Goal: Information Seeking & Learning: Learn about a topic

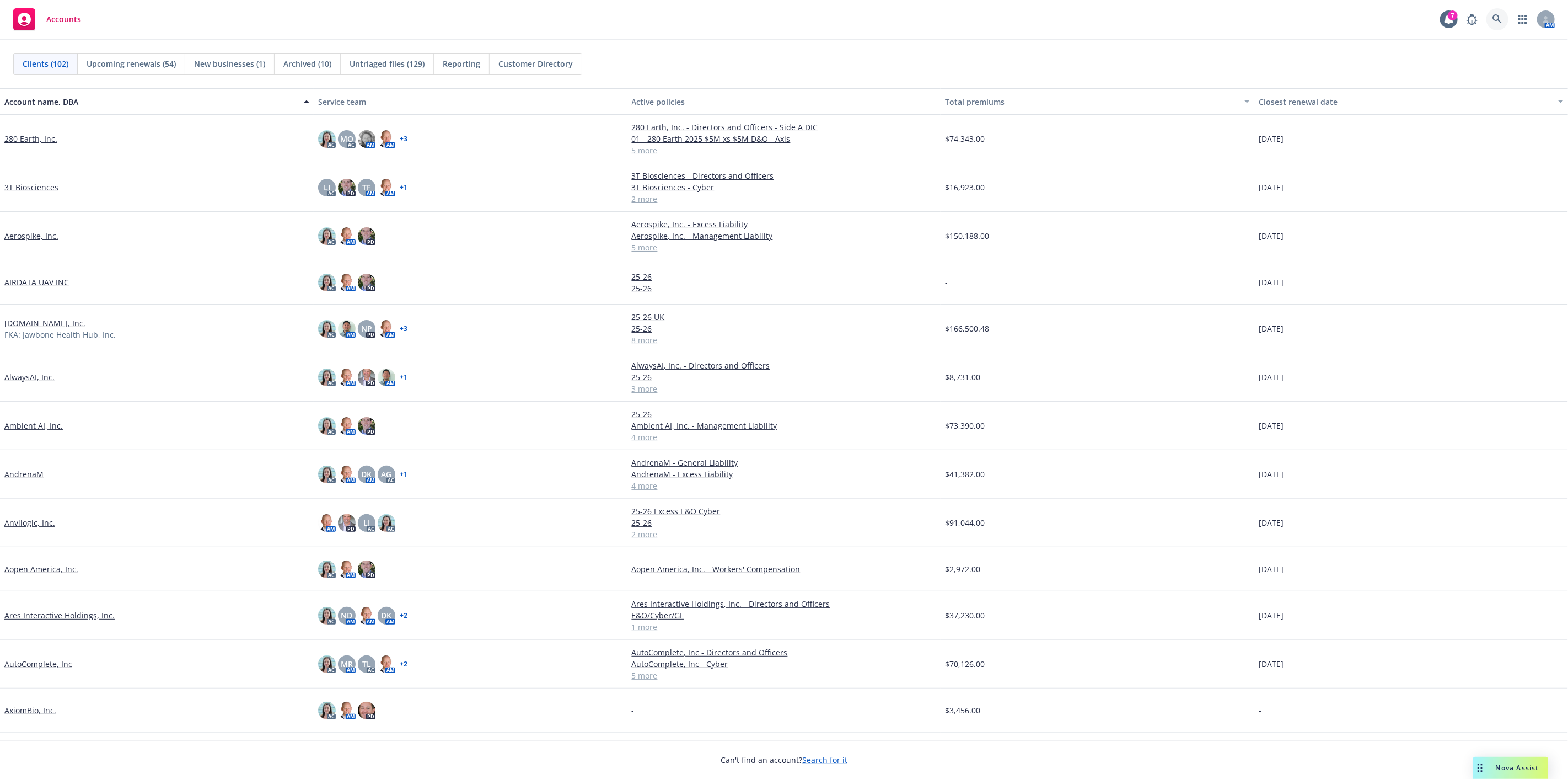
click at [1492, 19] on icon at bounding box center [1497, 19] width 10 height 10
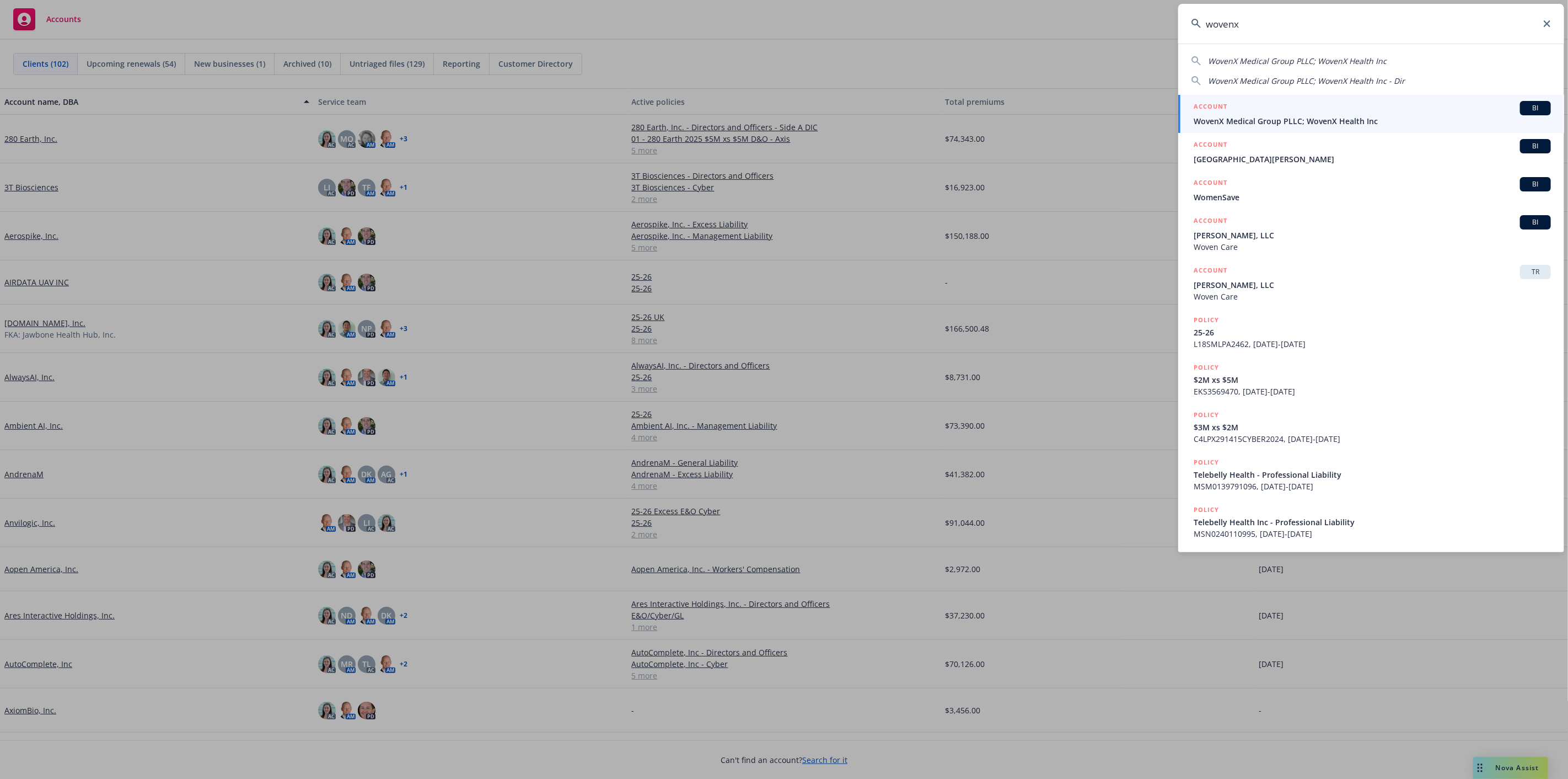
type input "wovenx"
click at [1471, 108] on div "ACCOUNT BI" at bounding box center [1372, 108] width 357 height 14
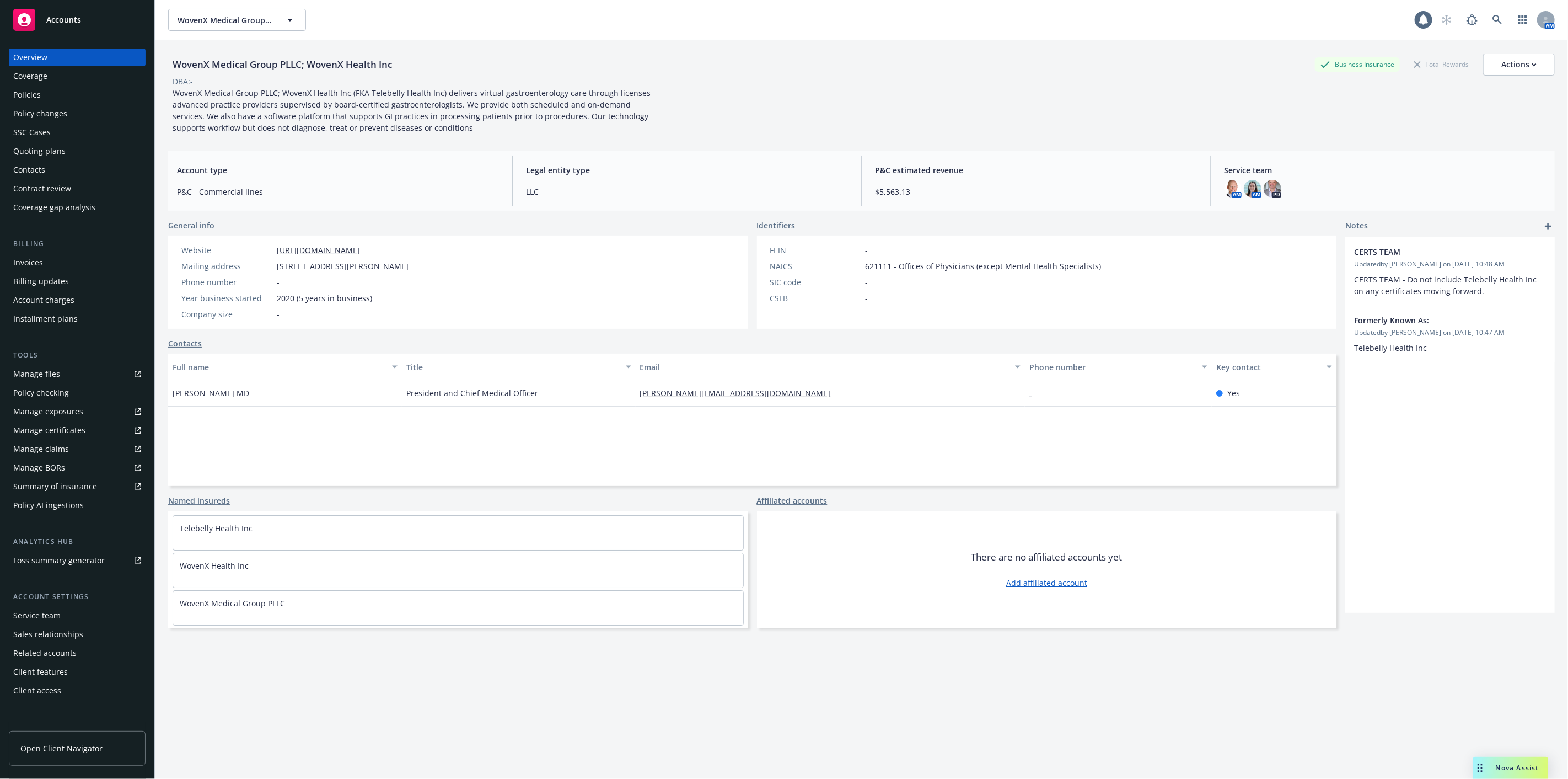
click at [92, 89] on div "Policies" at bounding box center [77, 95] width 128 height 18
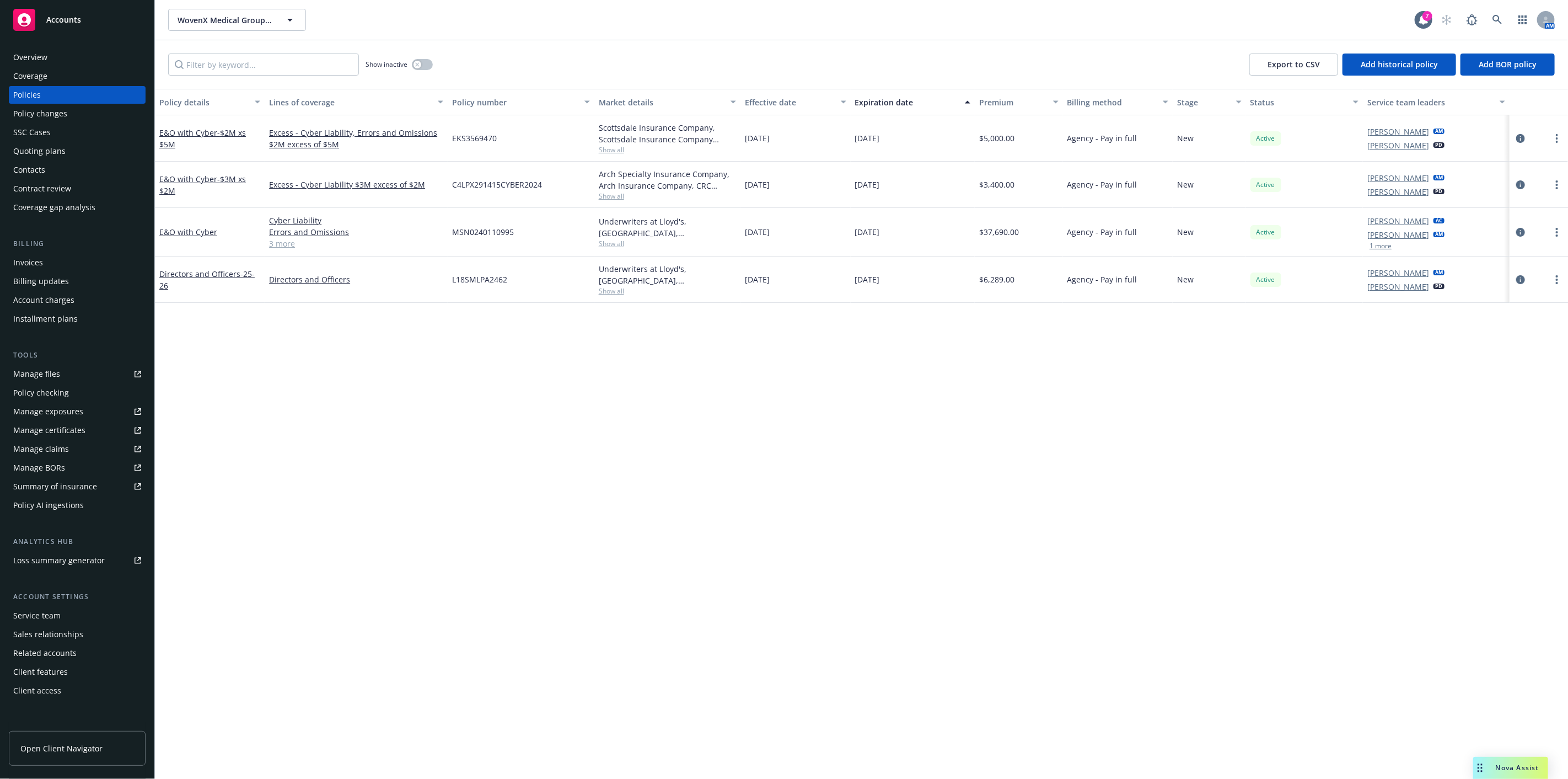
click at [103, 93] on div "Policies" at bounding box center [77, 95] width 128 height 18
click at [1141, 364] on div "Policy details Lines of coverage Policy number Market details Effective date Ex…" at bounding box center [862, 434] width 1413 height 690
click at [285, 247] on link "3 more" at bounding box center [356, 243] width 174 height 11
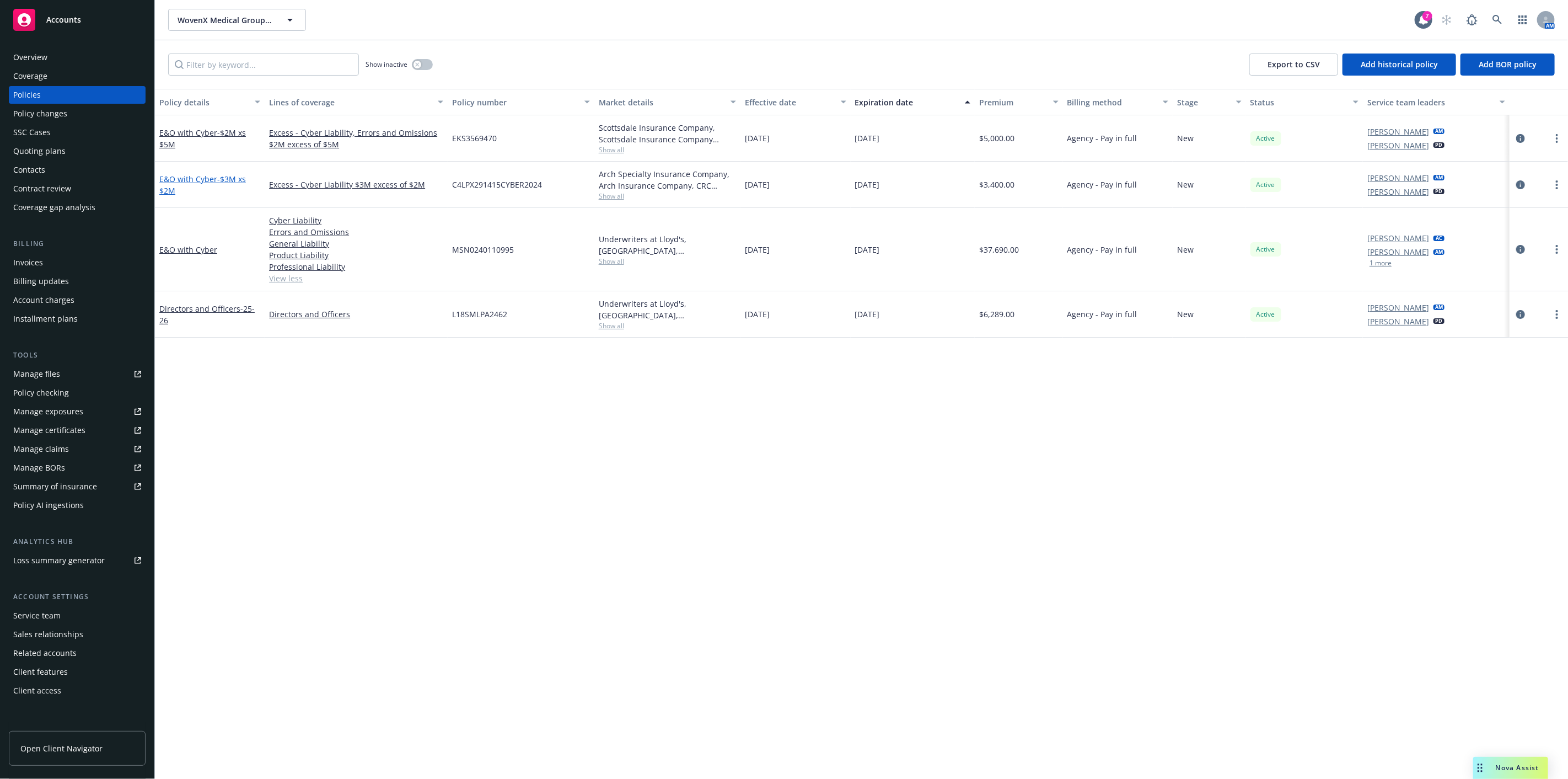
click at [176, 180] on link "E&O with Cyber - $3M xs $2M" at bounding box center [203, 184] width 86 height 22
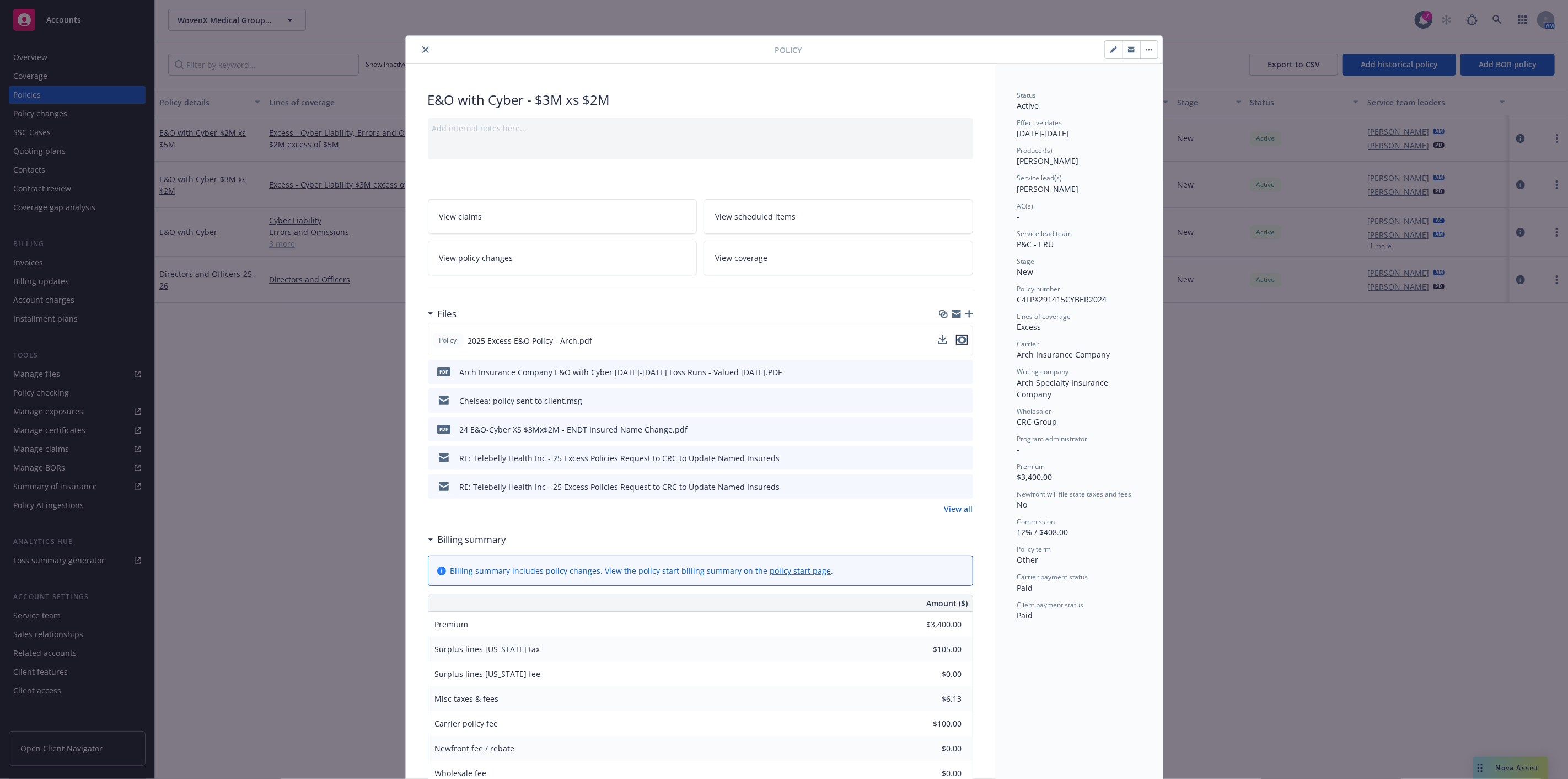
click at [958, 338] on icon "preview file" at bounding box center [961, 339] width 10 height 8
click at [422, 48] on icon "close" at bounding box center [425, 50] width 7 height 7
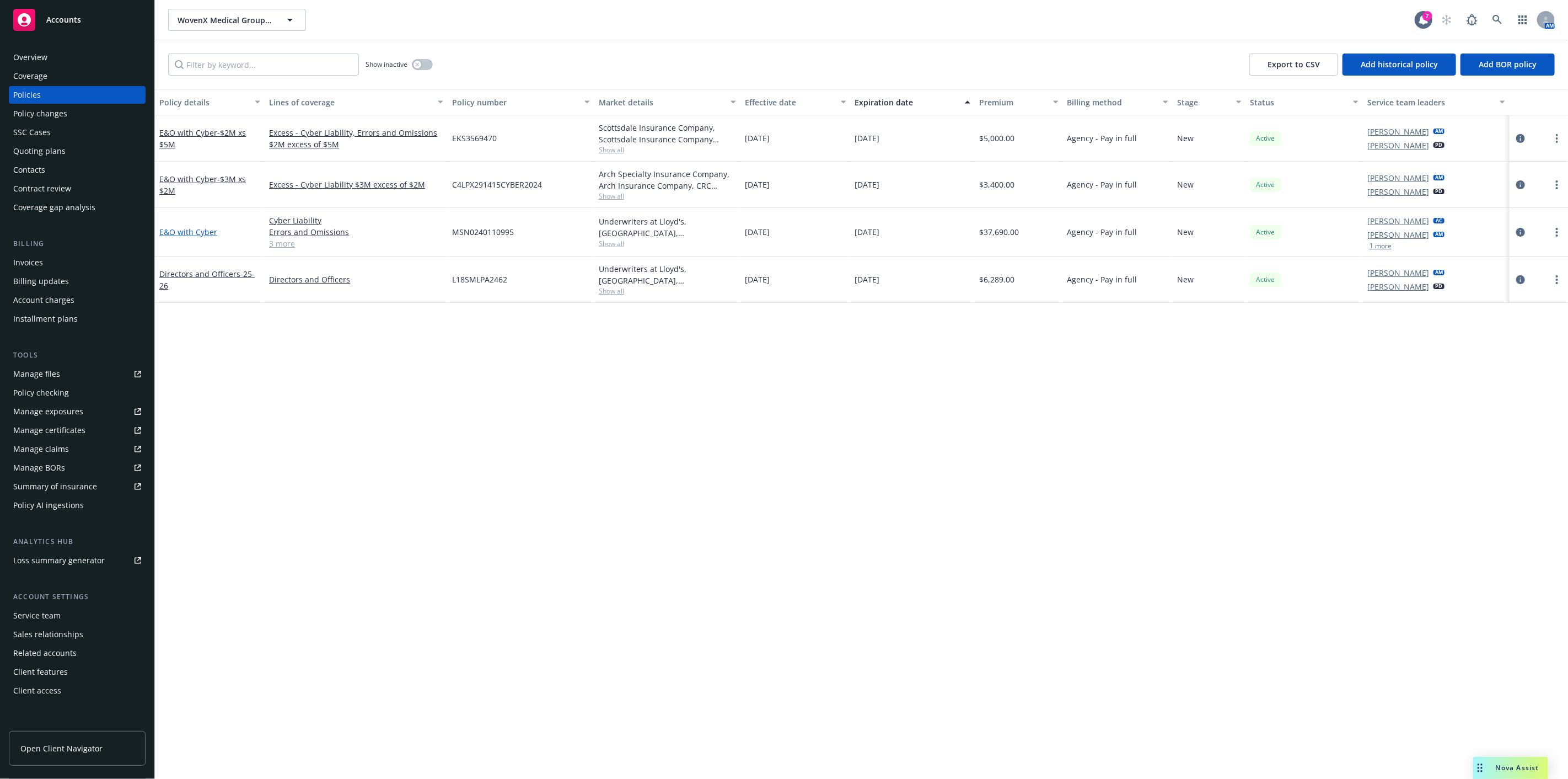
click at [205, 227] on link "E&O with Cyber" at bounding box center [189, 232] width 58 height 11
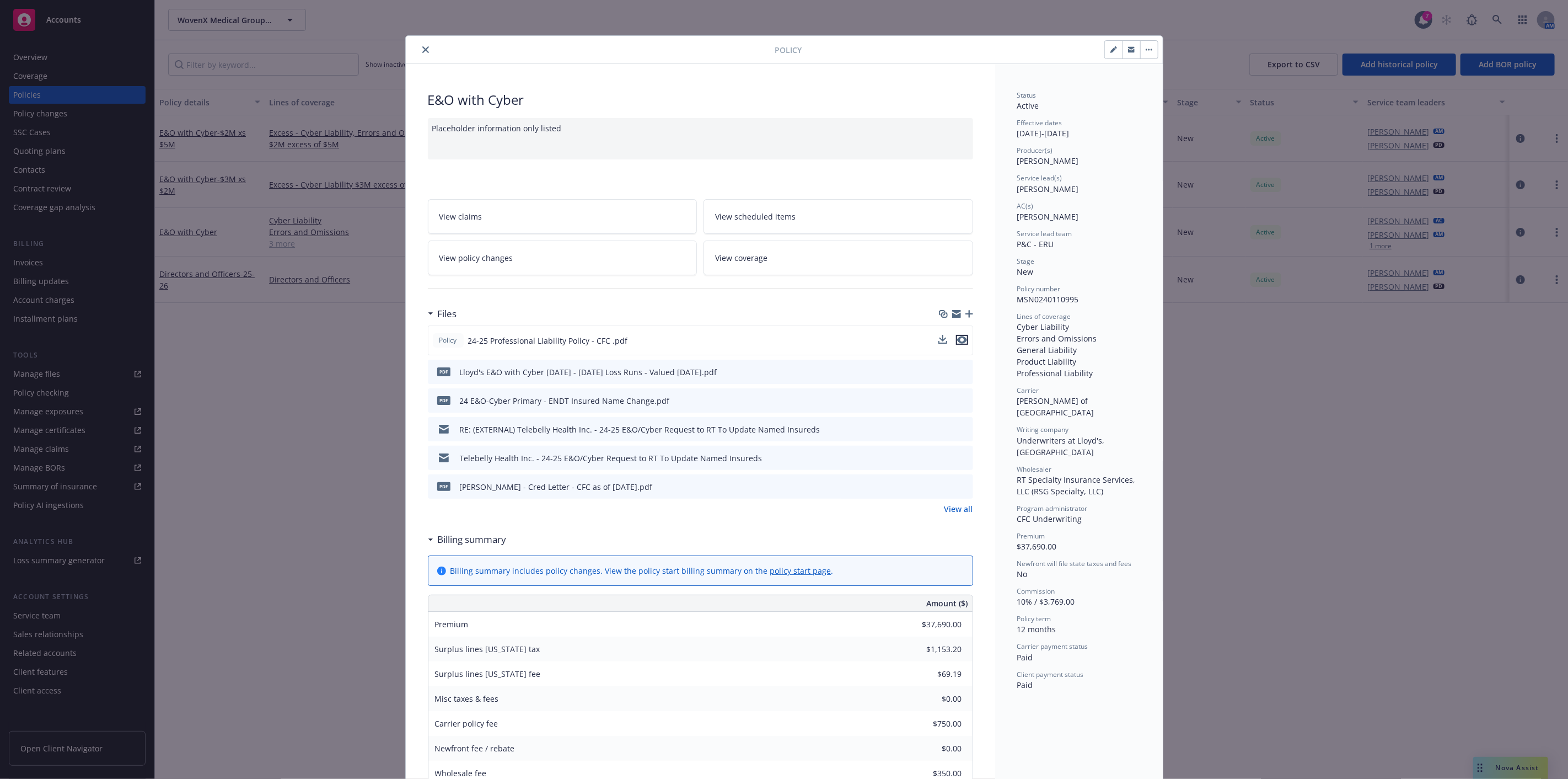
click at [961, 338] on icon "preview file" at bounding box center [961, 339] width 10 height 8
click at [422, 51] on icon "close" at bounding box center [425, 50] width 7 height 7
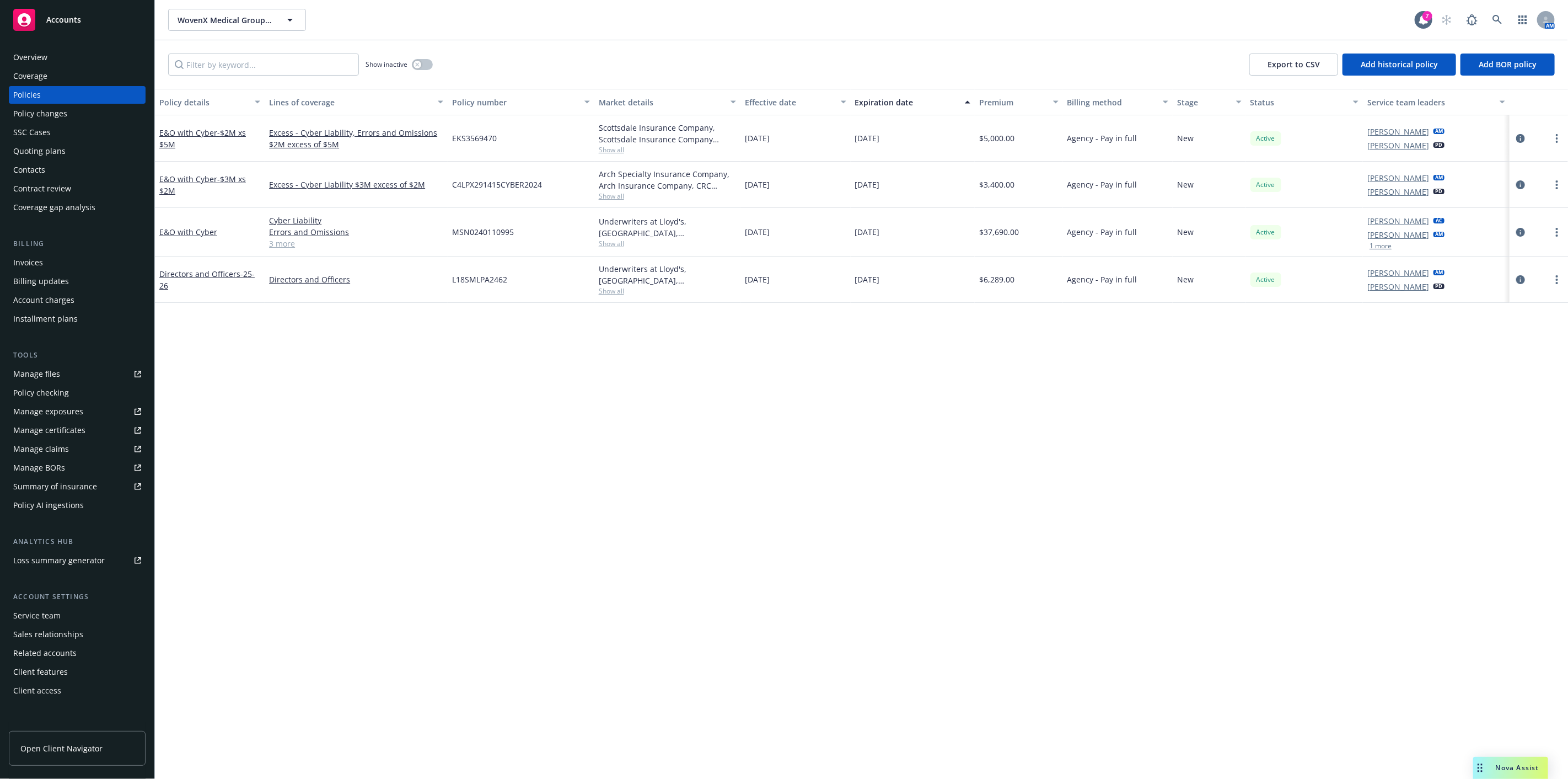
click at [102, 120] on div "Policy changes" at bounding box center [77, 114] width 128 height 18
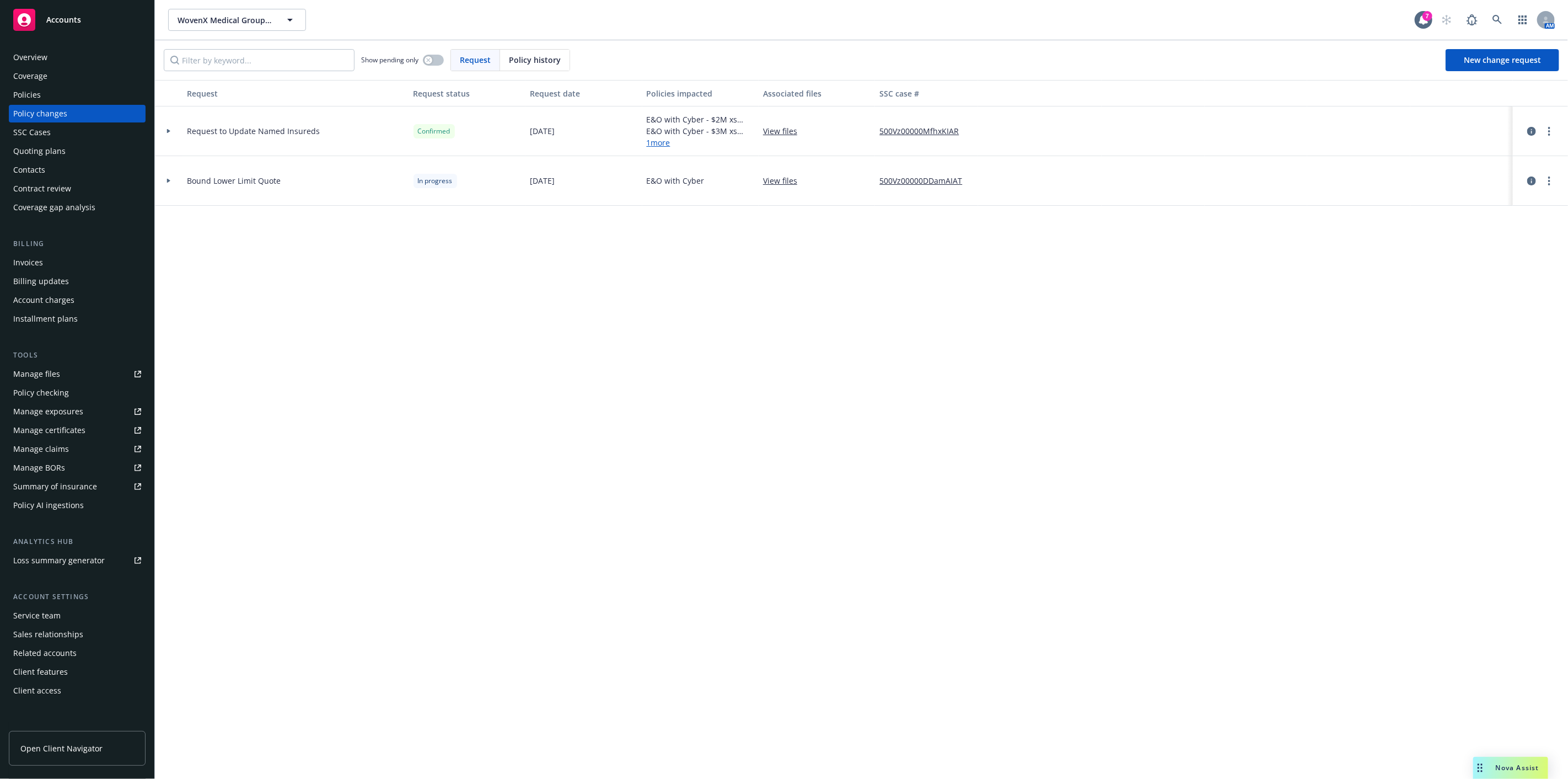
click at [157, 181] on div at bounding box center [168, 181] width 27 height 49
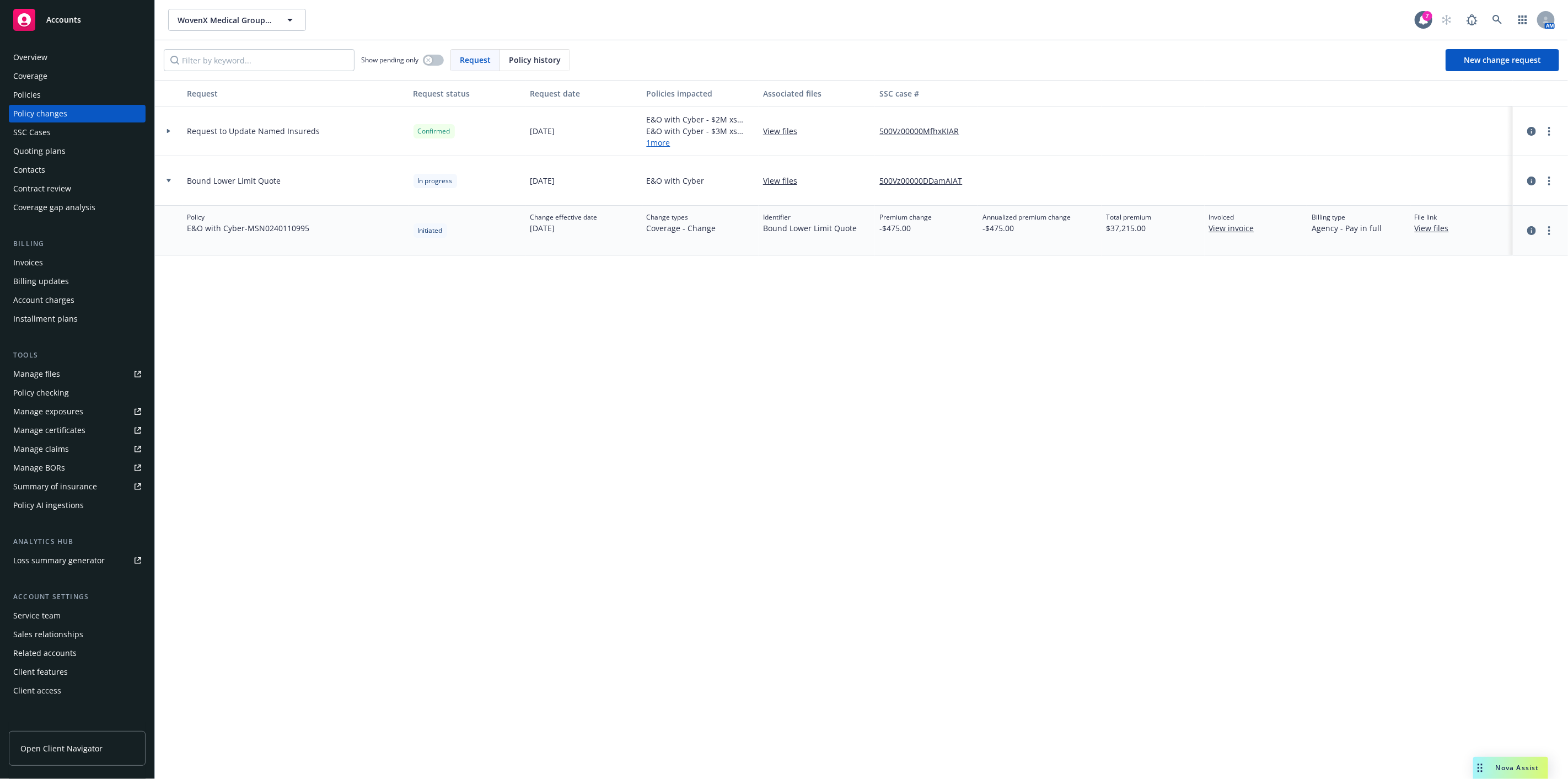
click at [158, 183] on div at bounding box center [168, 181] width 27 height 49
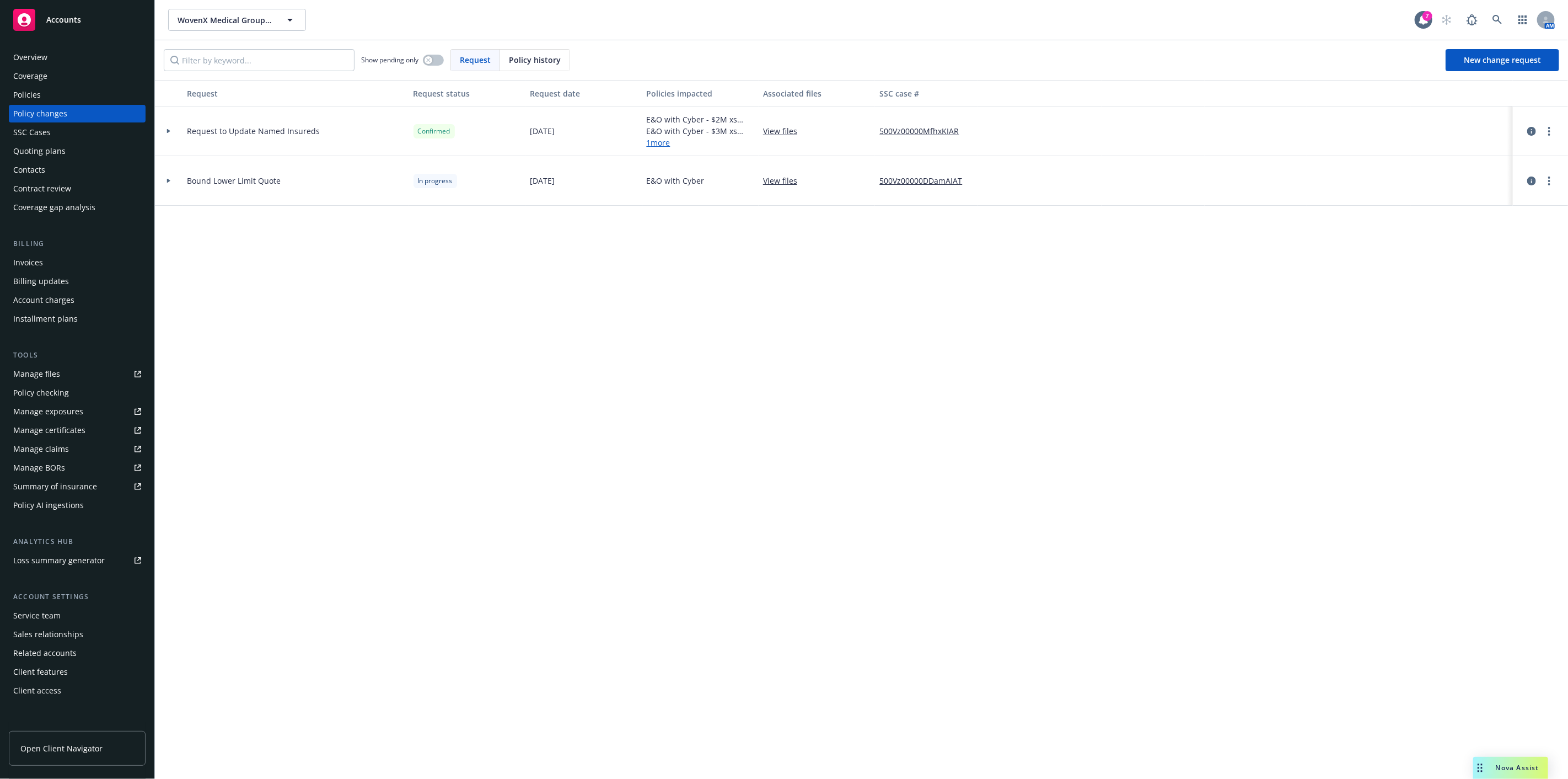
click at [166, 174] on div at bounding box center [168, 181] width 27 height 49
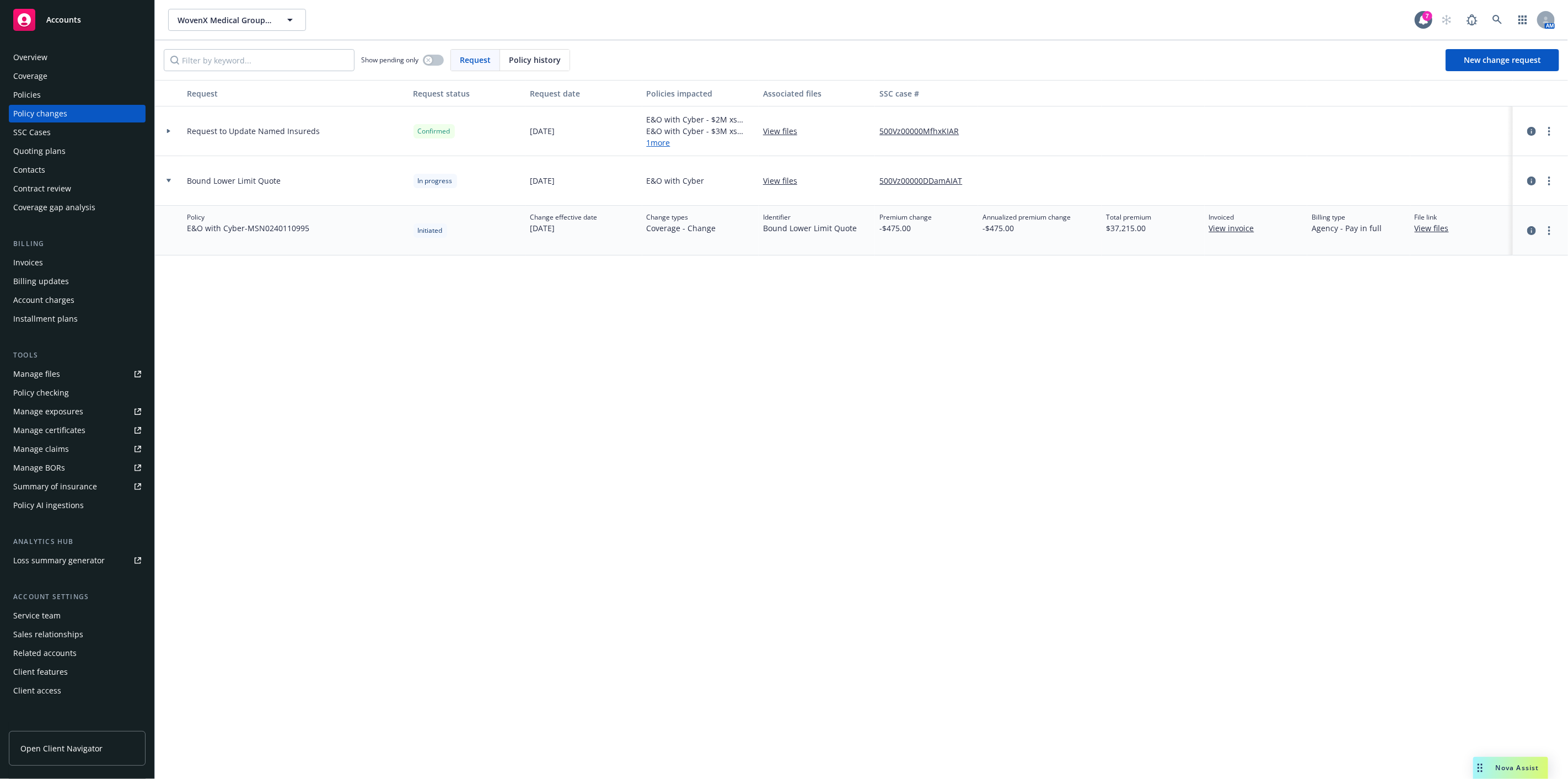
click at [166, 174] on div at bounding box center [168, 181] width 27 height 49
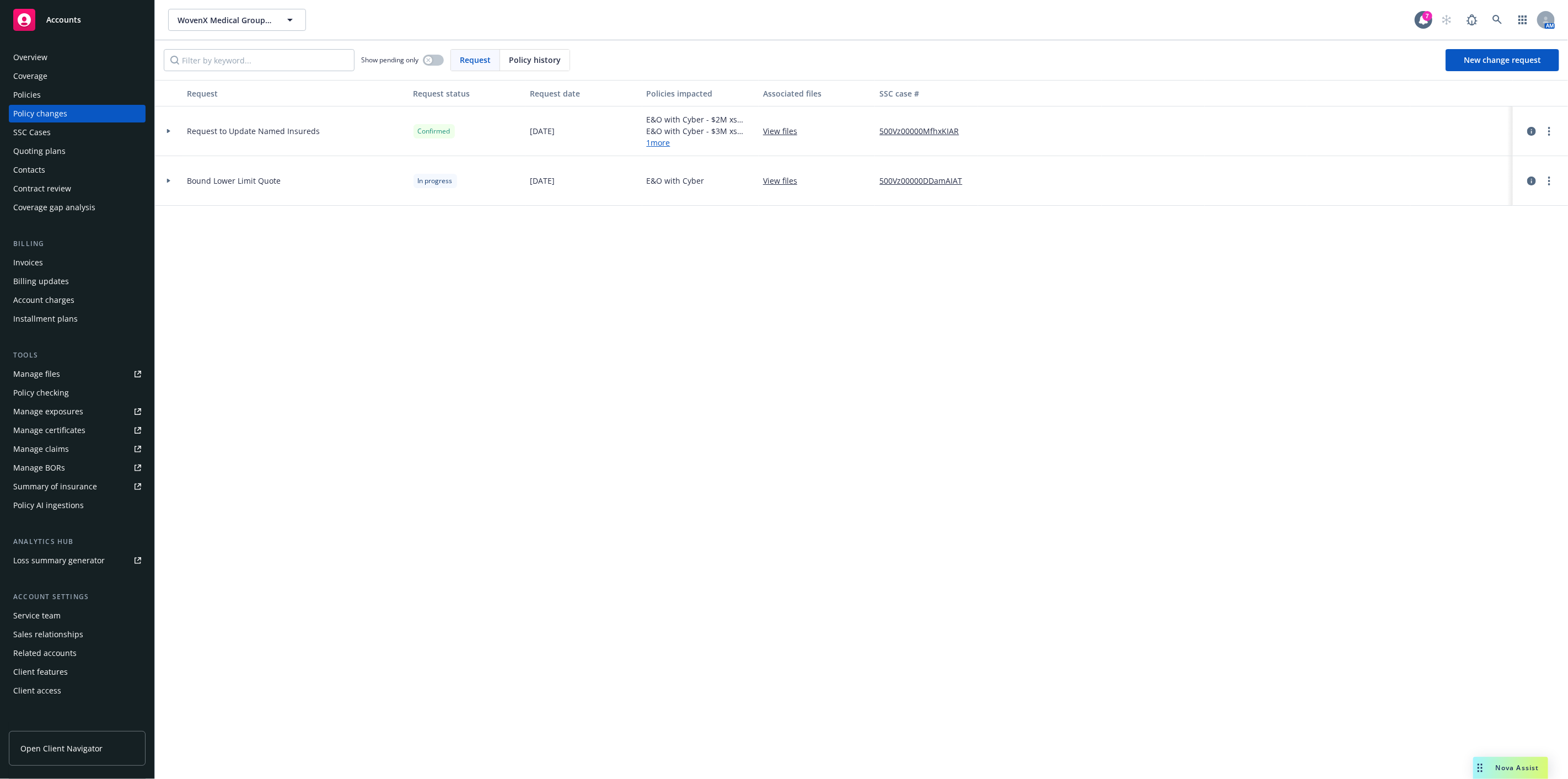
click at [170, 132] on icon at bounding box center [168, 130] width 4 height 4
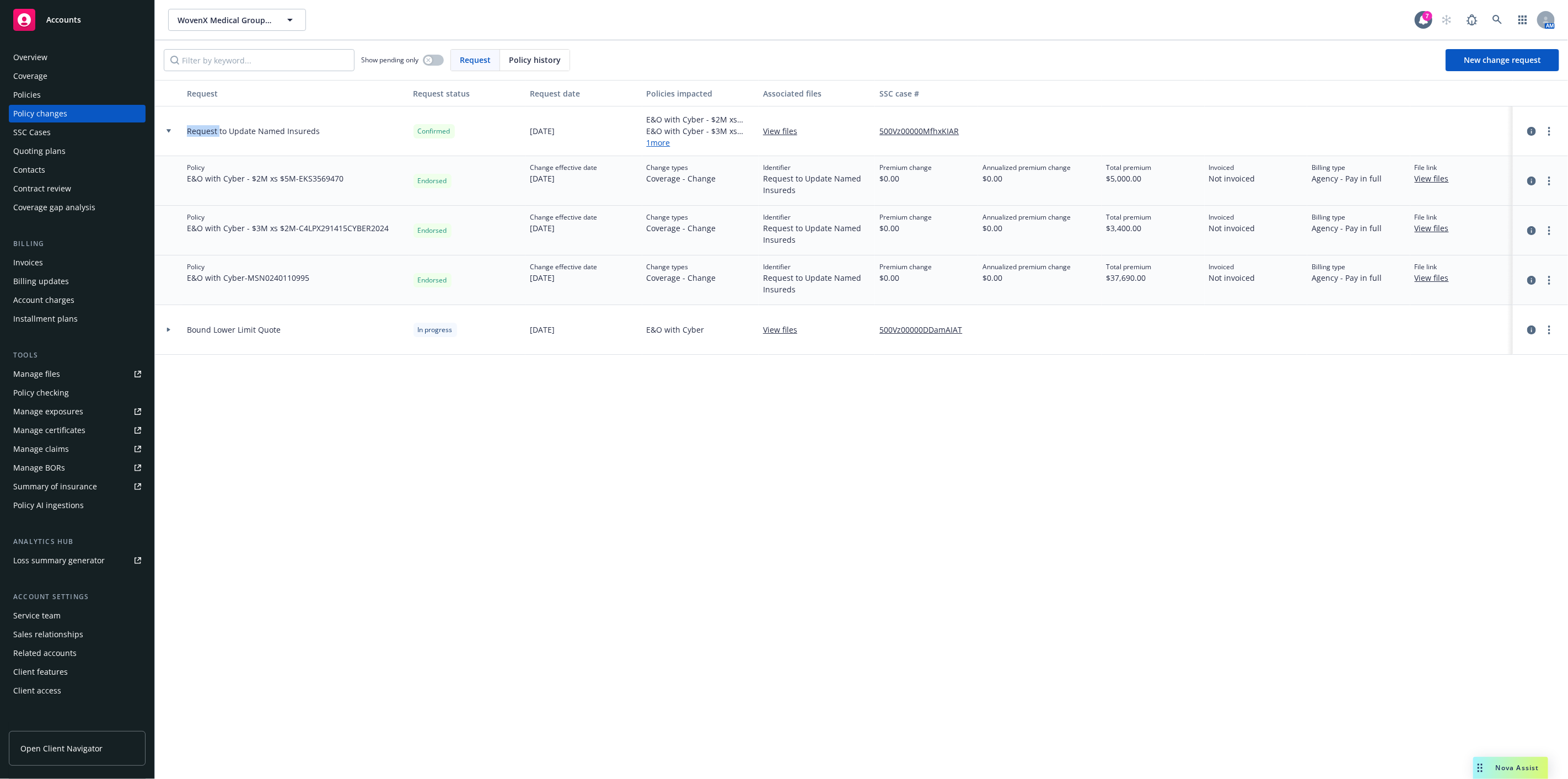
click at [170, 132] on icon at bounding box center [168, 130] width 4 height 4
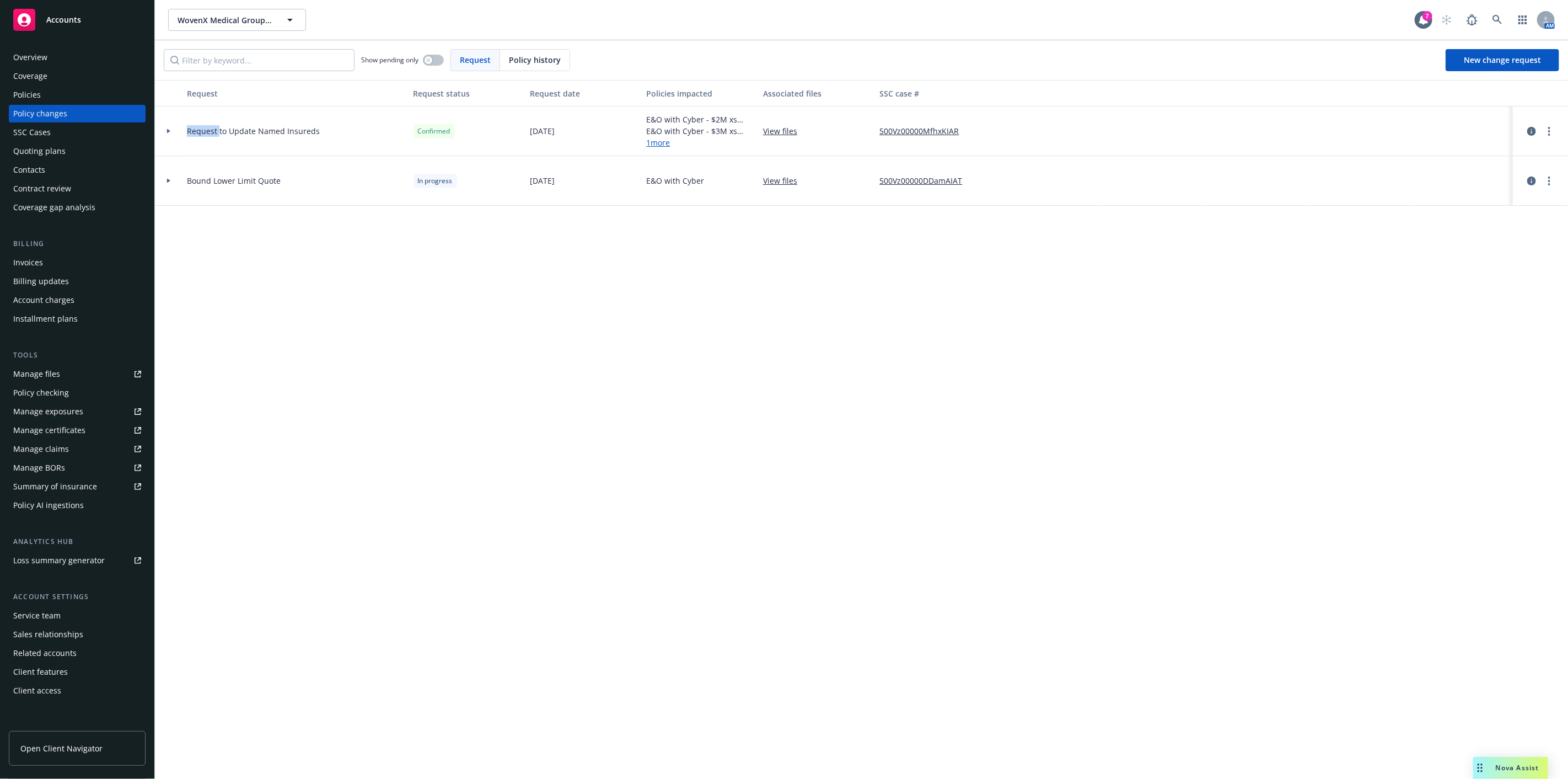
click at [137, 91] on div "Policies" at bounding box center [77, 95] width 128 height 18
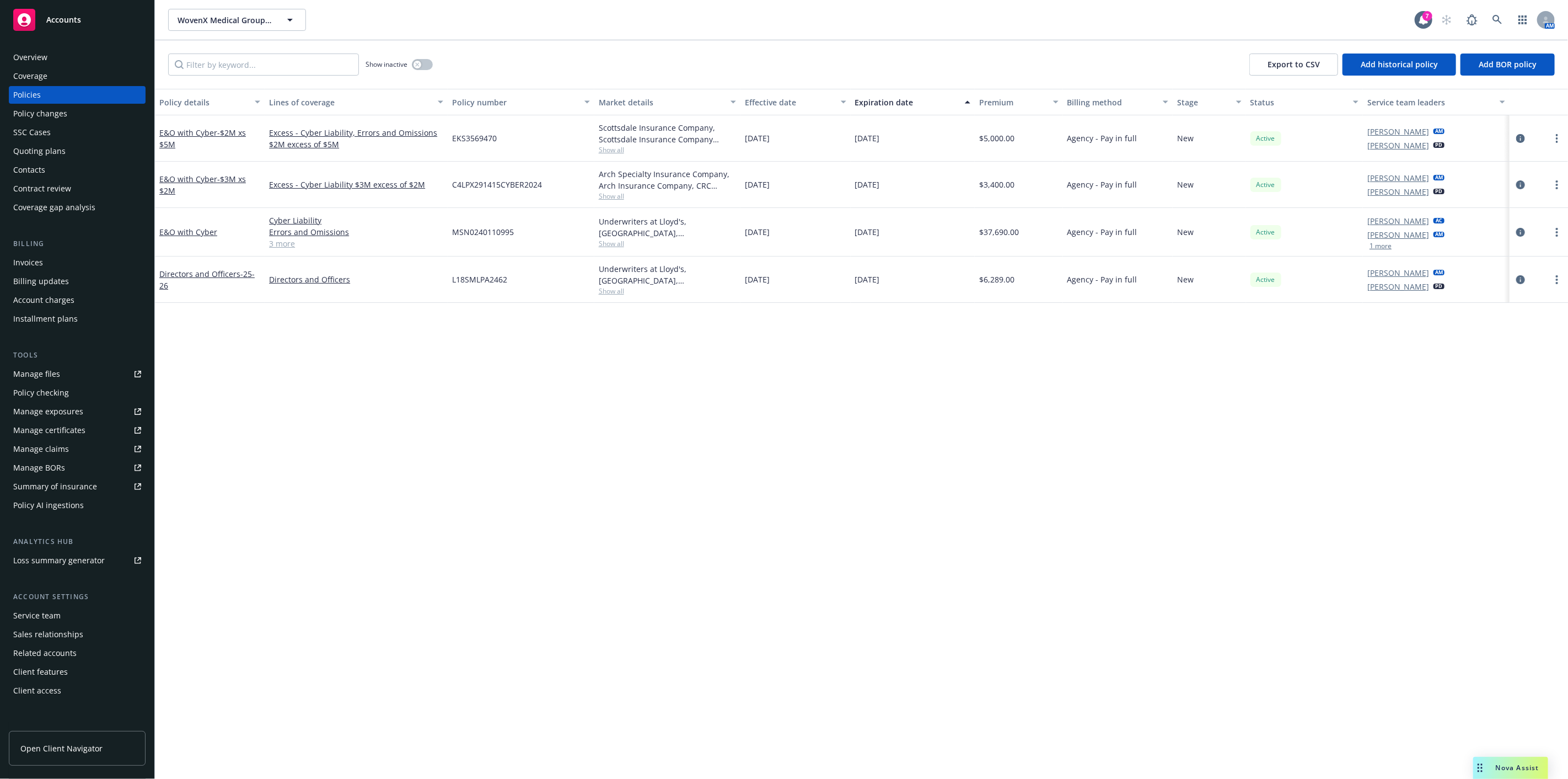
click at [119, 145] on div "Quoting plans" at bounding box center [77, 151] width 128 height 18
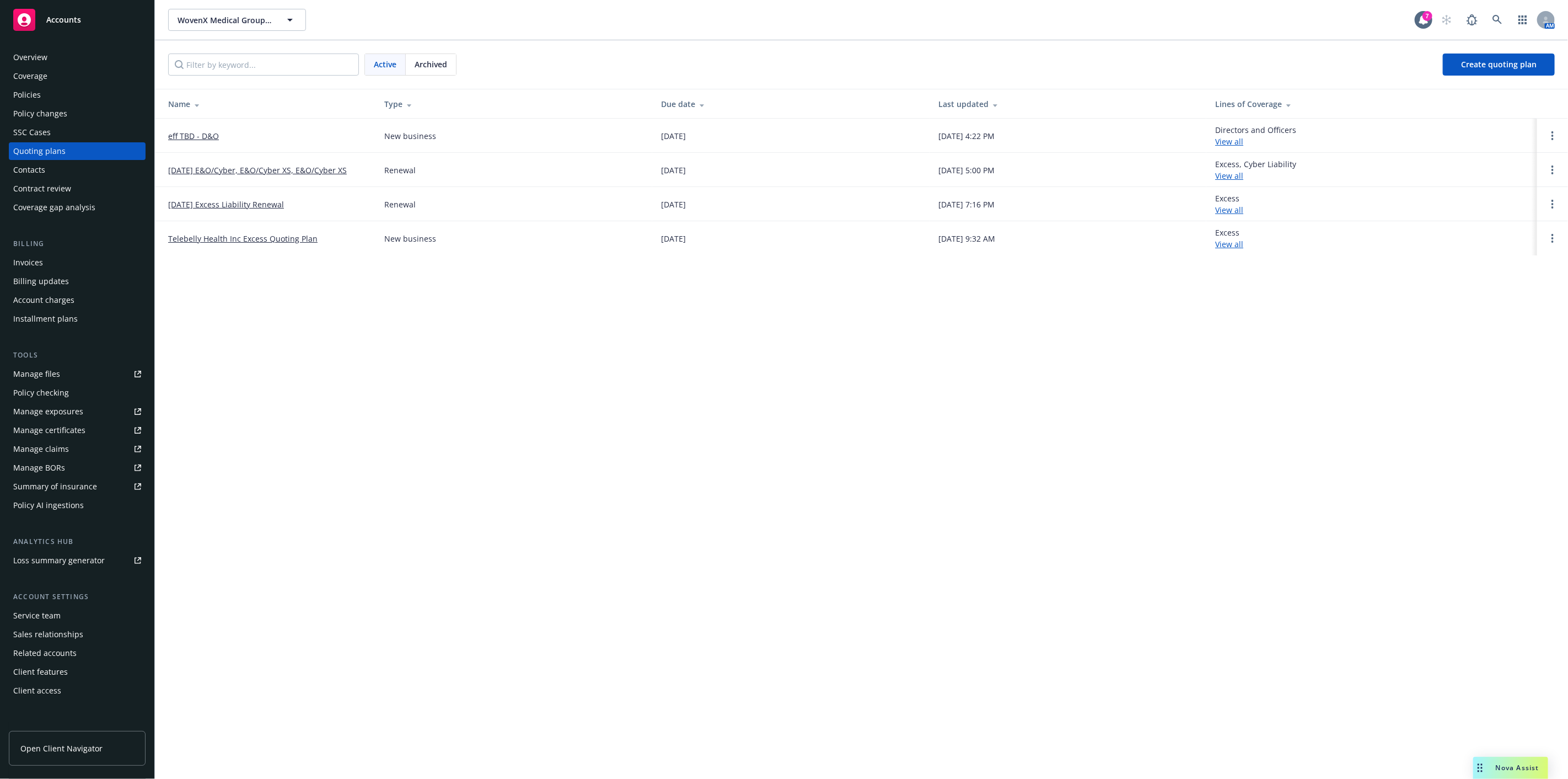
click at [181, 168] on link "10/14/25 E&O/Cyber, E&O/Cyber XS, E&O/Cyber XS" at bounding box center [257, 169] width 179 height 11
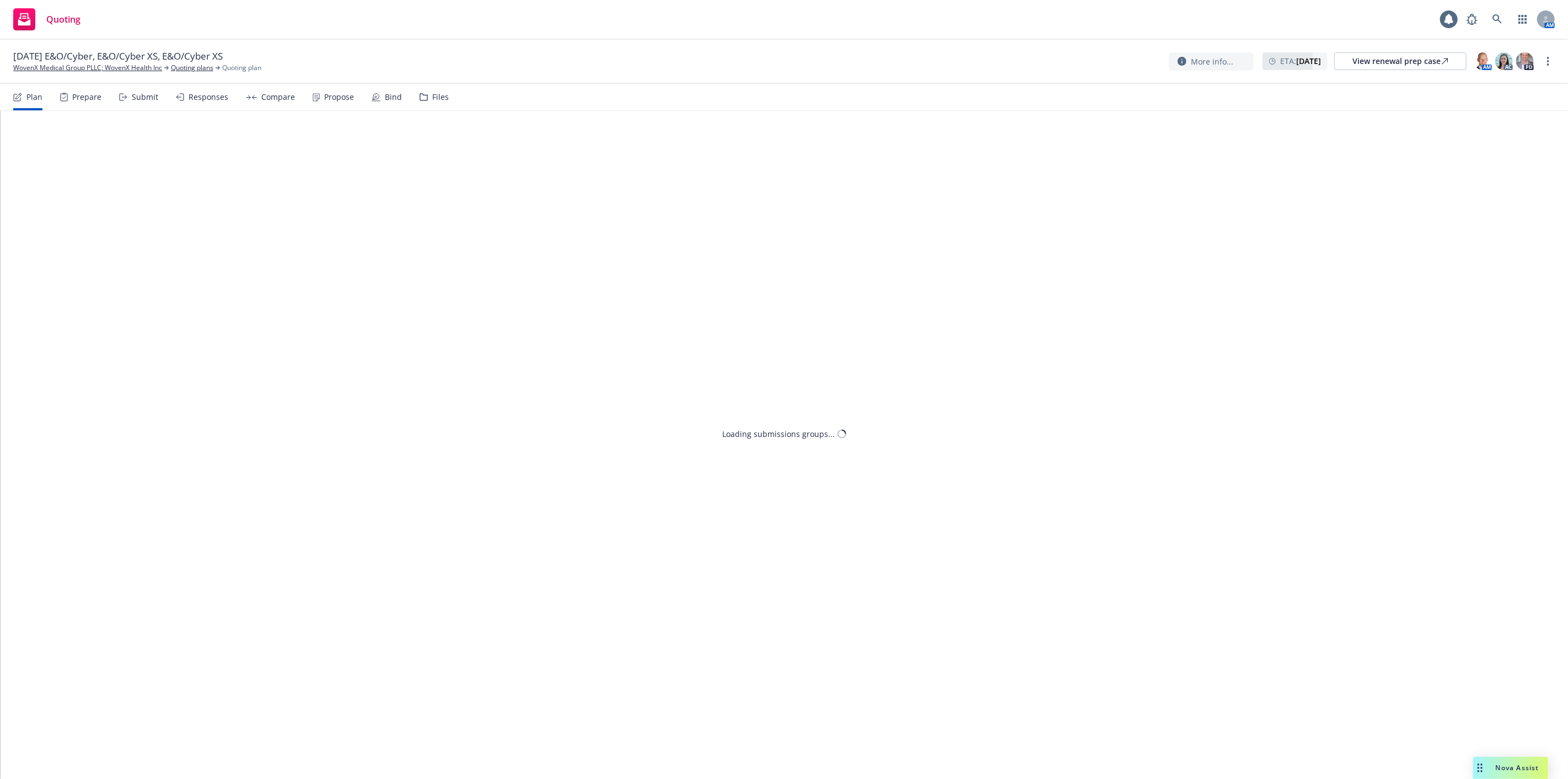
click at [419, 98] on icon at bounding box center [423, 97] width 8 height 8
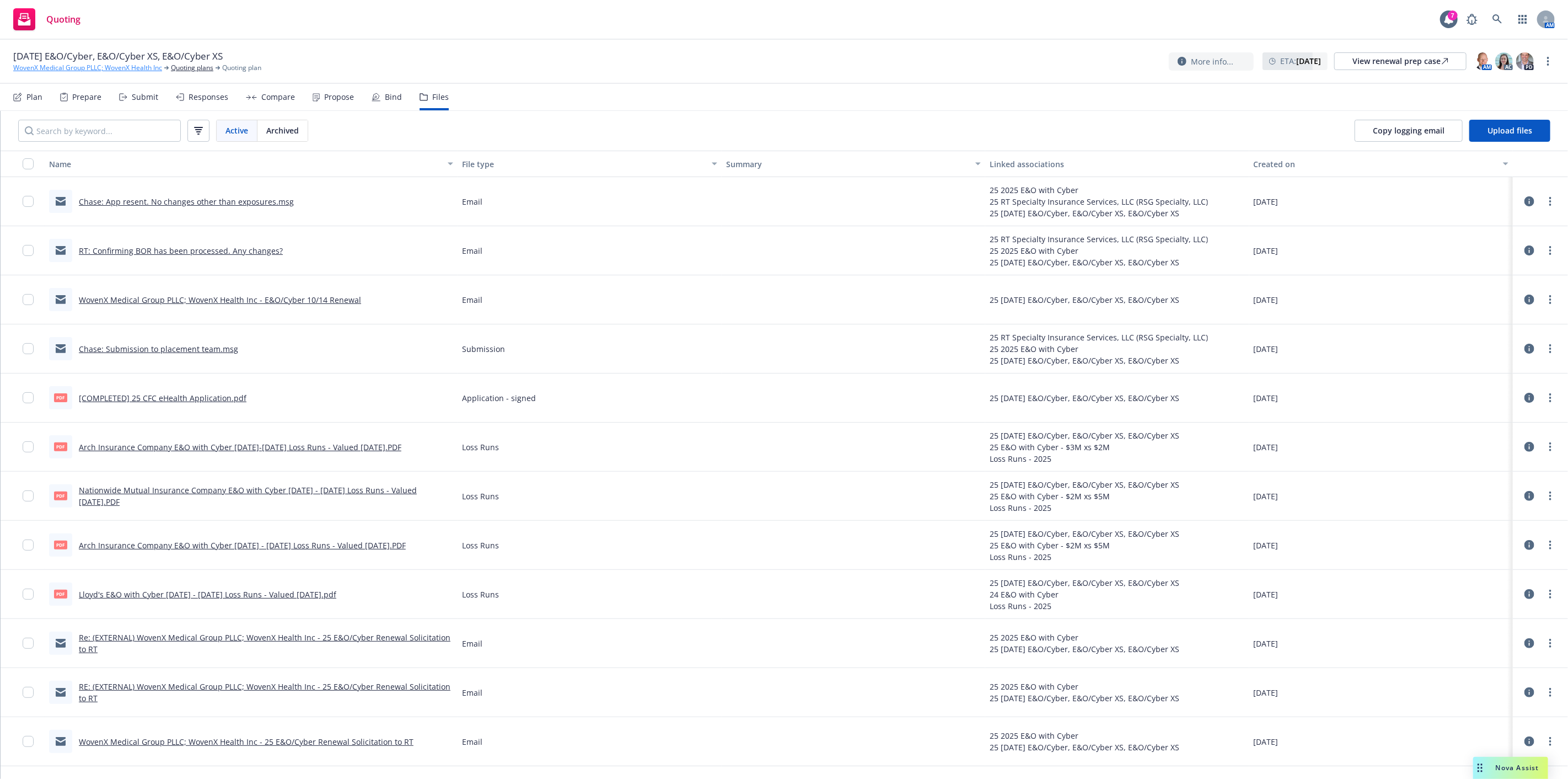
click at [47, 66] on link "WovenX Medical Group PLLC; WovenX Health Inc" at bounding box center [87, 67] width 149 height 10
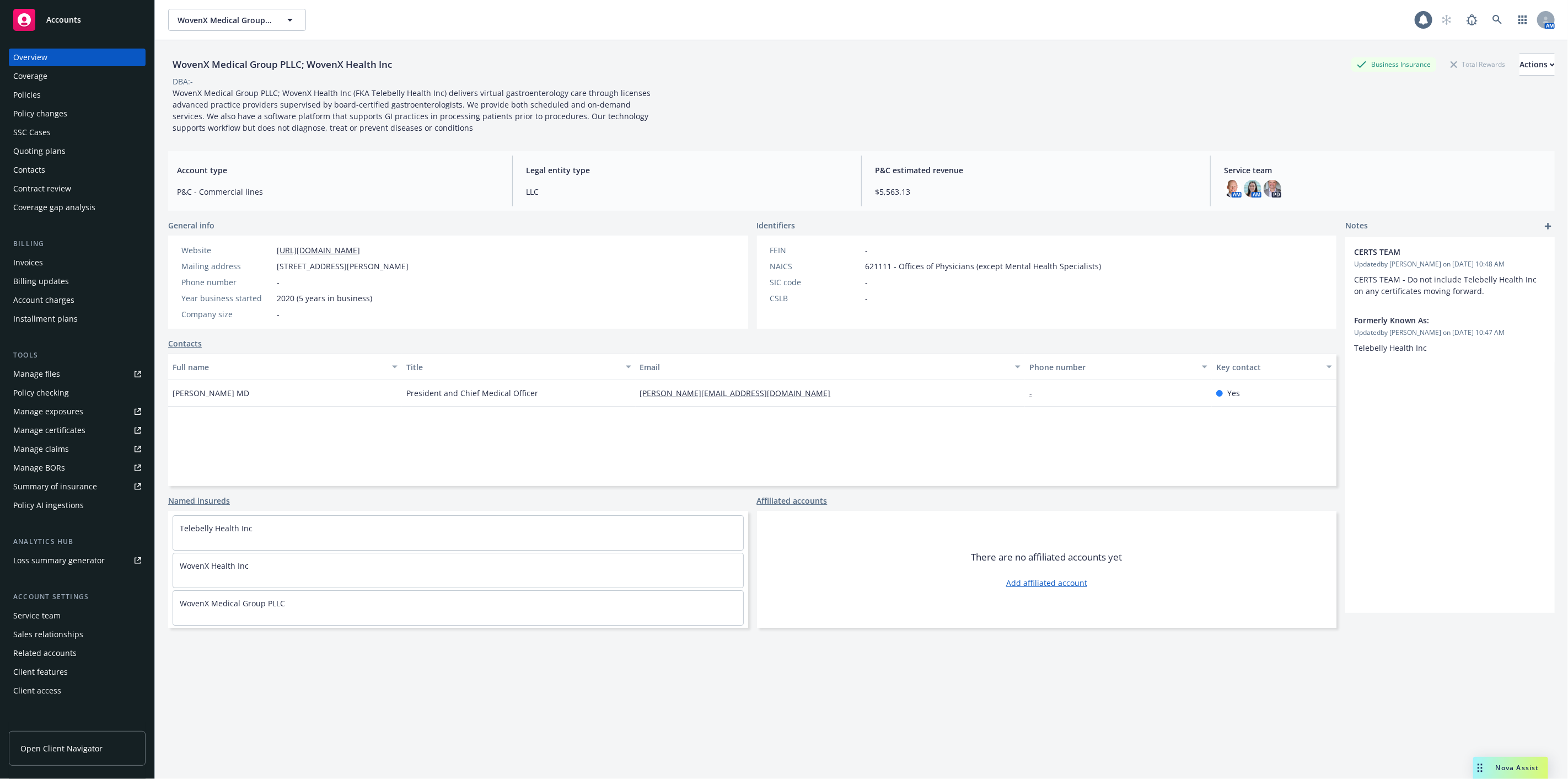
click at [103, 87] on div "Policies" at bounding box center [77, 95] width 128 height 18
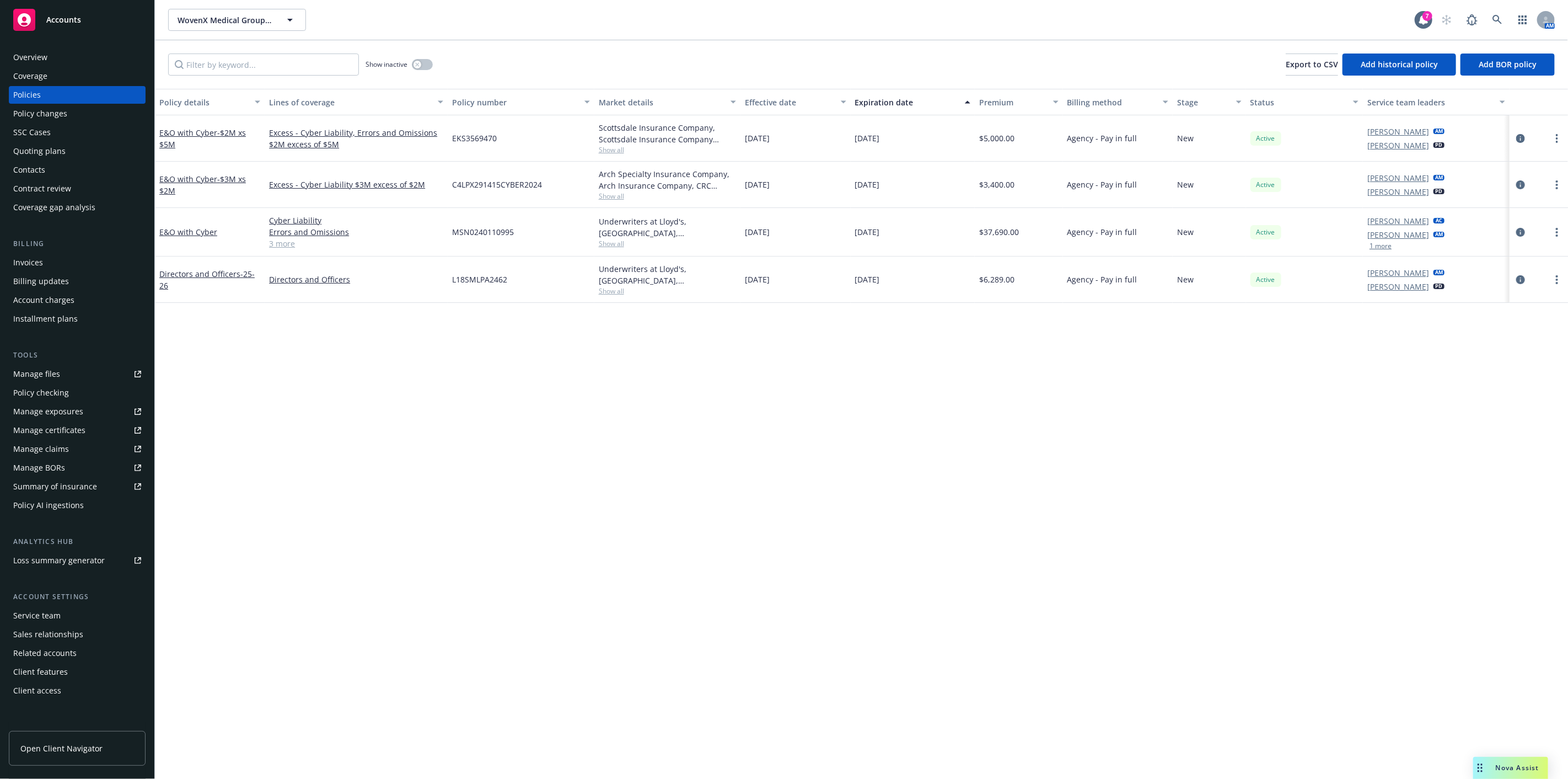
click at [923, 406] on div "Policy details Lines of coverage Policy number Market details Effective date Ex…" at bounding box center [862, 434] width 1413 height 690
click at [203, 133] on link "E&O with Cyber - $2M xs $5M" at bounding box center [203, 138] width 86 height 22
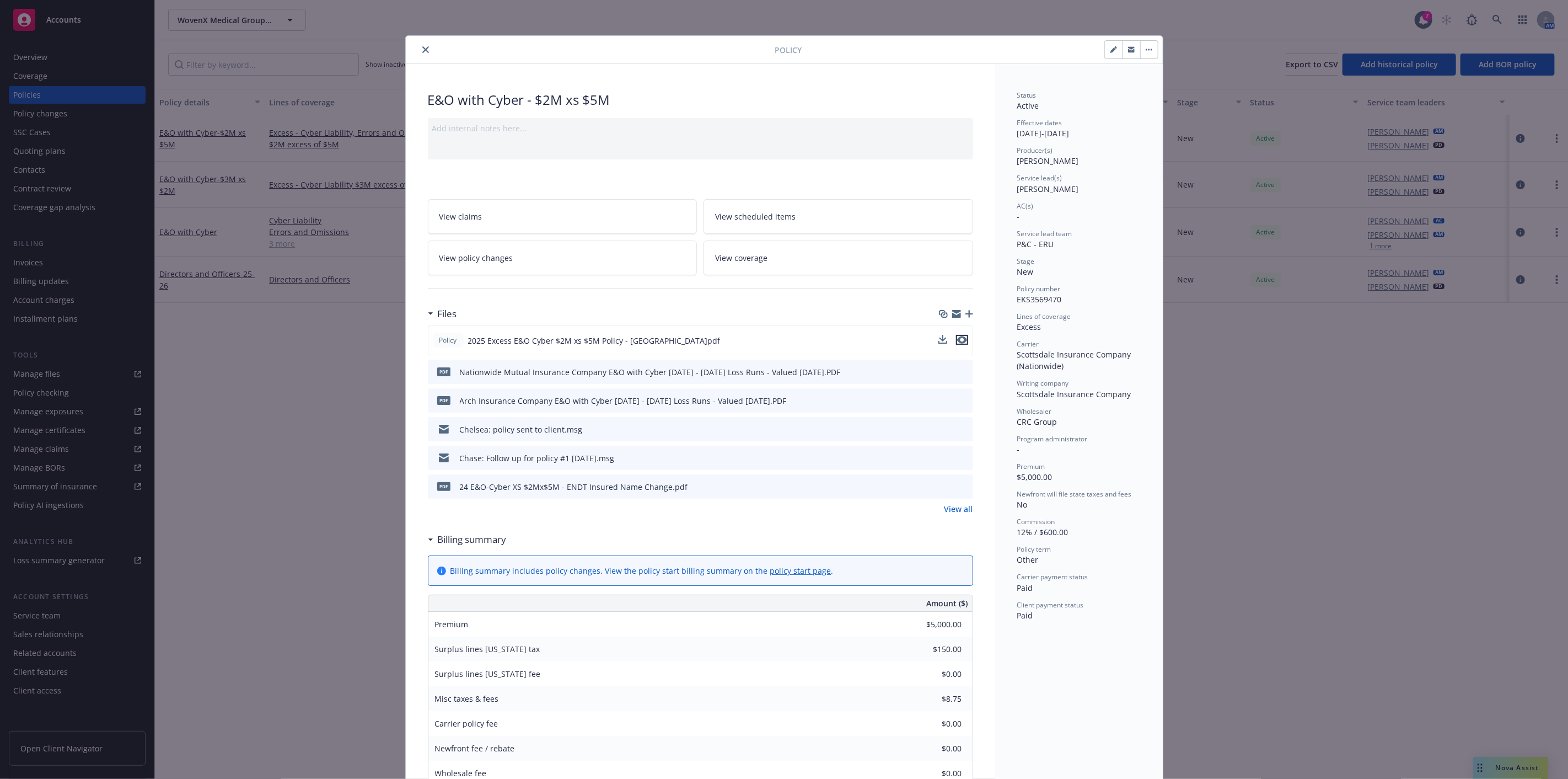
click at [957, 338] on icon "preview file" at bounding box center [961, 339] width 10 height 8
click at [422, 54] on button "close" at bounding box center [425, 49] width 13 height 13
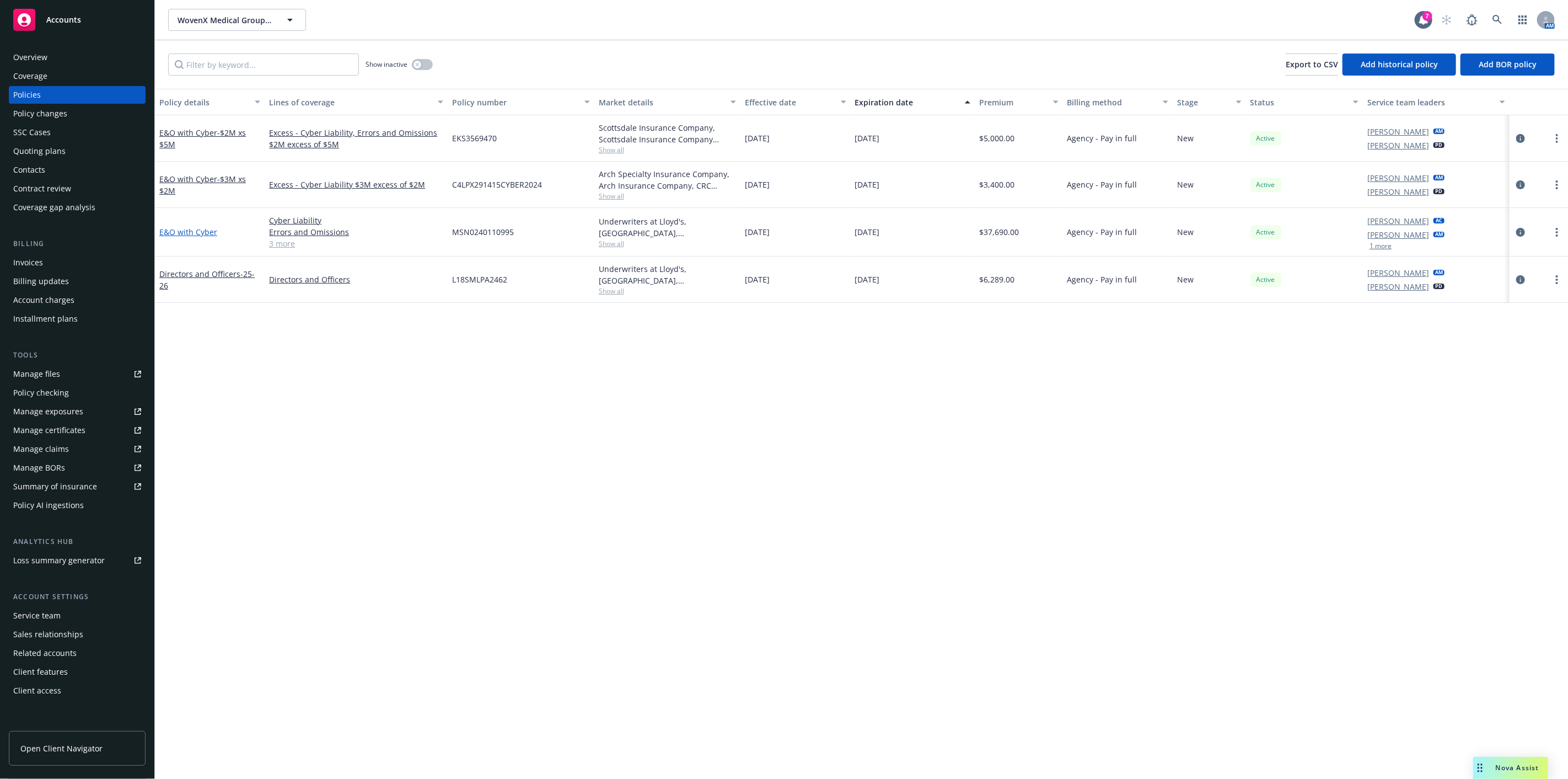
click at [201, 229] on link "E&O with Cyber" at bounding box center [189, 232] width 58 height 11
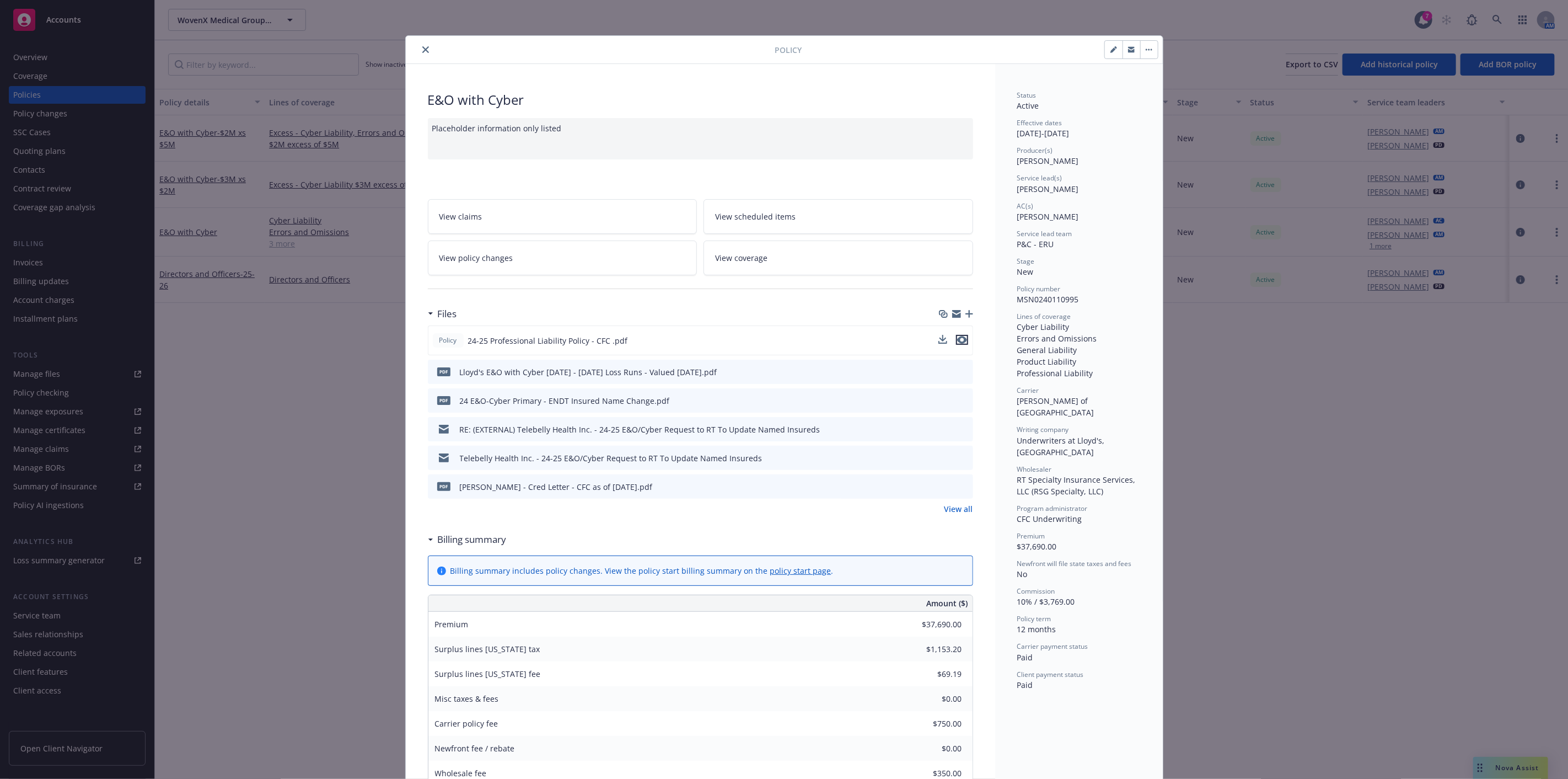
click at [960, 339] on icon "preview file" at bounding box center [961, 339] width 10 height 8
click at [422, 48] on icon "close" at bounding box center [425, 50] width 7 height 7
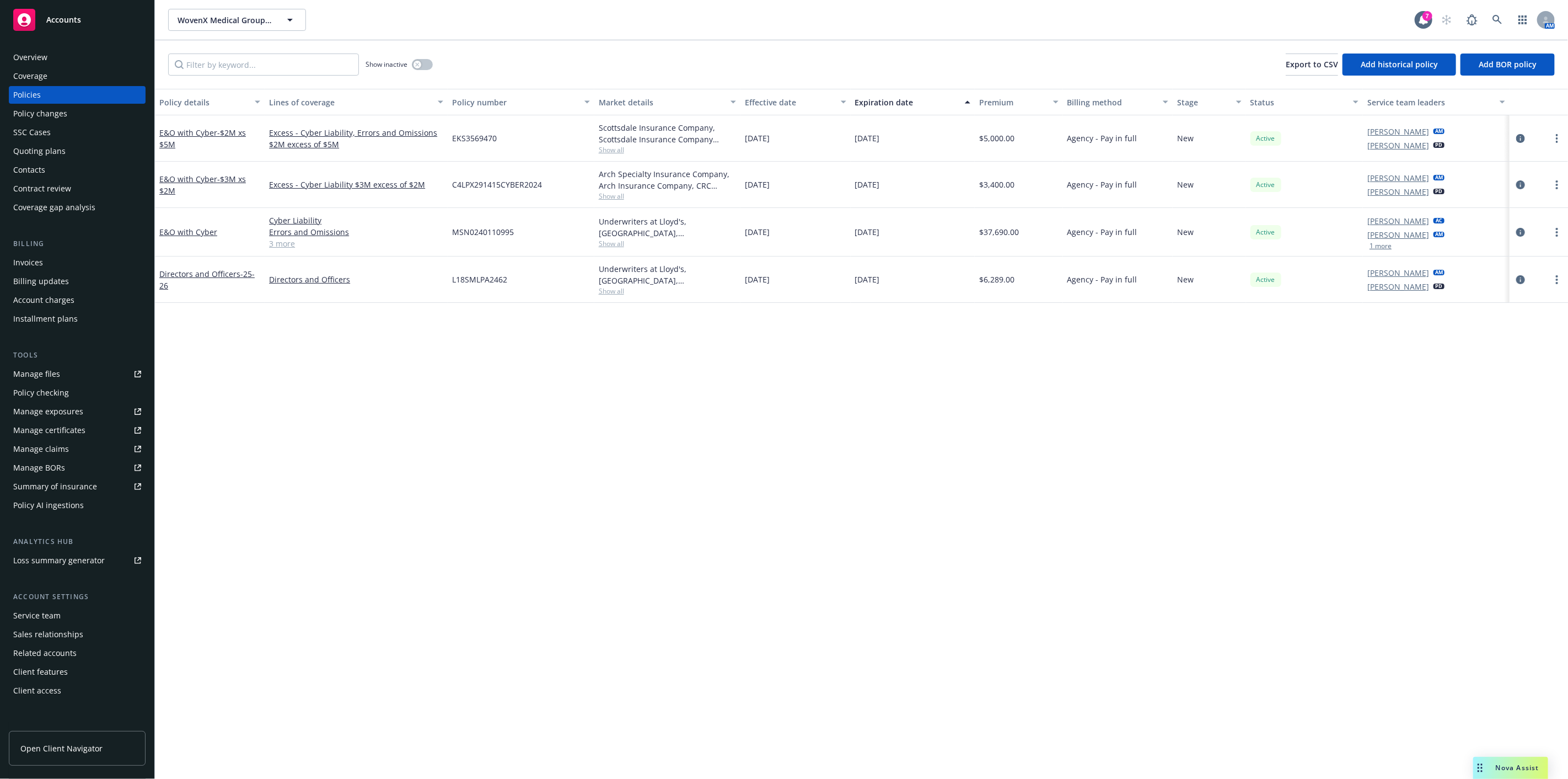
click at [385, 21] on div "WovenX Medical Group PLLC; WovenX Health Inc WovenX Medical Group PLLC; WovenX …" at bounding box center [791, 19] width 1246 height 22
click at [266, 19] on span "WovenX Medical Group PLLC; WovenX Health Inc" at bounding box center [225, 19] width 95 height 11
click at [372, 23] on div "280 Earth, Inc. Type Commercial FEIN 88-3161762 3T Biosciences Type Commercial …" at bounding box center [791, 19] width 1246 height 22
click at [288, 20] on icon "button" at bounding box center [290, 19] width 13 height 13
click at [288, 20] on div at bounding box center [237, 19] width 137 height 22
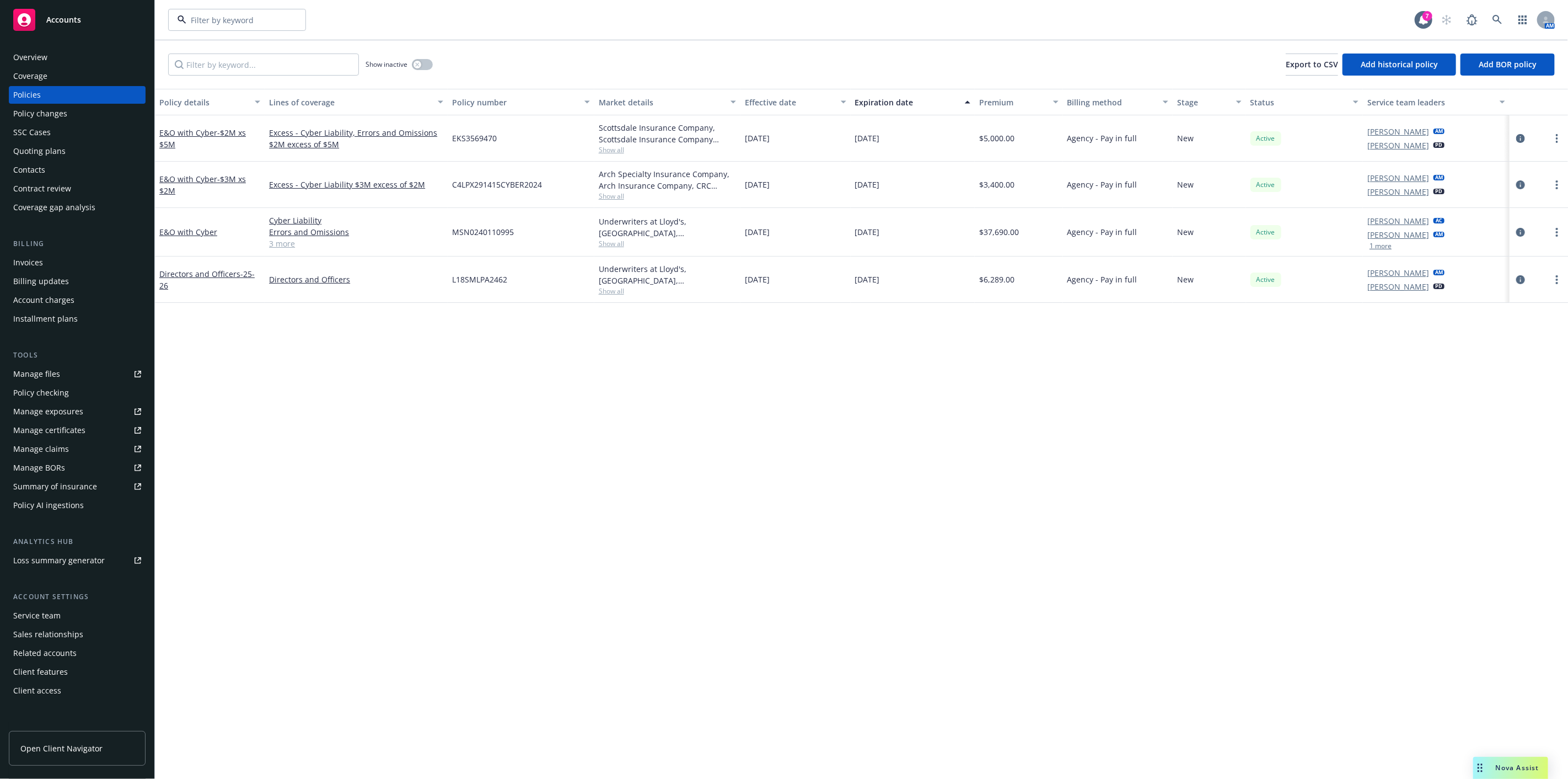
click at [288, 20] on div at bounding box center [237, 19] width 137 height 22
drag, startPoint x: 379, startPoint y: 24, endPoint x: 388, endPoint y: 8, distance: 18.4
click at [380, 24] on div "280 Earth, Inc. Type Commercial FEIN 88-3161762 3T Biosciences Type Commercial …" at bounding box center [791, 19] width 1246 height 22
click at [173, 189] on span "- $3M xs $2M" at bounding box center [203, 184] width 86 height 22
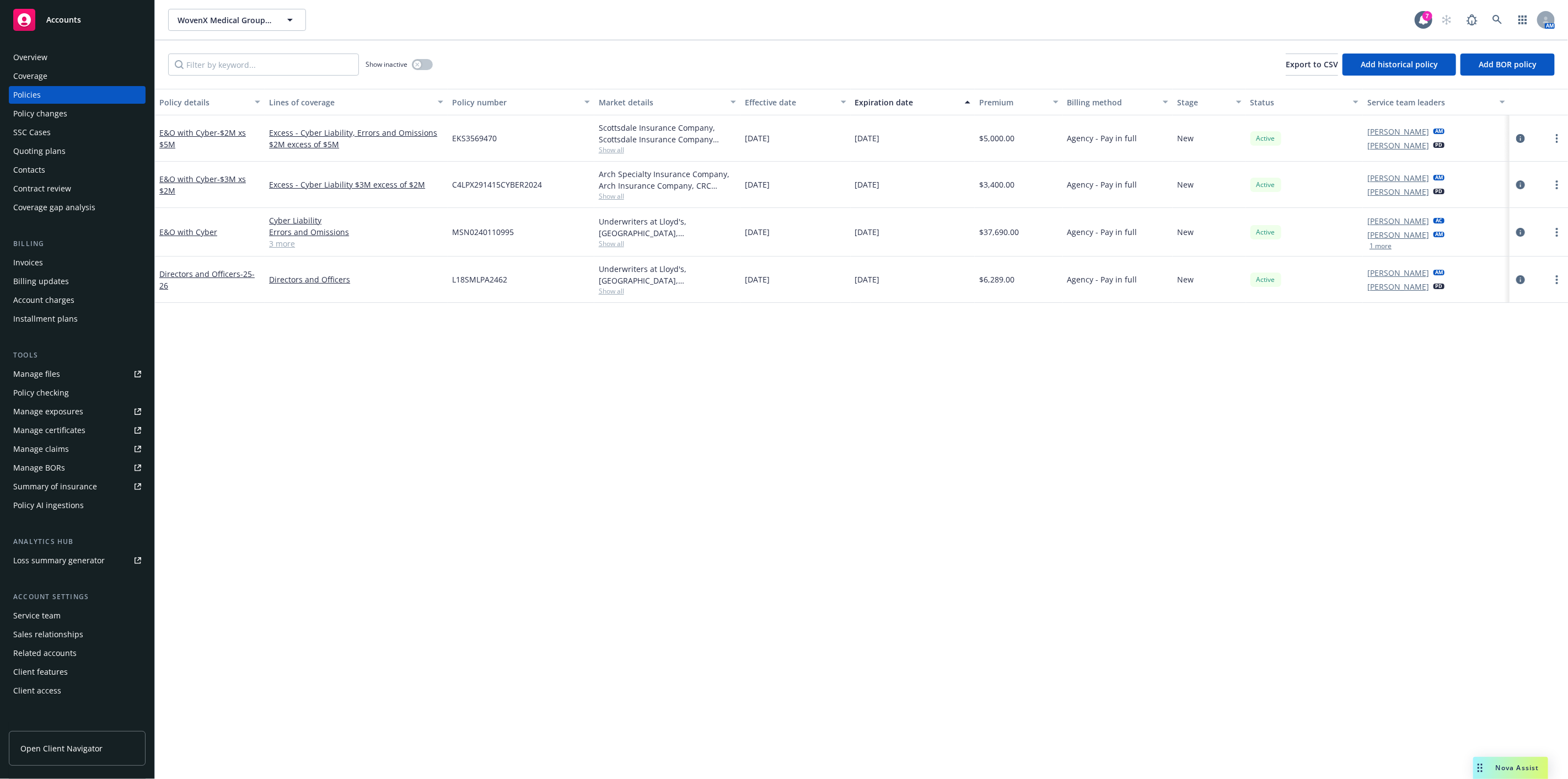
click at [174, 124] on div "E&O with Cyber - $2M xs $5M" at bounding box center [210, 138] width 110 height 47
click at [174, 129] on link "E&O with Cyber - $2M xs $5M" at bounding box center [203, 138] width 86 height 22
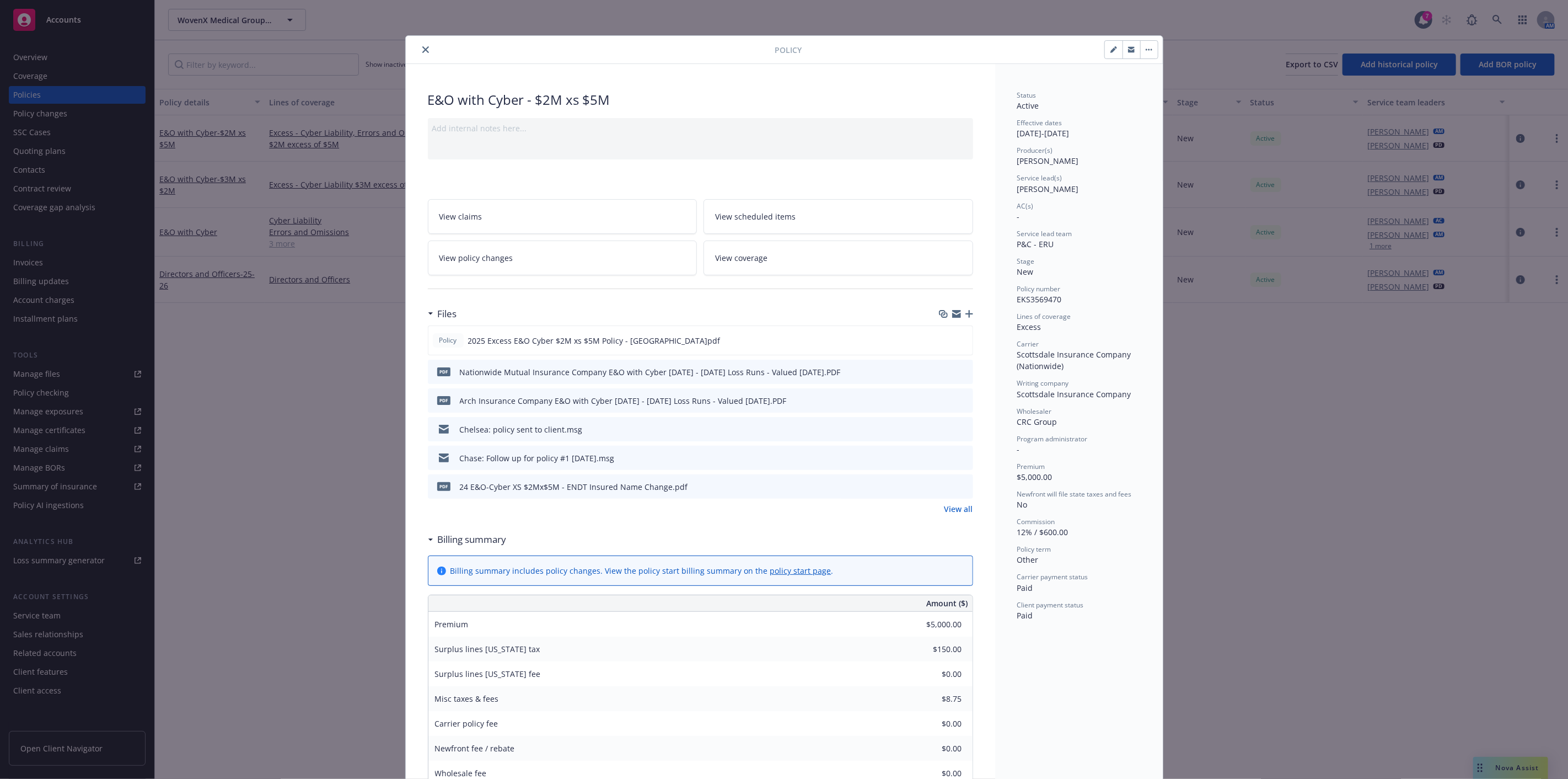
drag, startPoint x: 958, startPoint y: 338, endPoint x: 968, endPoint y: 339, distance: 10.0
click at [958, 338] on icon "preview file" at bounding box center [961, 339] width 10 height 8
click at [422, 47] on icon "close" at bounding box center [425, 50] width 7 height 7
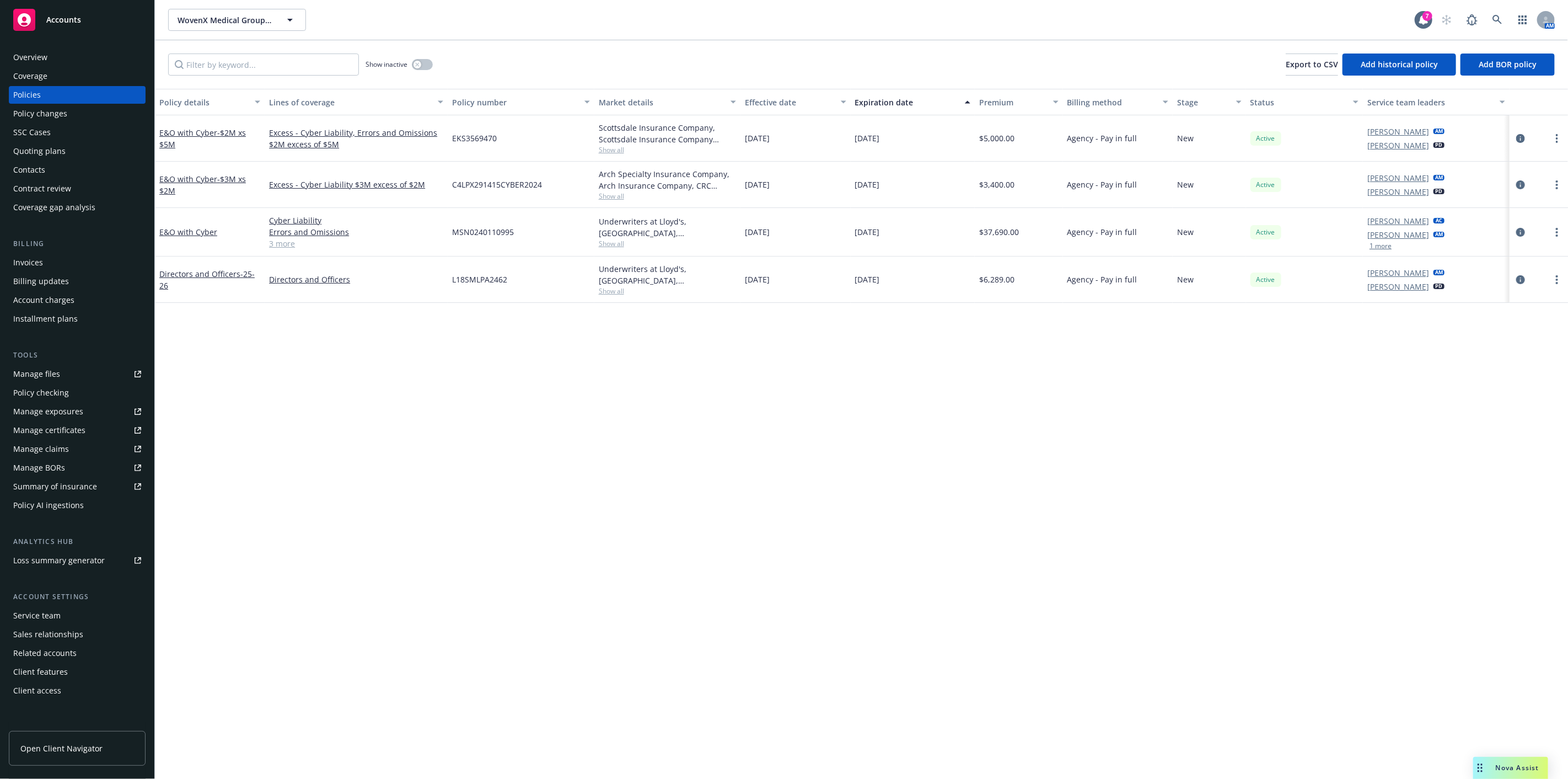
click at [105, 152] on div "Quoting plans" at bounding box center [77, 151] width 128 height 18
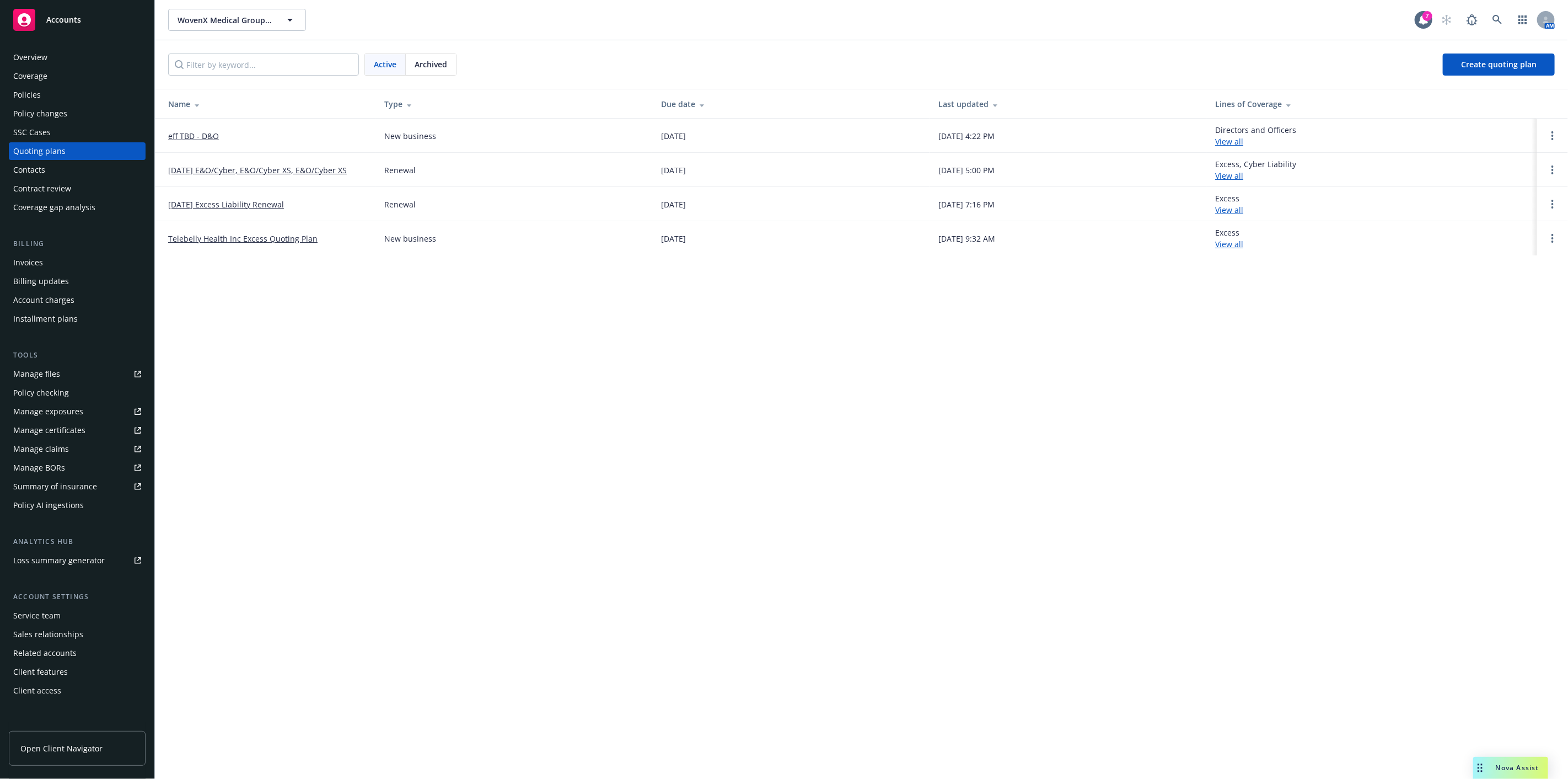
click at [433, 74] on div "Archived" at bounding box center [431, 64] width 50 height 21
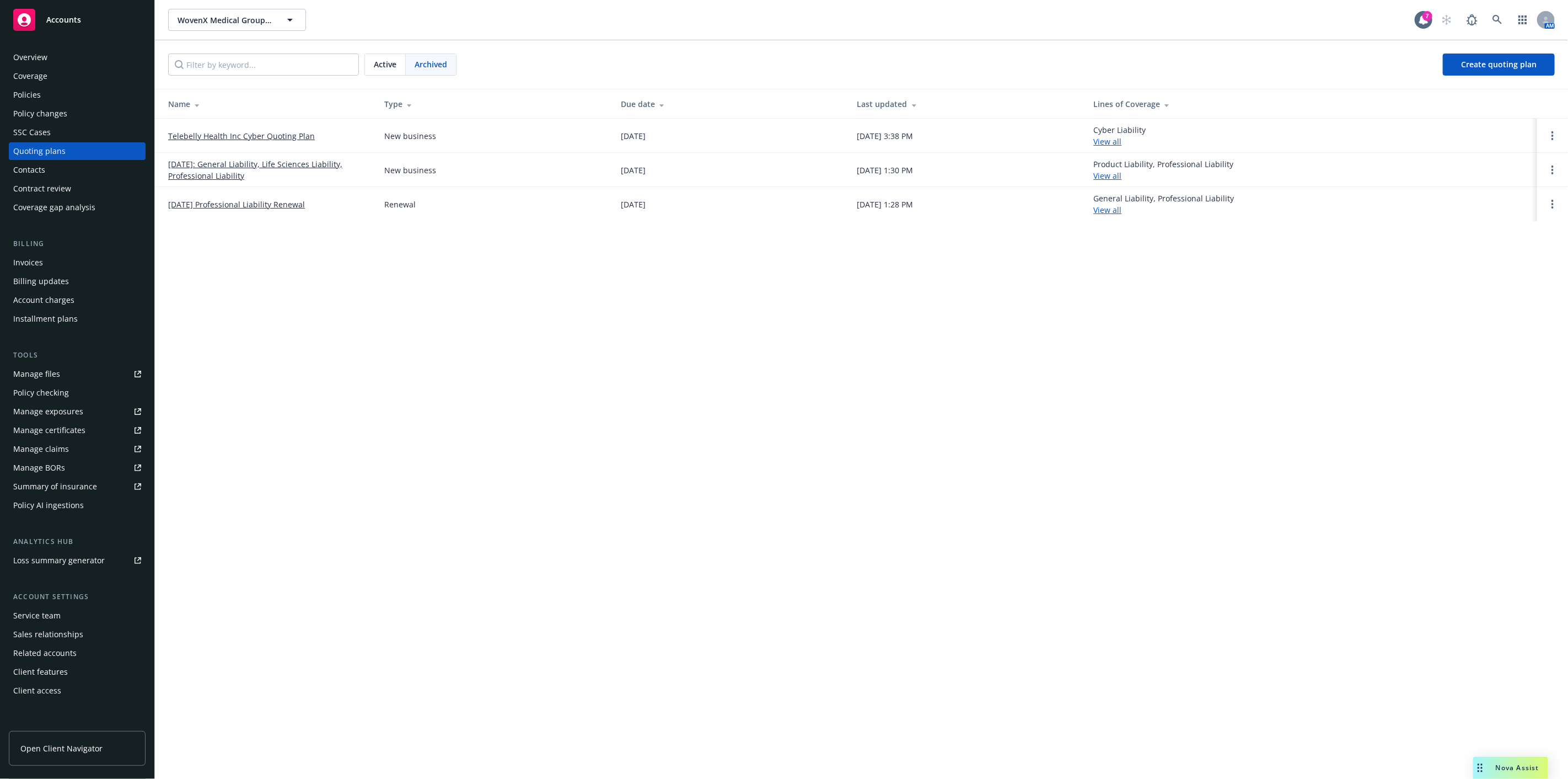
click at [365, 59] on div "Active" at bounding box center [385, 64] width 41 height 21
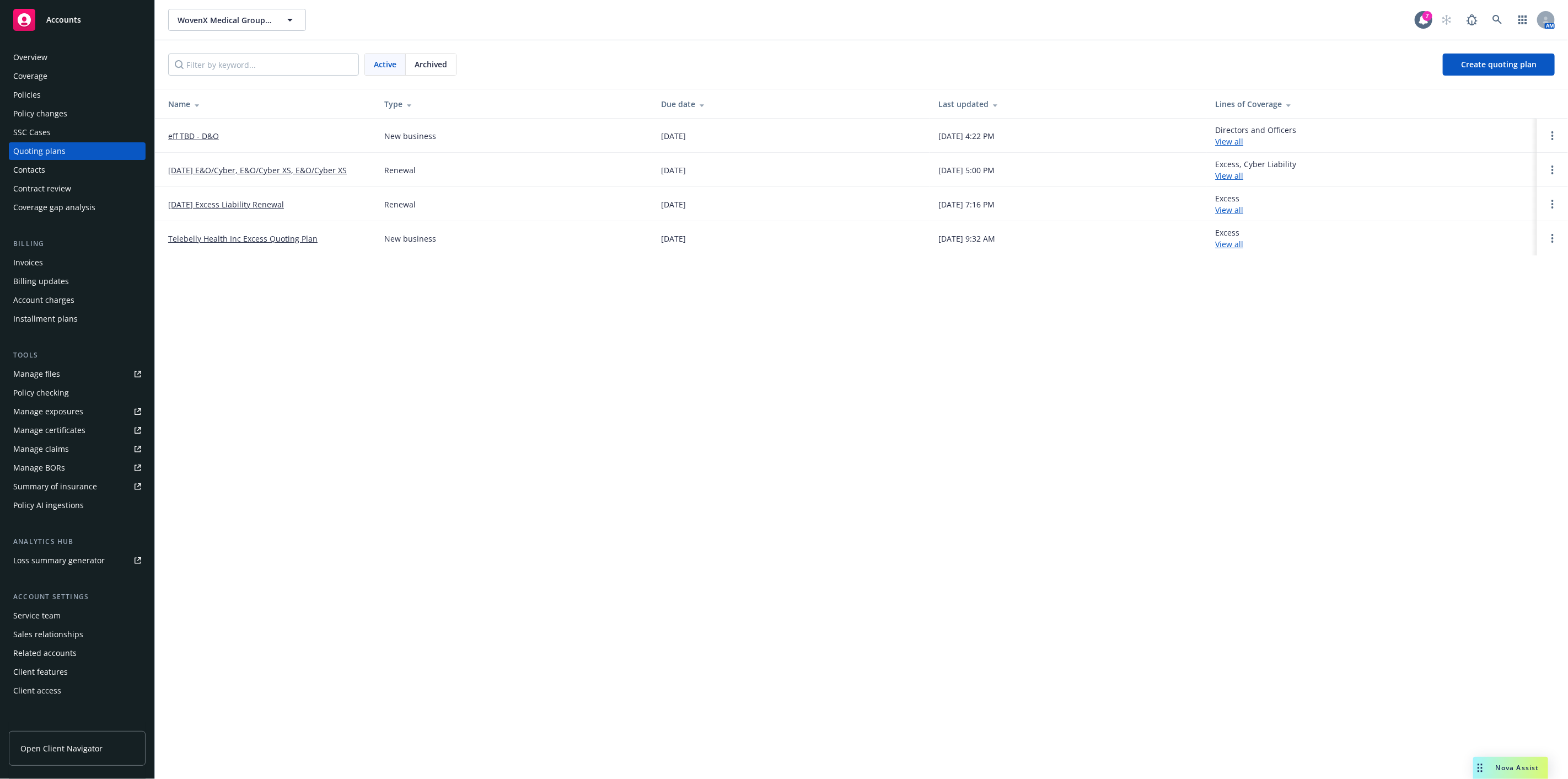
click at [278, 243] on link "Telebelly Health Inc Excess Quoting Plan" at bounding box center [243, 238] width 150 height 11
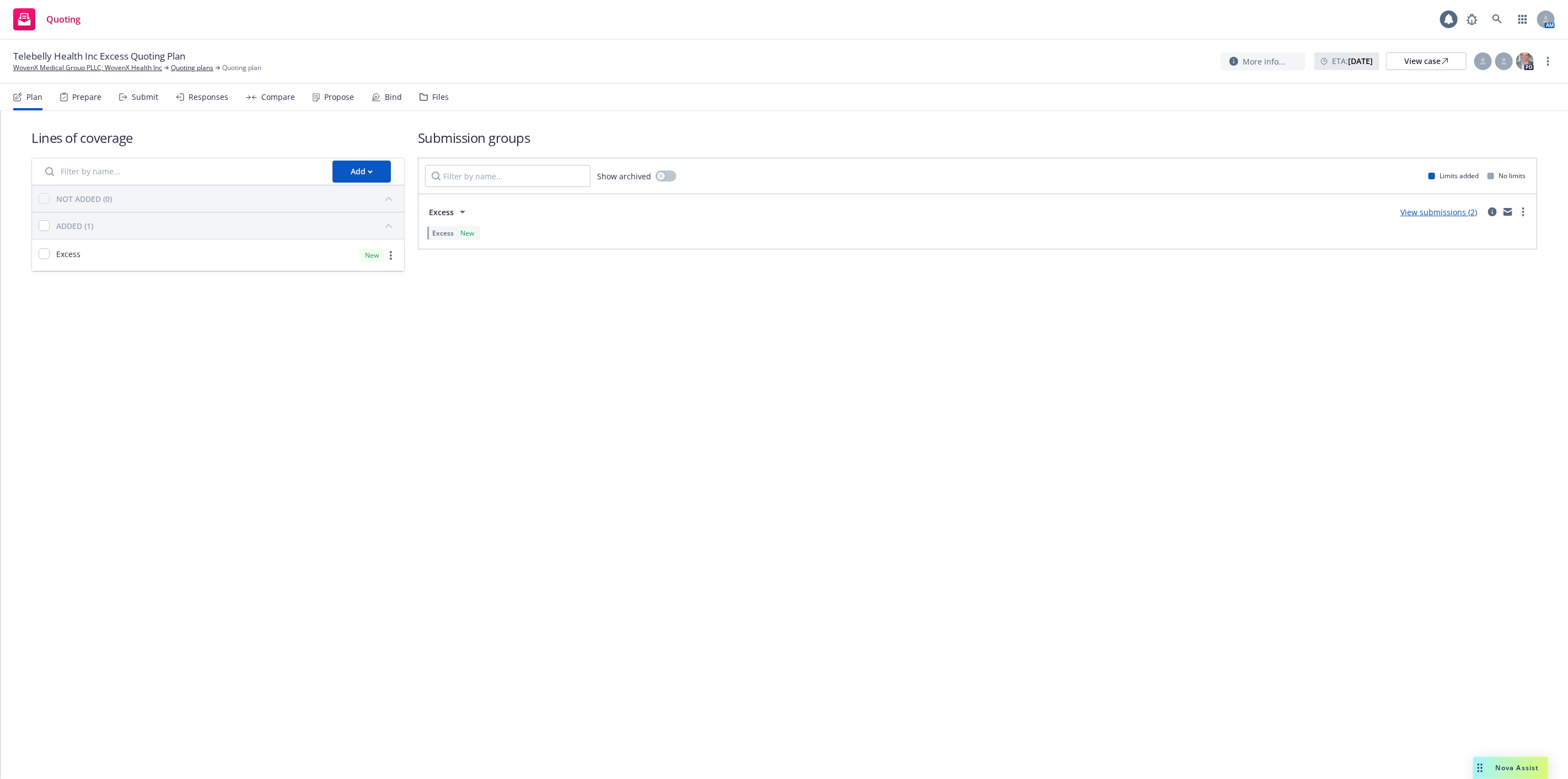
click at [385, 100] on div "Bind" at bounding box center [393, 97] width 17 height 9
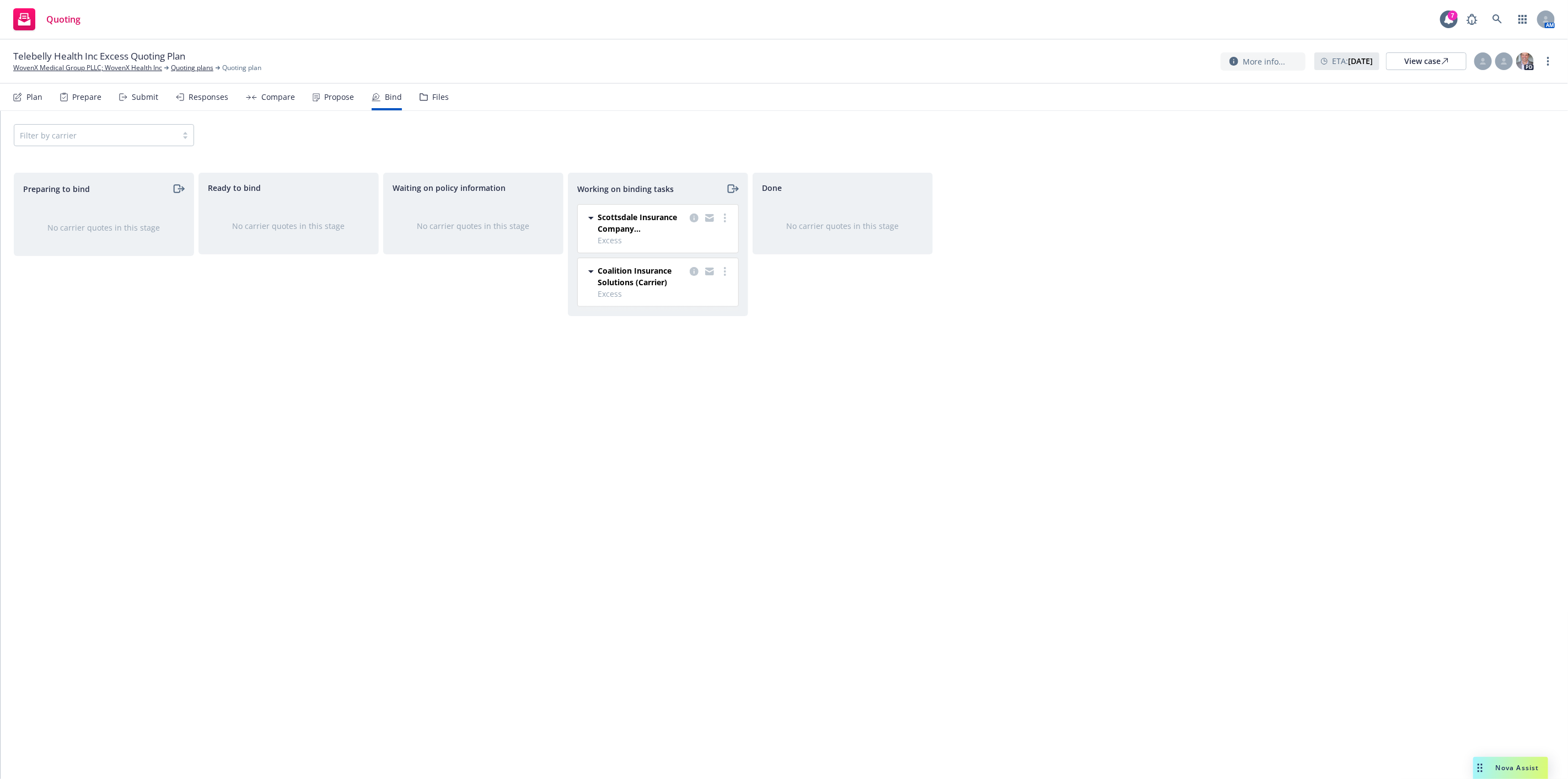
click at [345, 96] on div "Propose" at bounding box center [339, 97] width 30 height 9
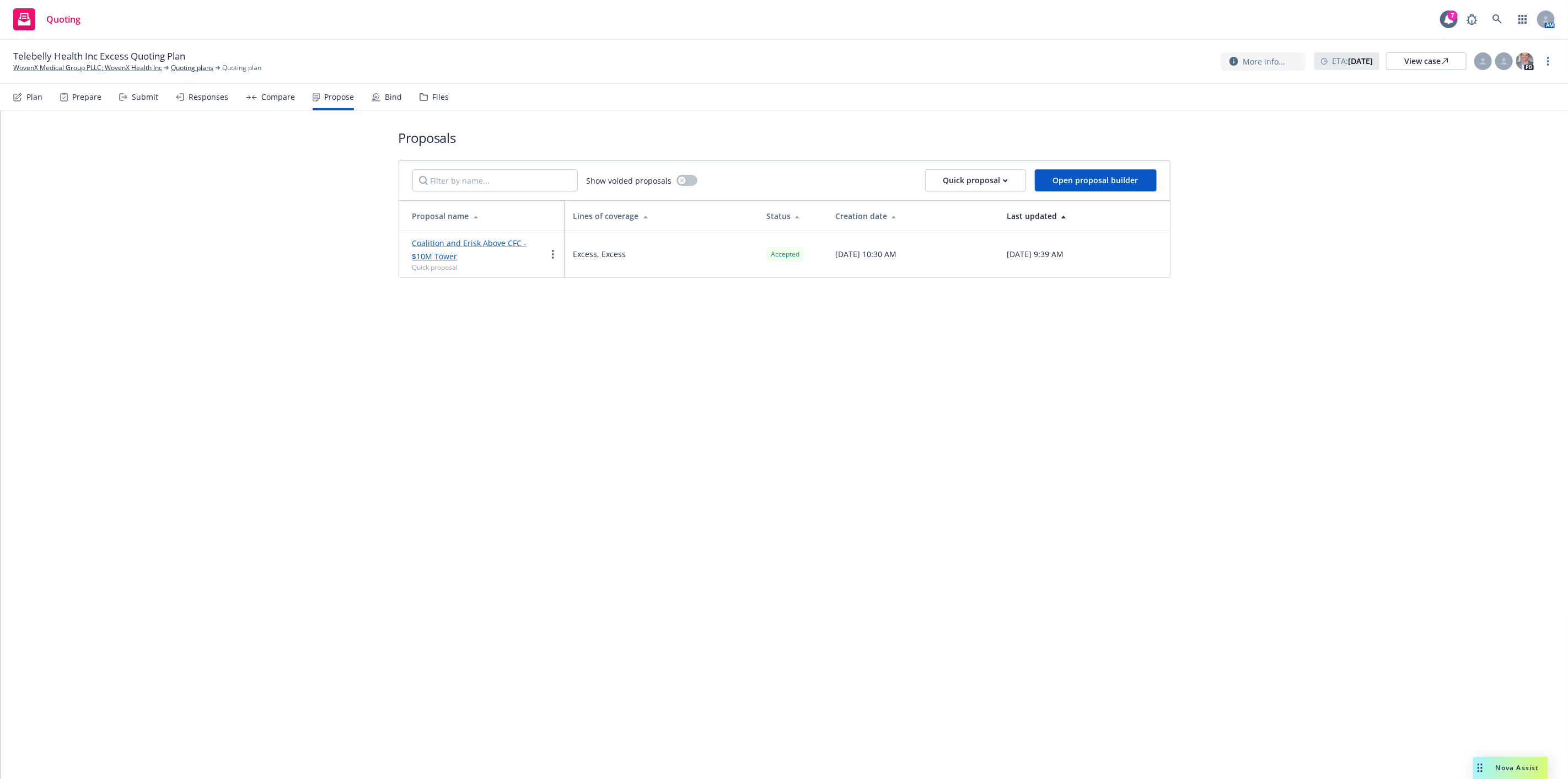
click at [395, 93] on div "Bind" at bounding box center [393, 97] width 17 height 9
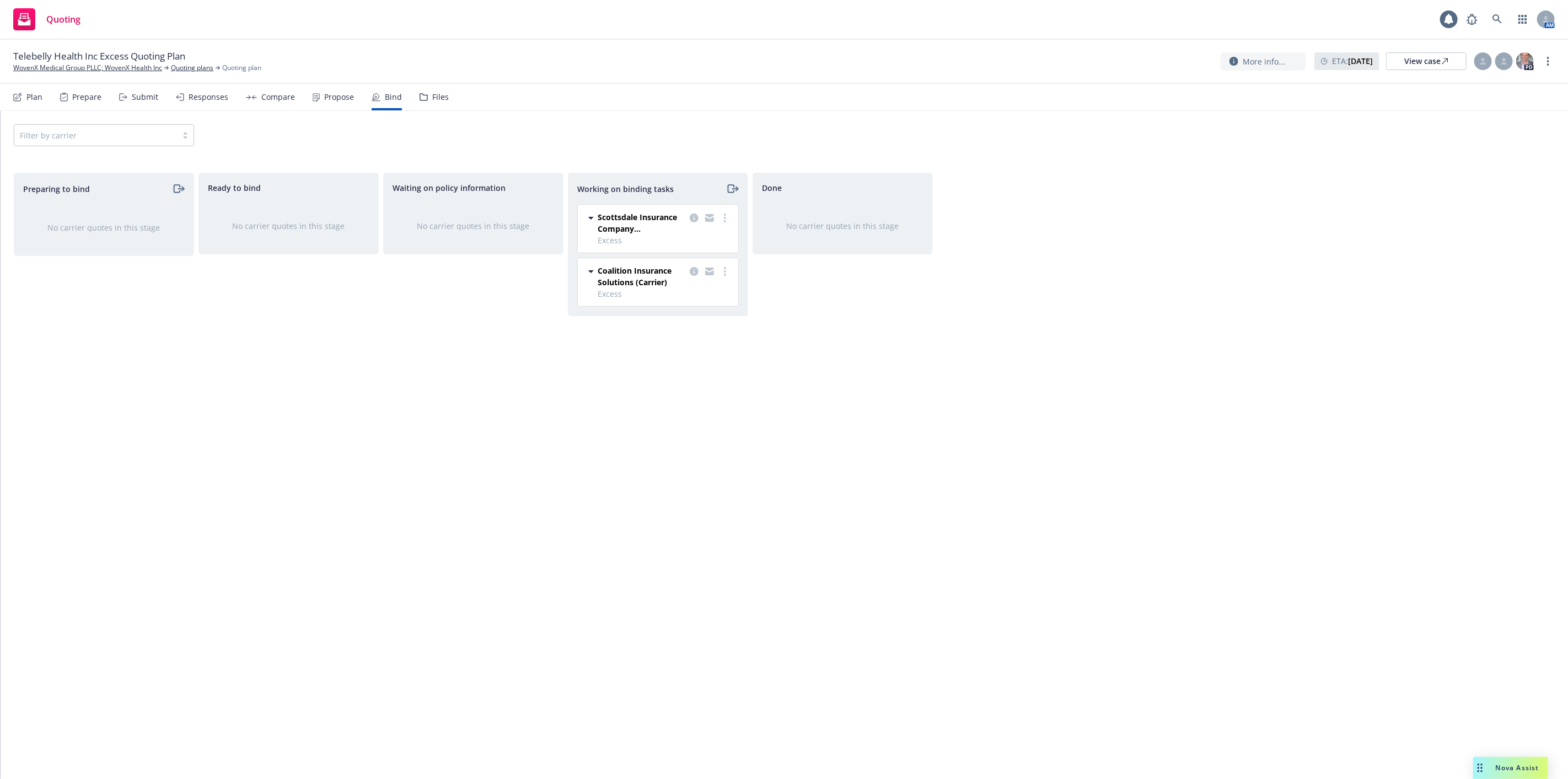
click at [189, 98] on div "Responses" at bounding box center [208, 97] width 40 height 9
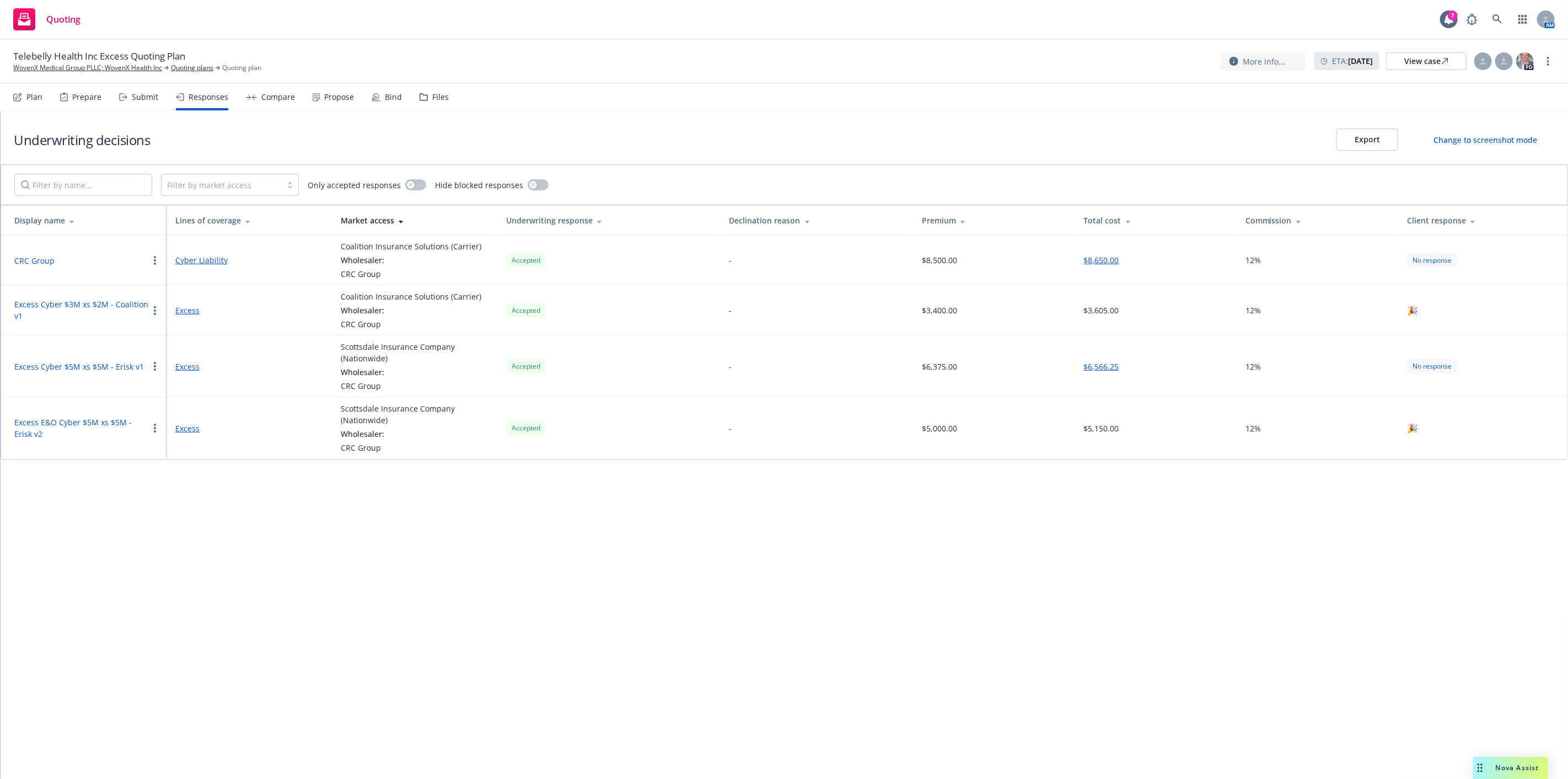
click at [41, 306] on button "Excess Cyber $3M xs $2M - Coalition v1" at bounding box center [81, 310] width 134 height 23
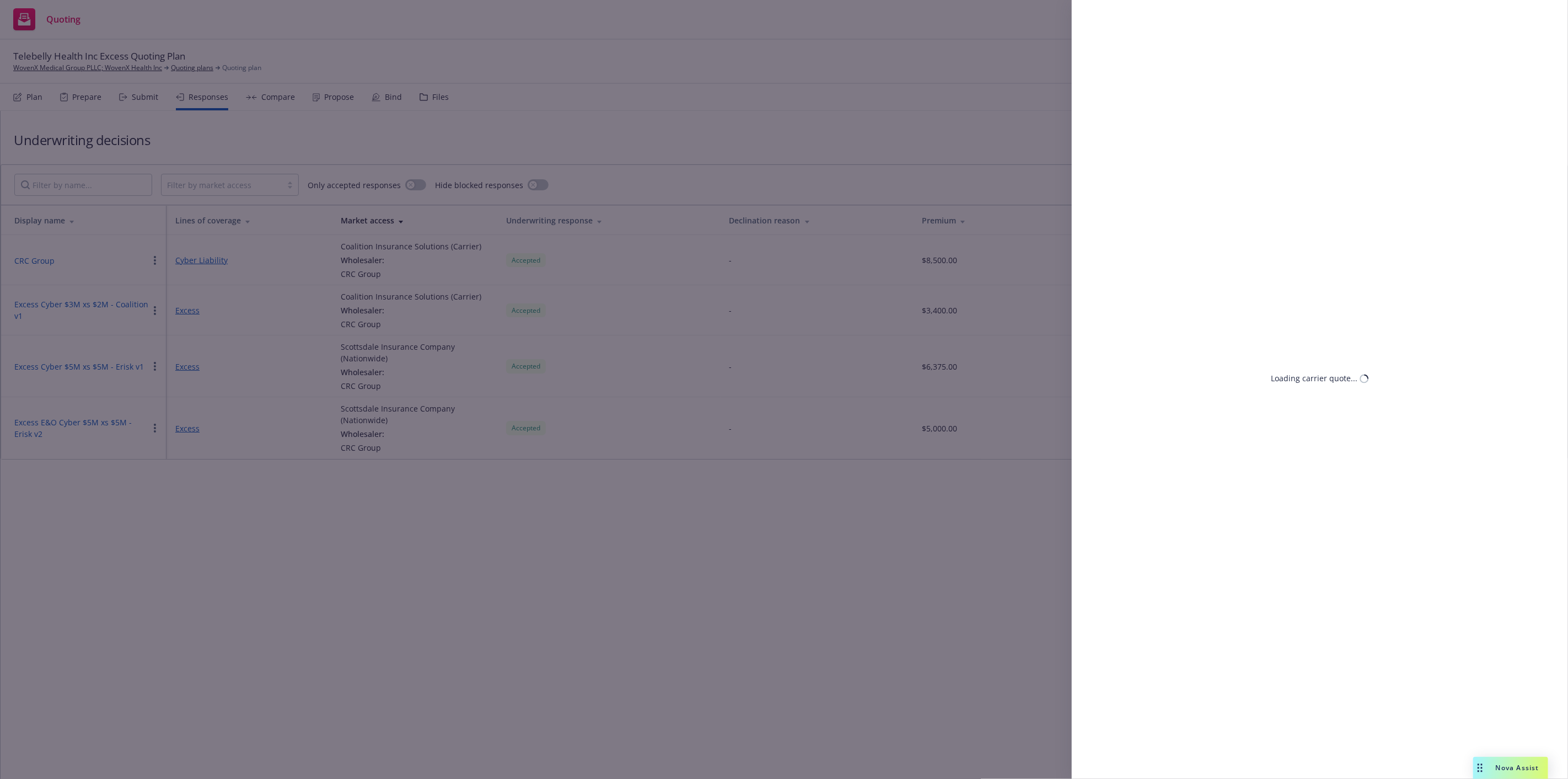
select select "CO"
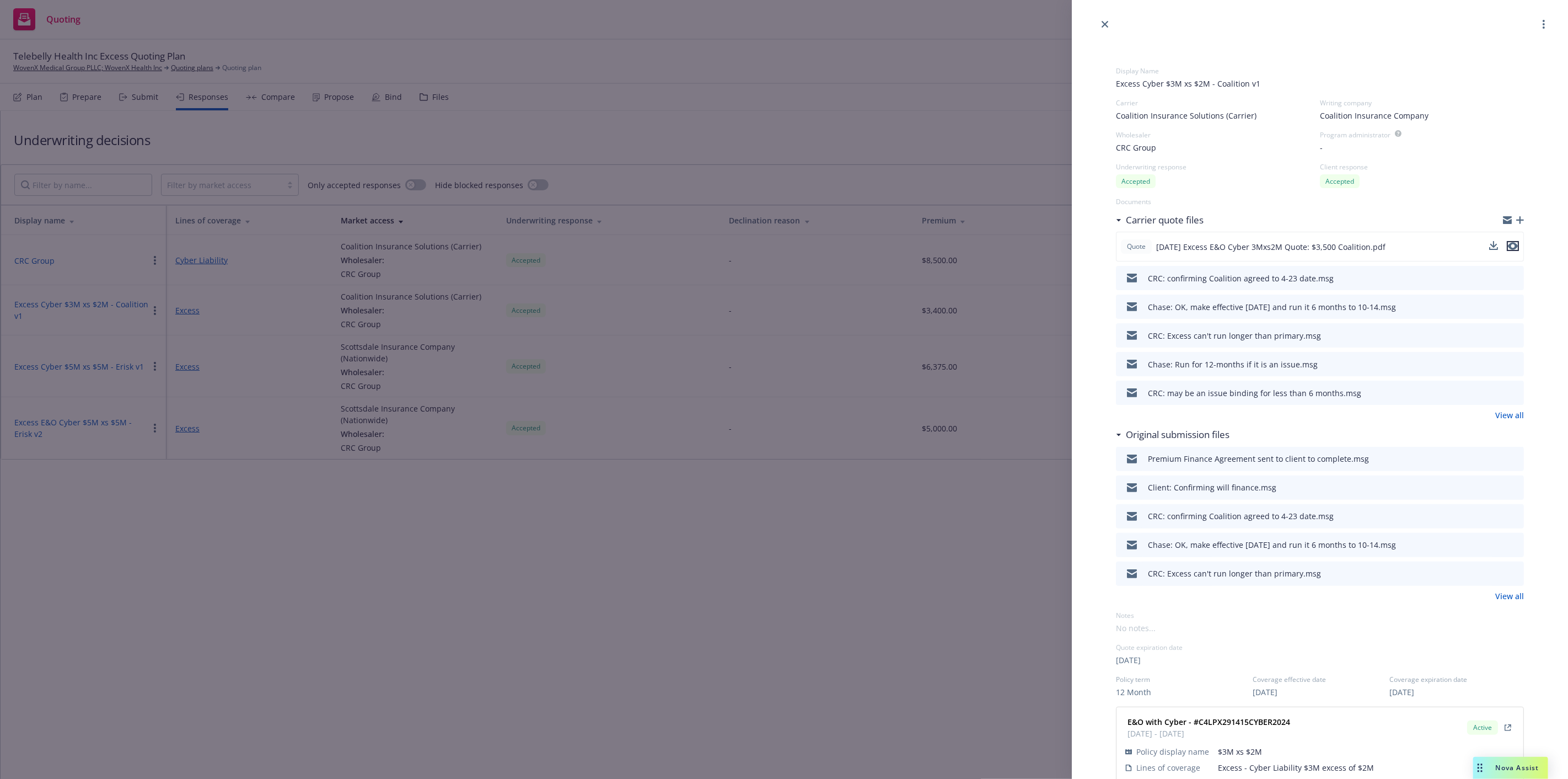
click at [1507, 245] on icon "preview file" at bounding box center [1512, 246] width 10 height 8
drag, startPoint x: 359, startPoint y: 306, endPoint x: 344, endPoint y: 316, distance: 18.0
click at [359, 308] on div "Display Name Excess Cyber $3M xs $2M - Coalition v1 Carrier Coalition Insurance…" at bounding box center [784, 390] width 1568 height 779
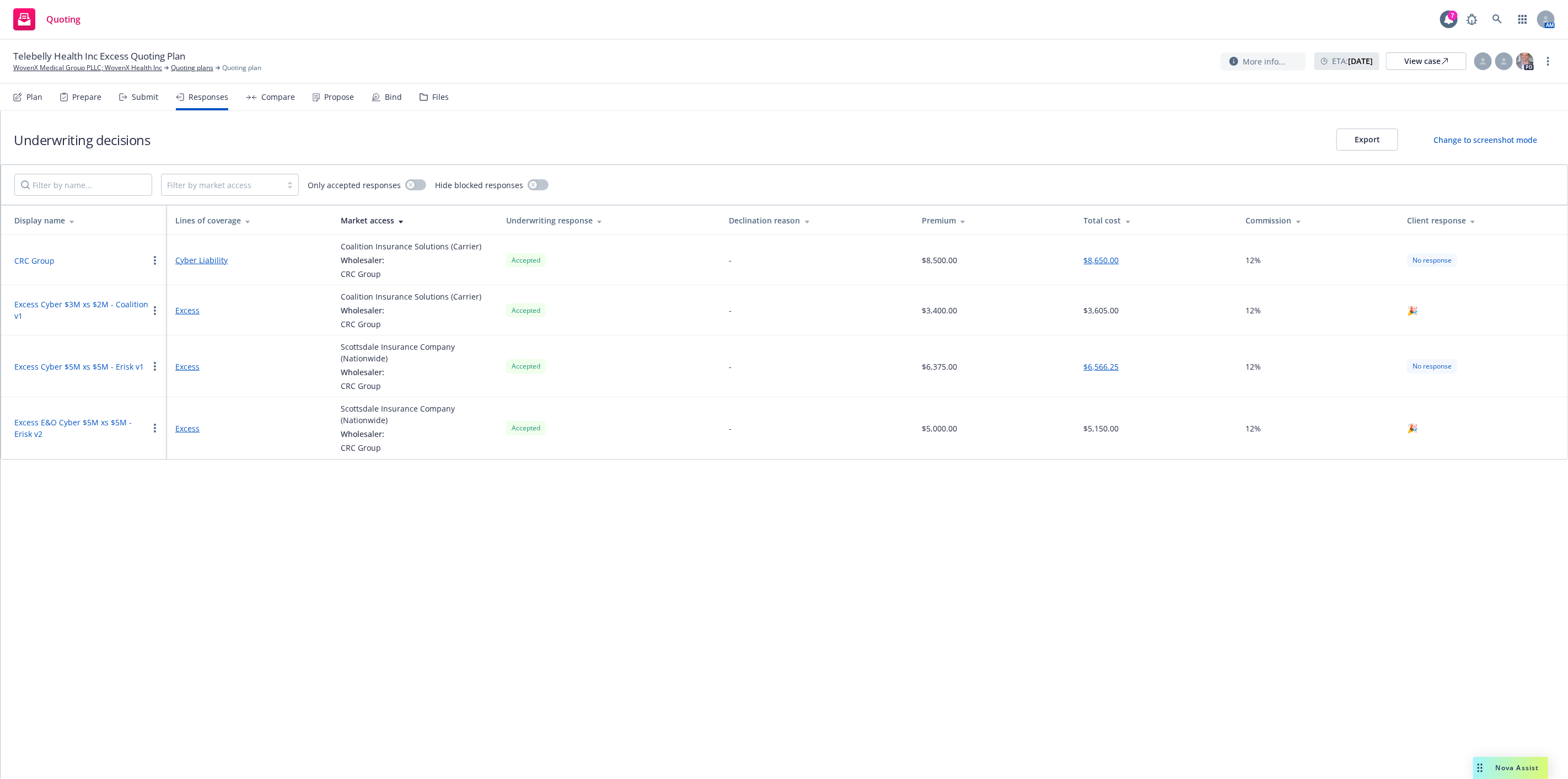
click at [113, 427] on button "Excess E&O Cyber $5M xs $5M - Erisk v2" at bounding box center [81, 427] width 134 height 23
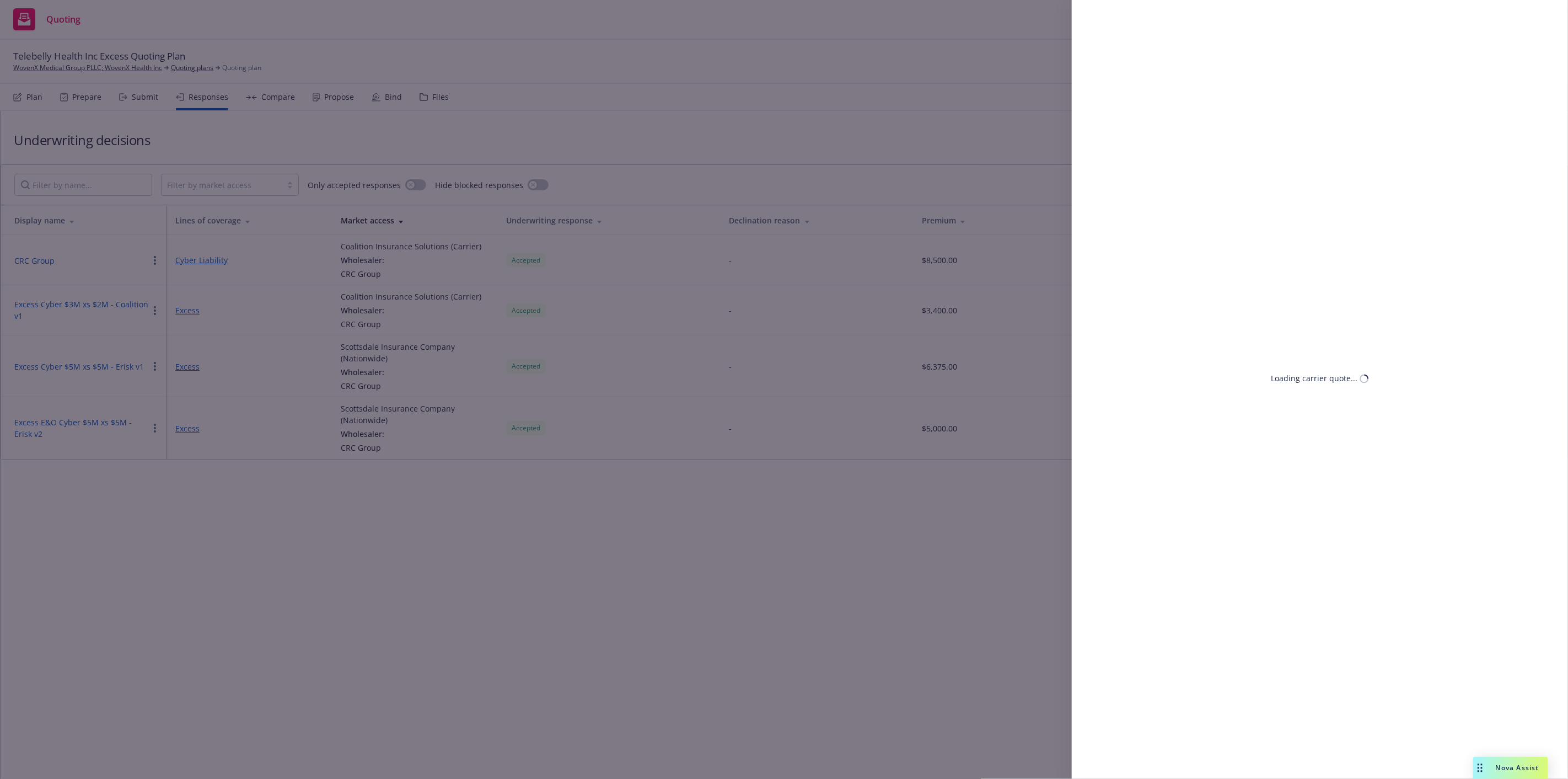
select select "CO"
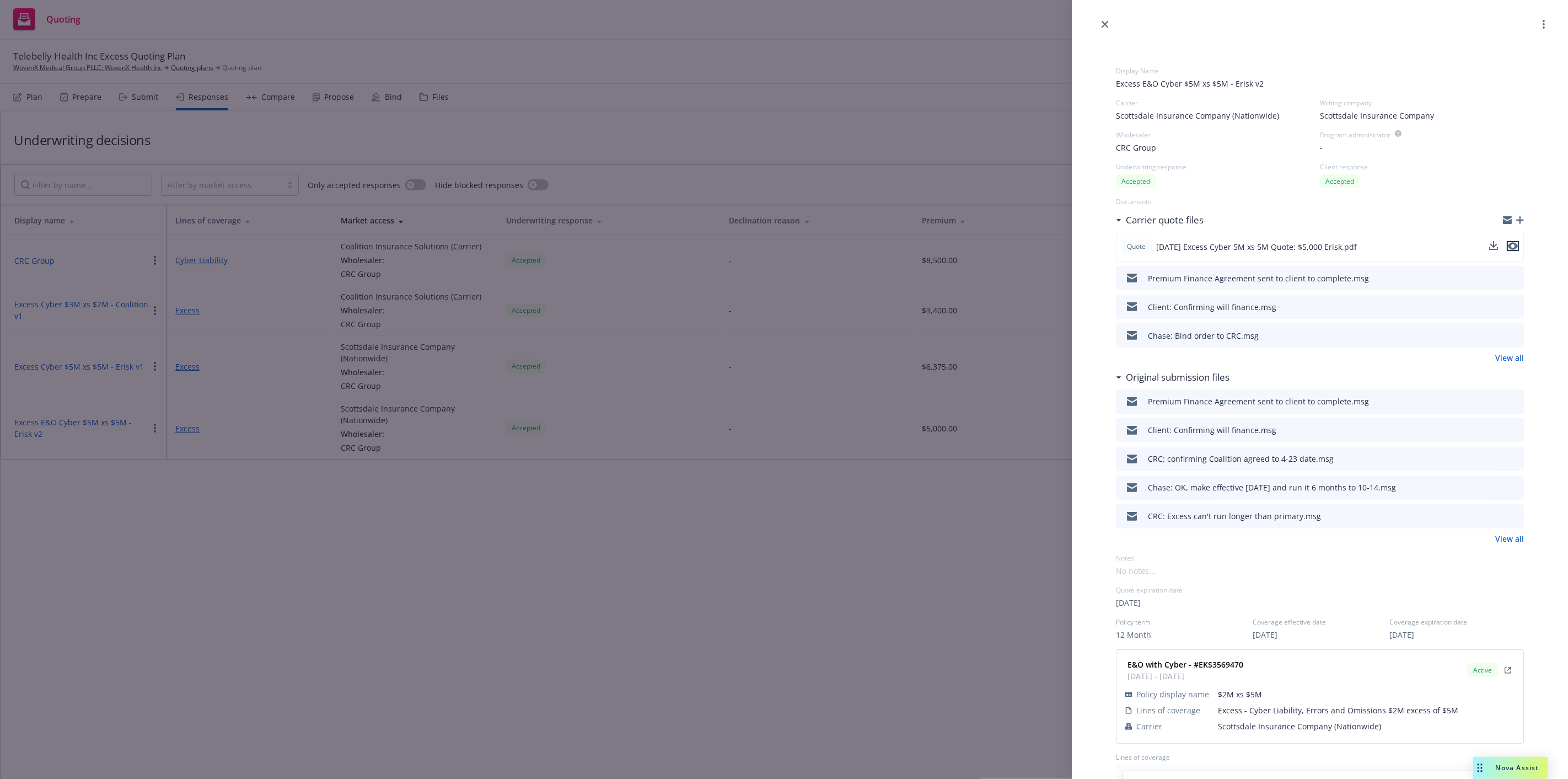
click at [1507, 243] on icon "preview file" at bounding box center [1512, 246] width 10 height 8
click at [199, 97] on div "Display Name Excess E&O Cyber $5M xs $5M - Erisk v2 Carrier Scottsdale Insuranc…" at bounding box center [784, 390] width 1568 height 779
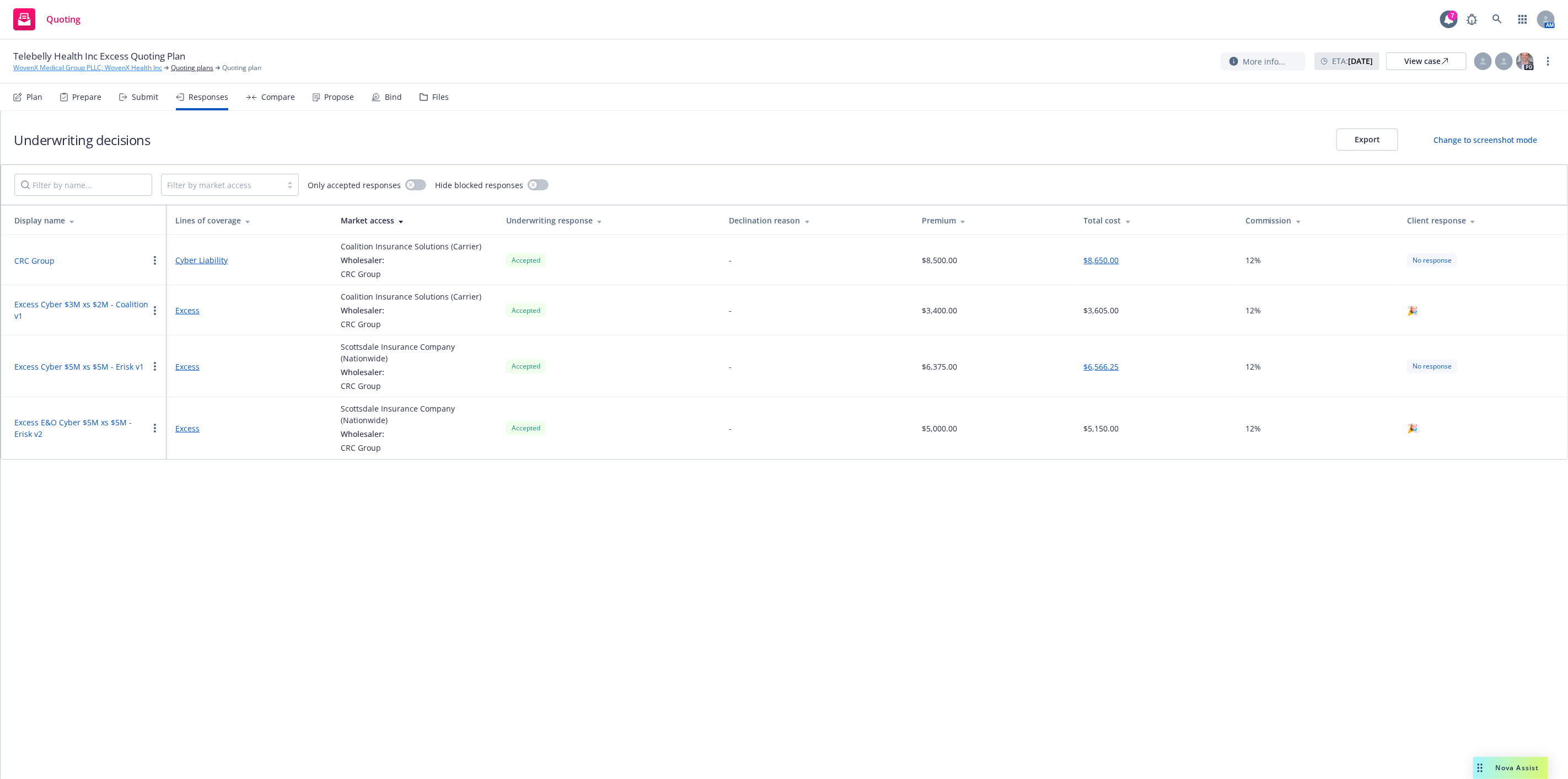
click at [84, 70] on link "WovenX Medical Group PLLC; WovenX Health Inc" at bounding box center [87, 67] width 149 height 10
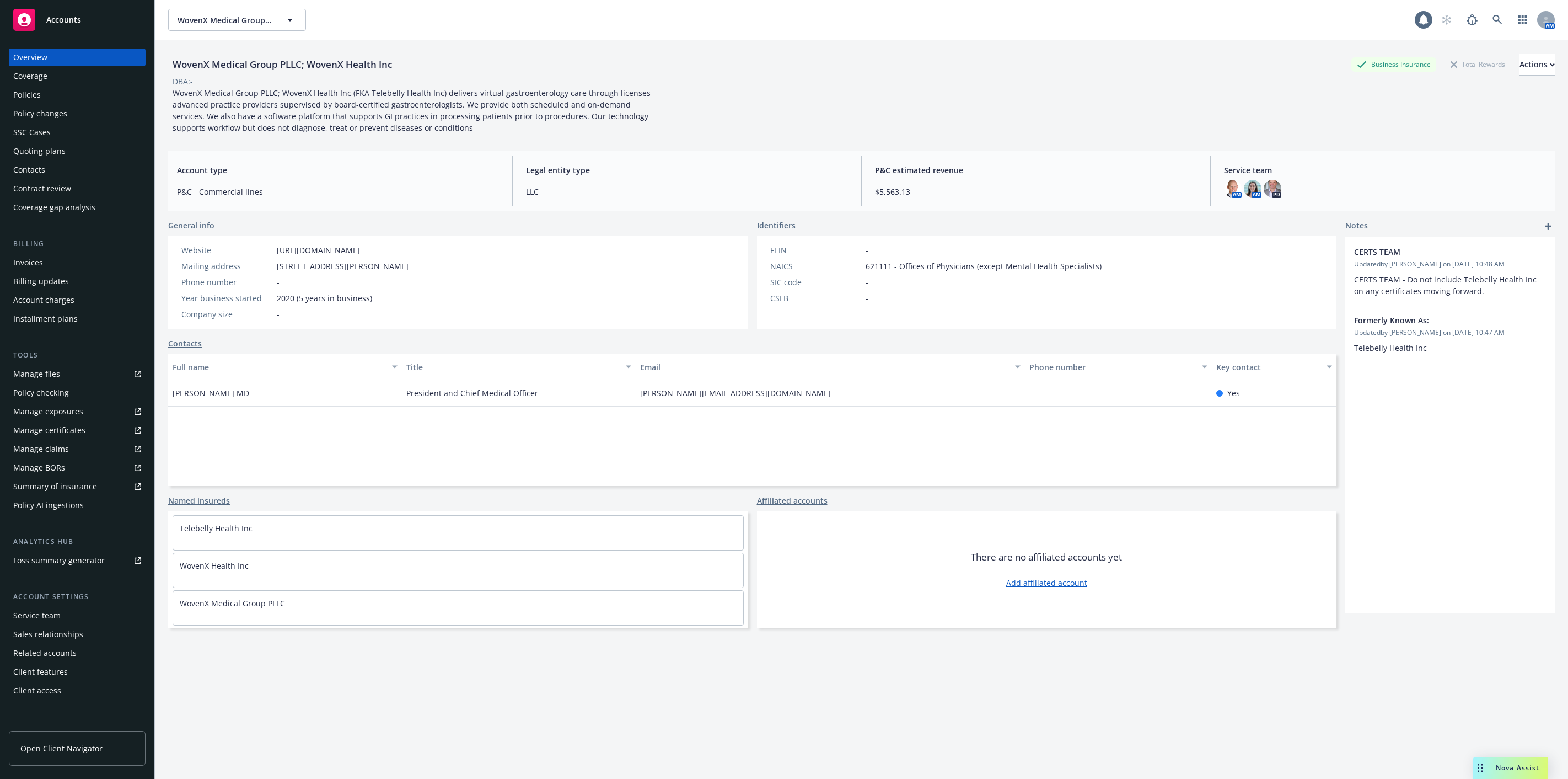
click at [73, 145] on div "Quoting plans" at bounding box center [77, 151] width 128 height 18
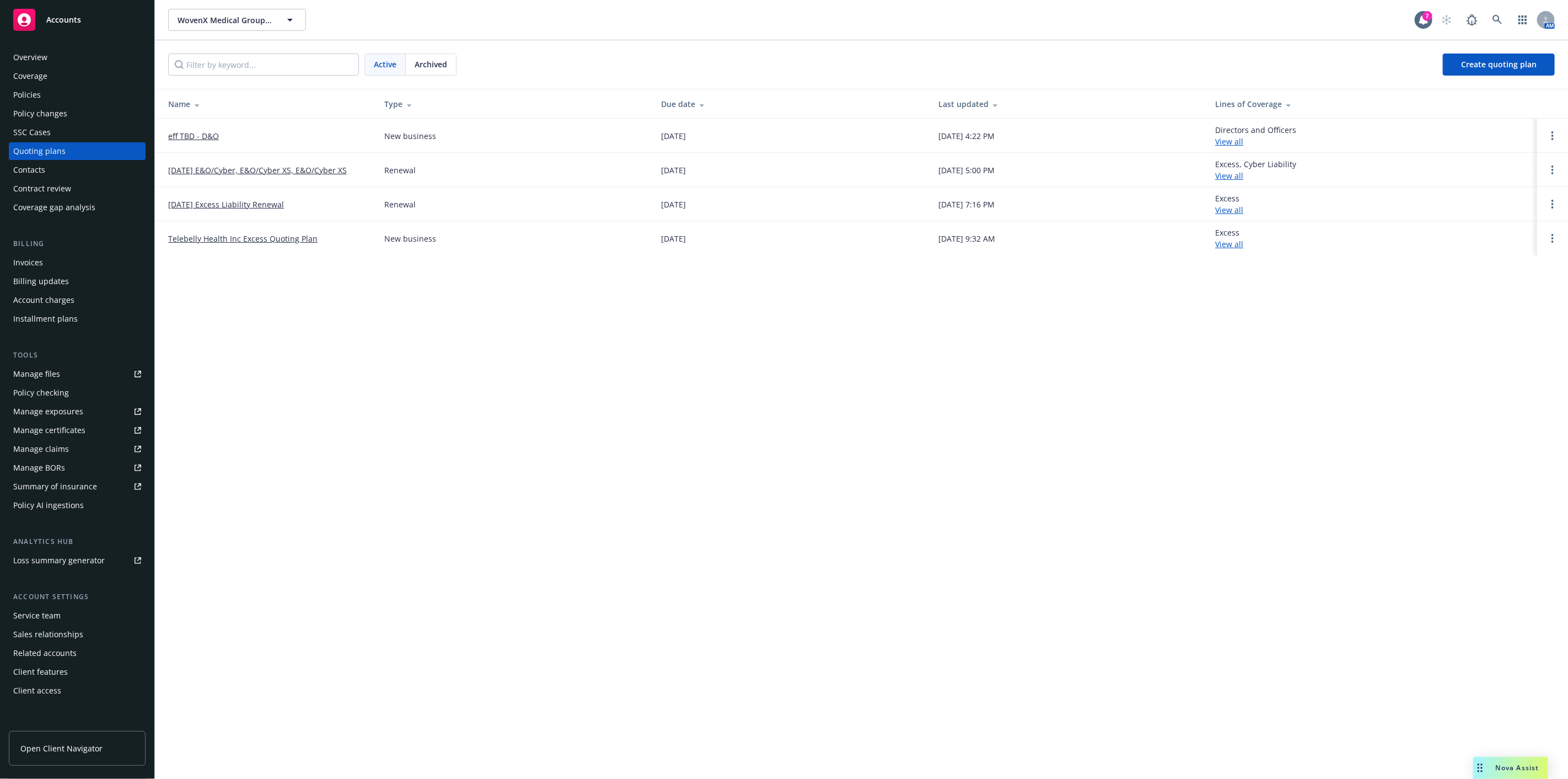
click at [84, 111] on div "Policy changes" at bounding box center [77, 114] width 128 height 18
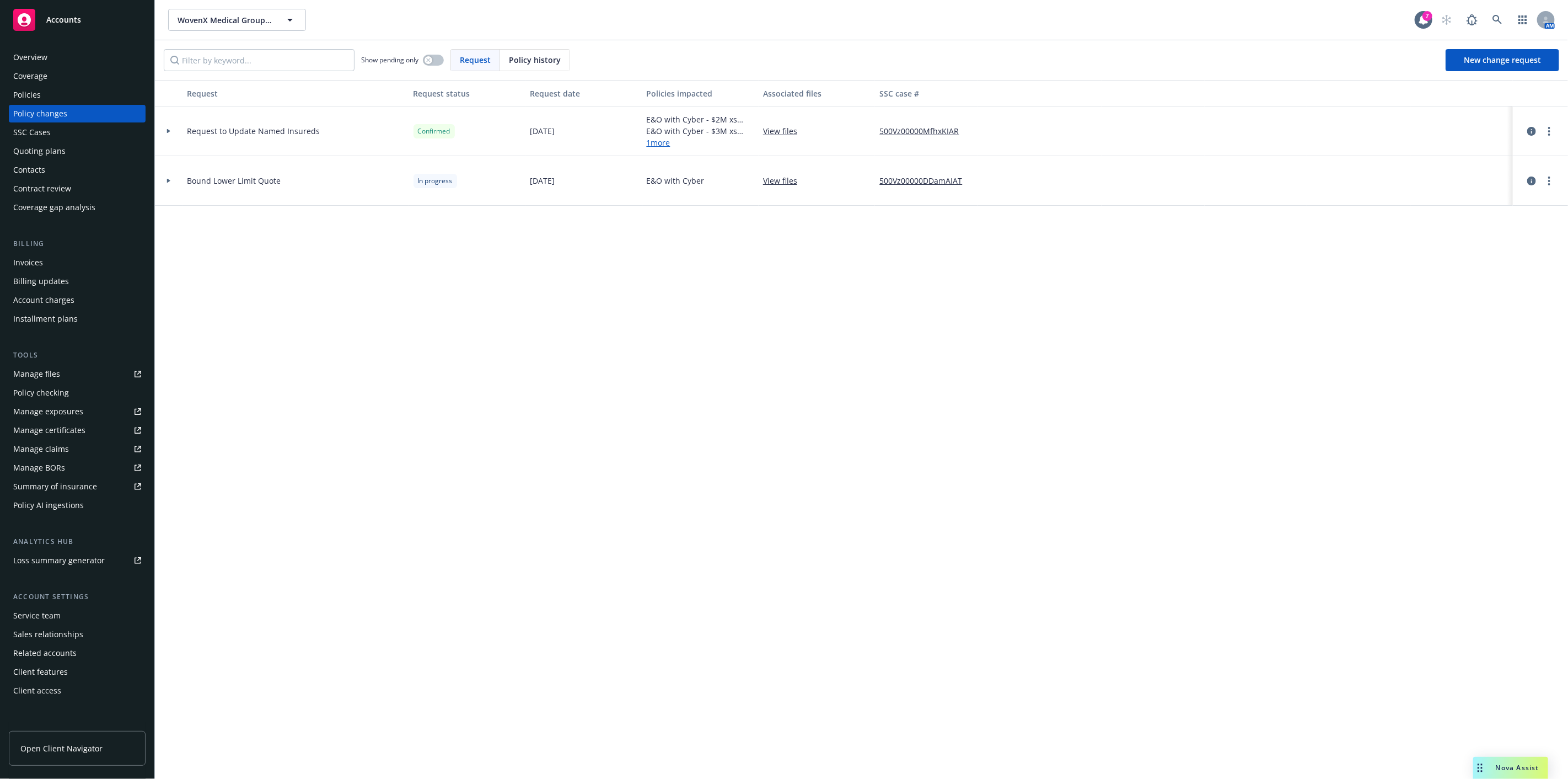
click at [174, 183] on div at bounding box center [168, 181] width 27 height 49
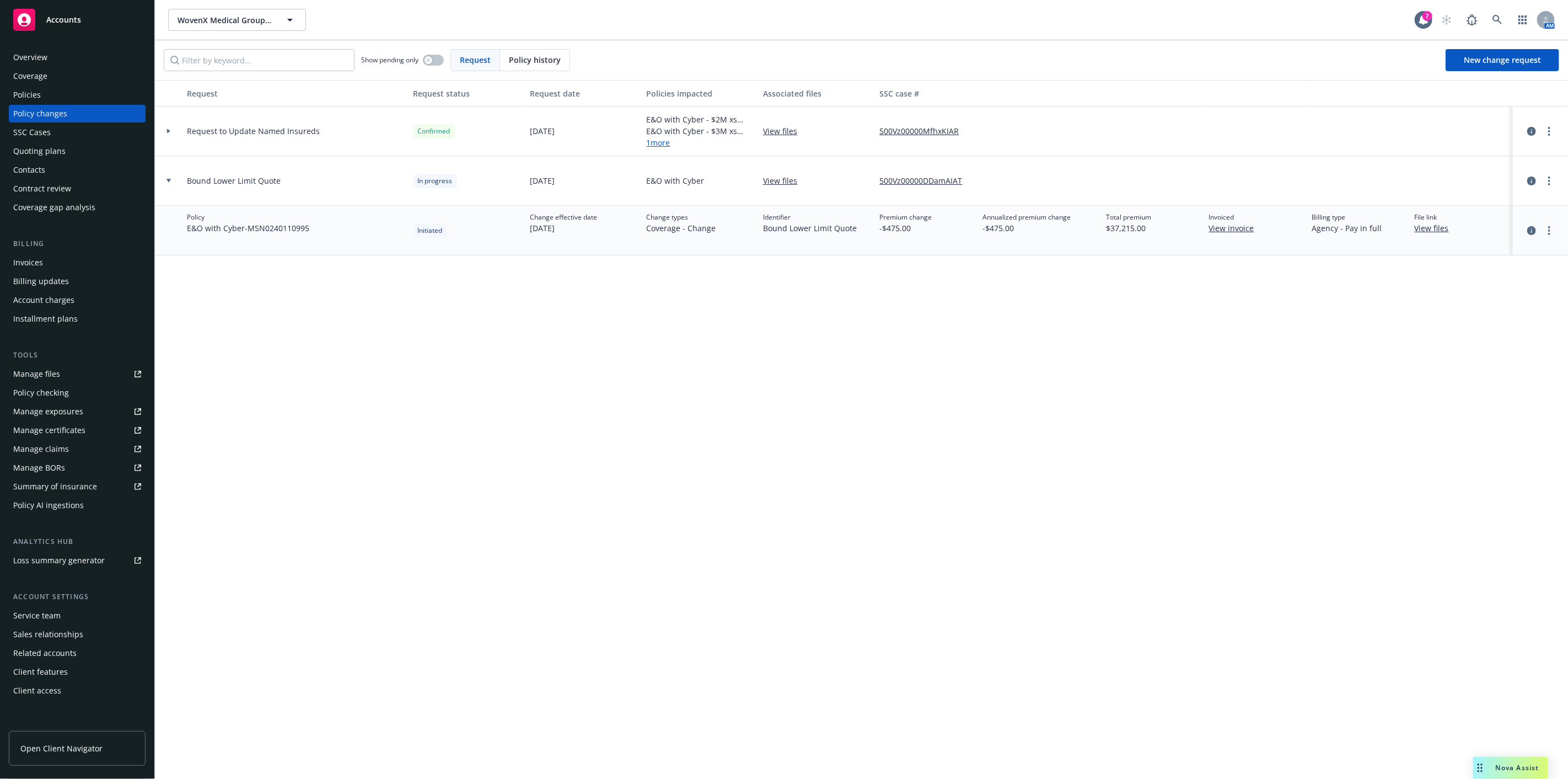
click at [174, 182] on div at bounding box center [168, 181] width 18 height 4
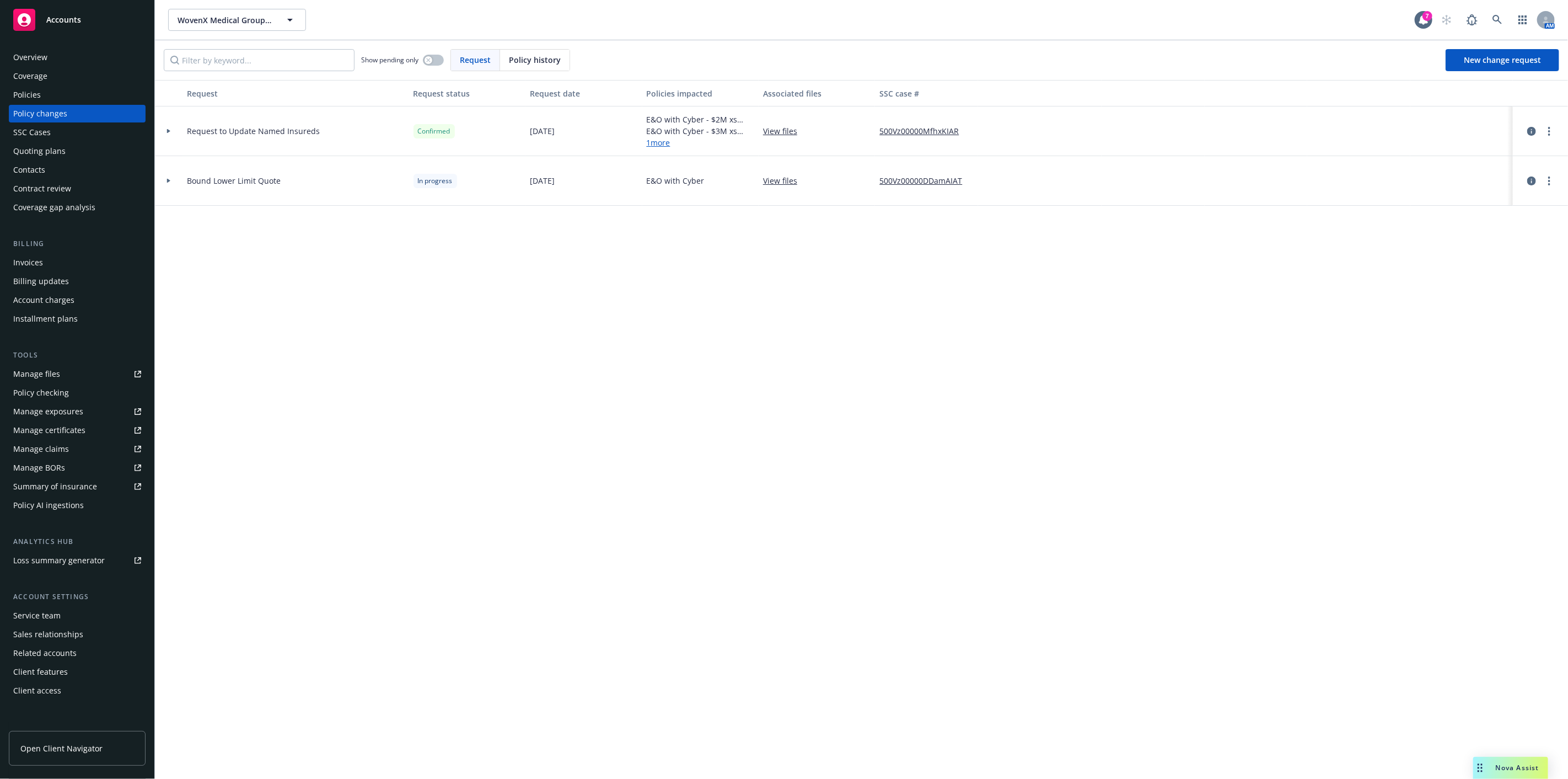
click at [174, 182] on div at bounding box center [168, 181] width 18 height 4
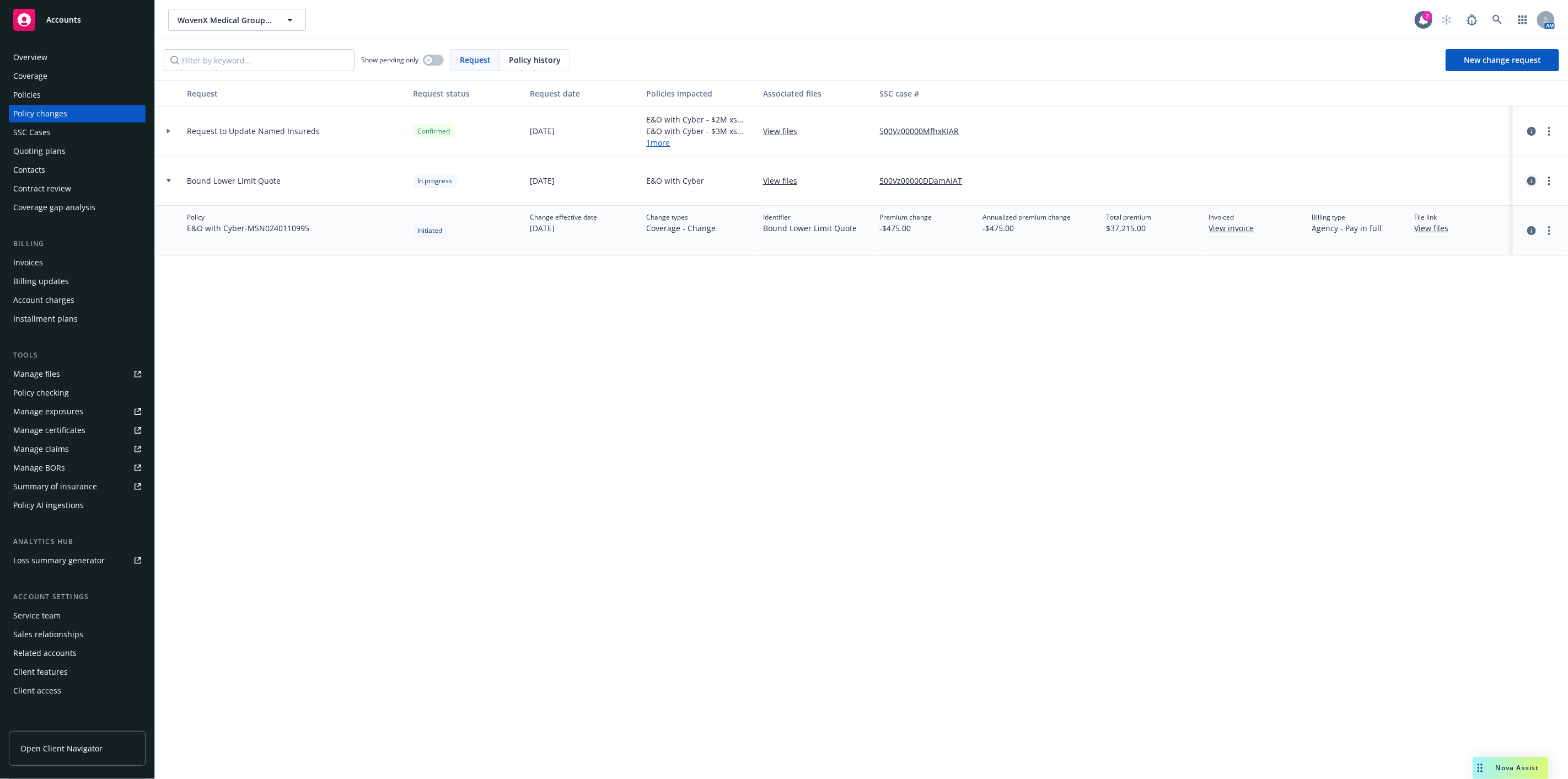
click at [1529, 179] on icon "circleInformation" at bounding box center [1531, 181] width 9 height 9
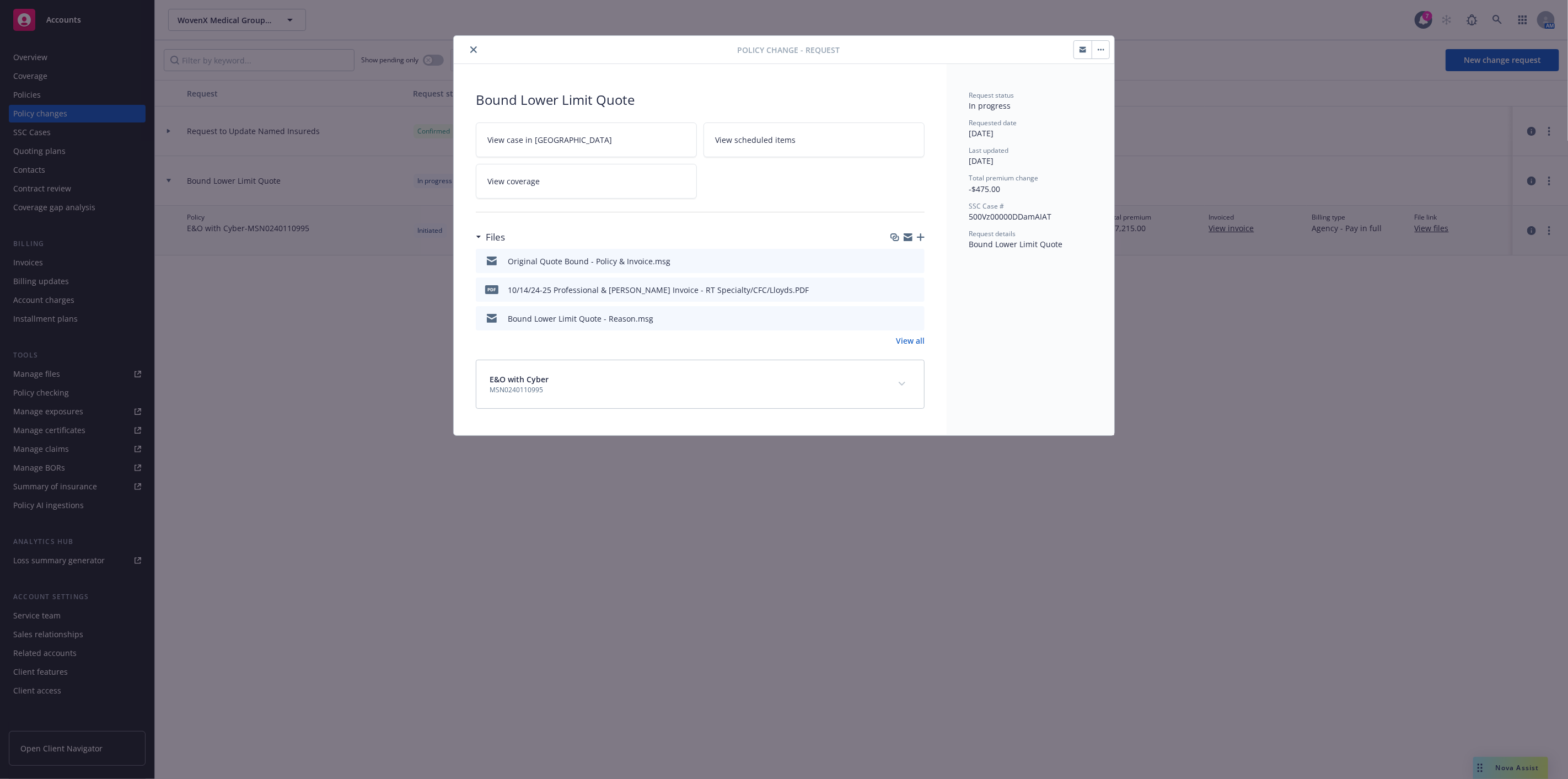
click at [916, 260] on icon "preview file" at bounding box center [913, 260] width 10 height 8
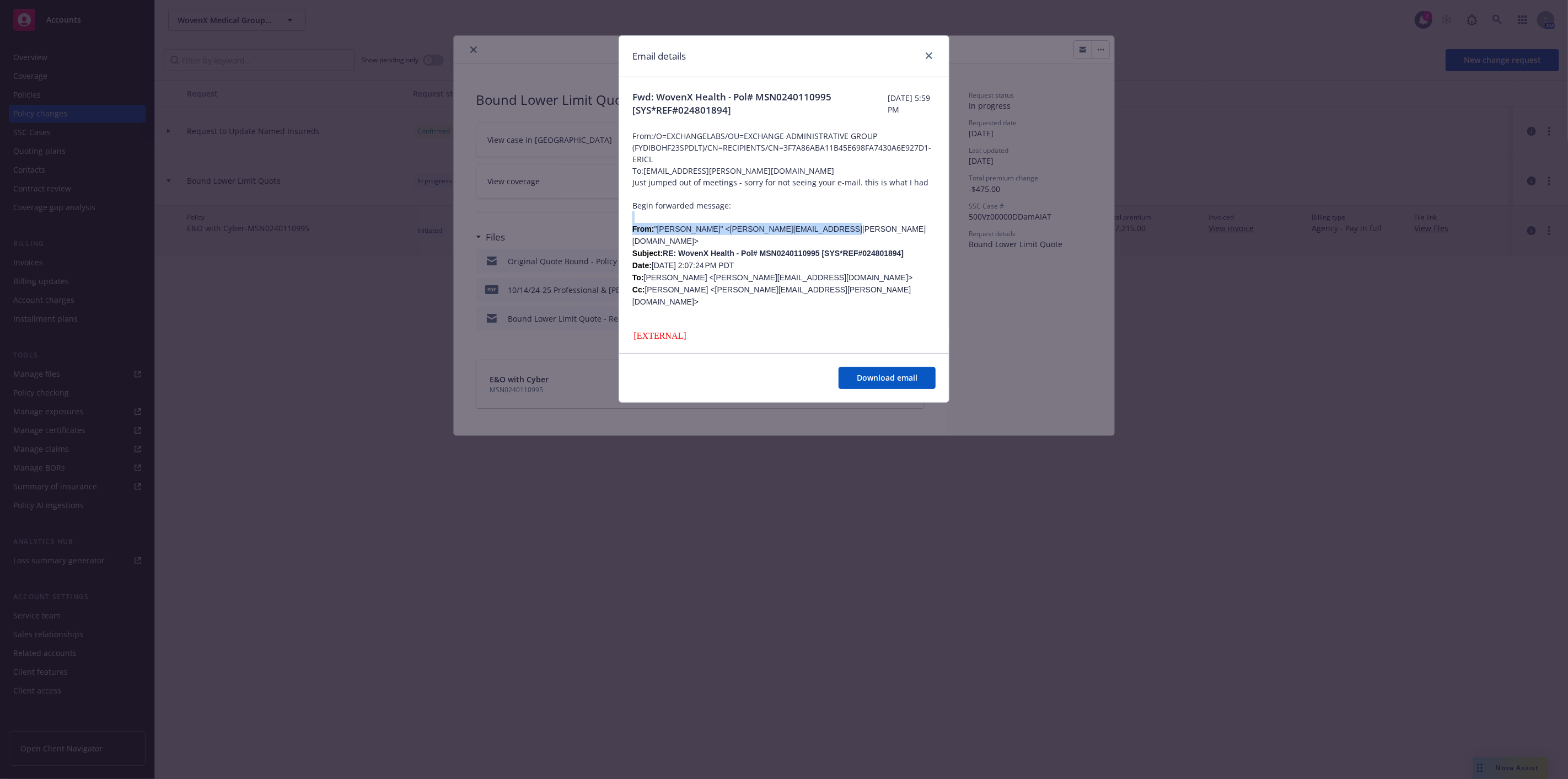
drag, startPoint x: 792, startPoint y: 232, endPoint x: 586, endPoint y: 222, distance: 206.2
click at [586, 222] on div "Email details Fwd: WovenX Health - Pol# MSN0240110995 [SYS*REF#024801894] [DATE…" at bounding box center [784, 390] width 1568 height 779
click at [928, 57] on icon "close" at bounding box center [929, 56] width 7 height 7
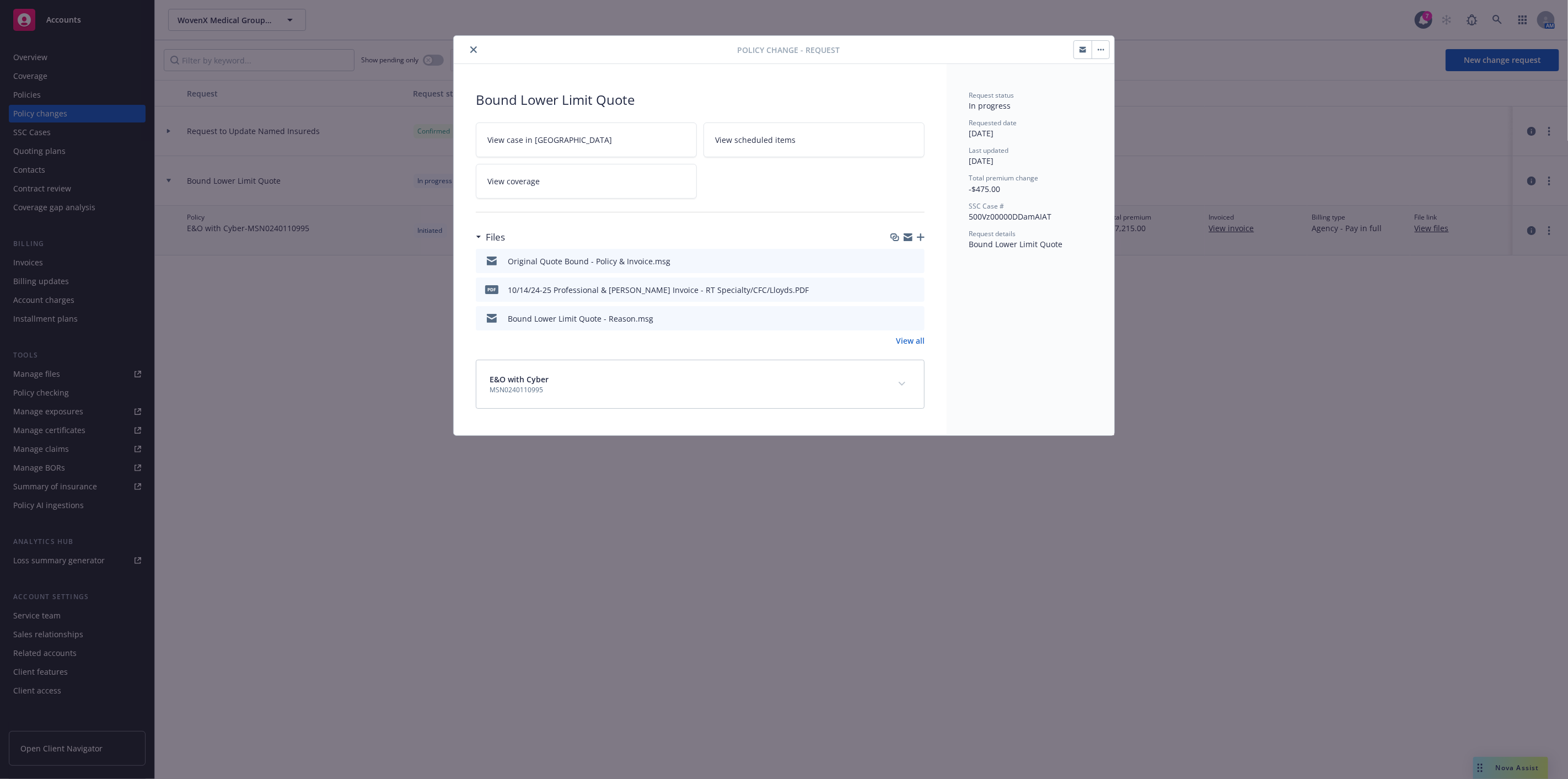
drag, startPoint x: 472, startPoint y: 52, endPoint x: 364, endPoint y: 57, distance: 108.1
click at [471, 52] on icon "close" at bounding box center [474, 50] width 7 height 7
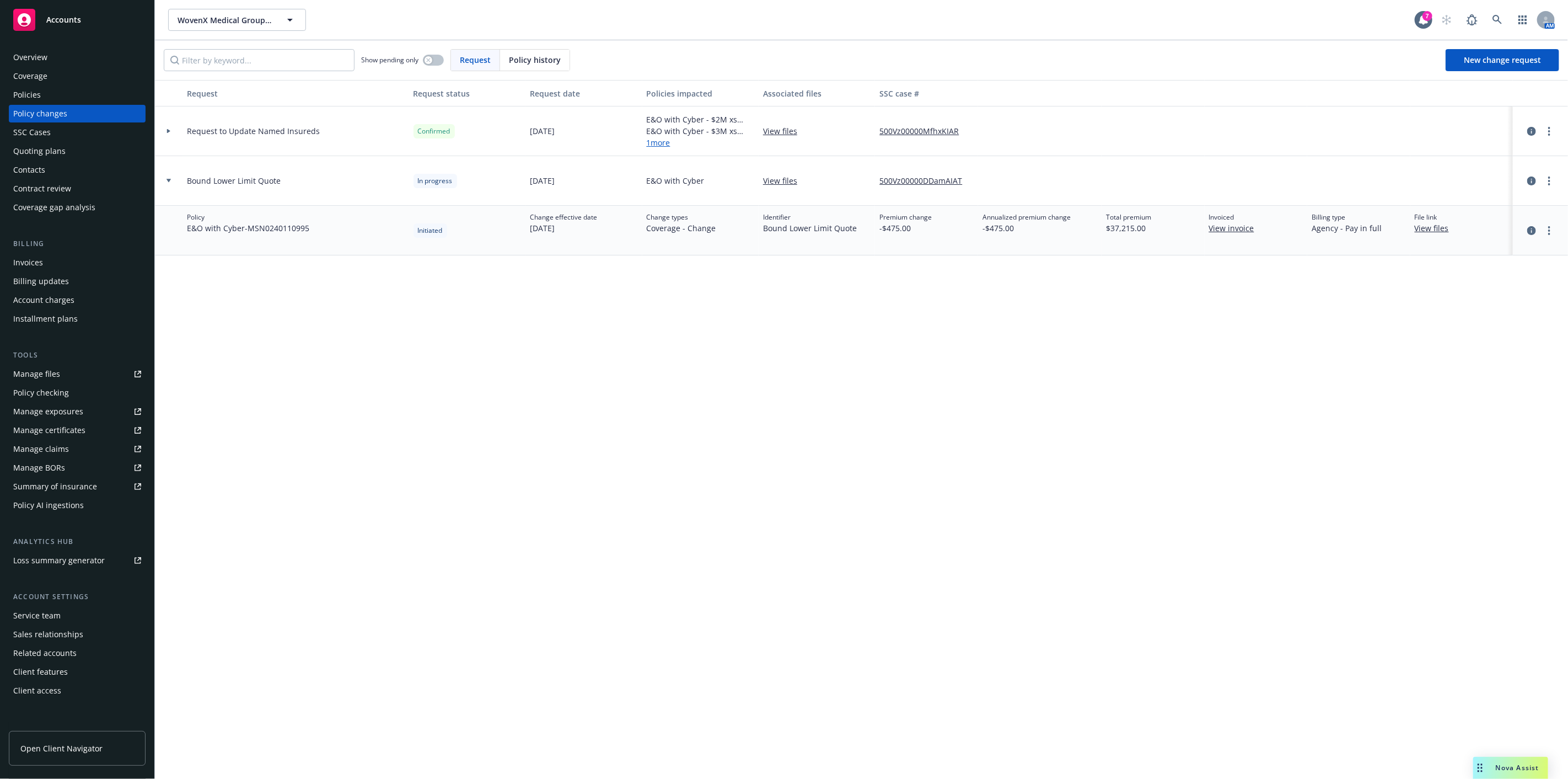
click at [115, 95] on div "Policies" at bounding box center [77, 95] width 128 height 18
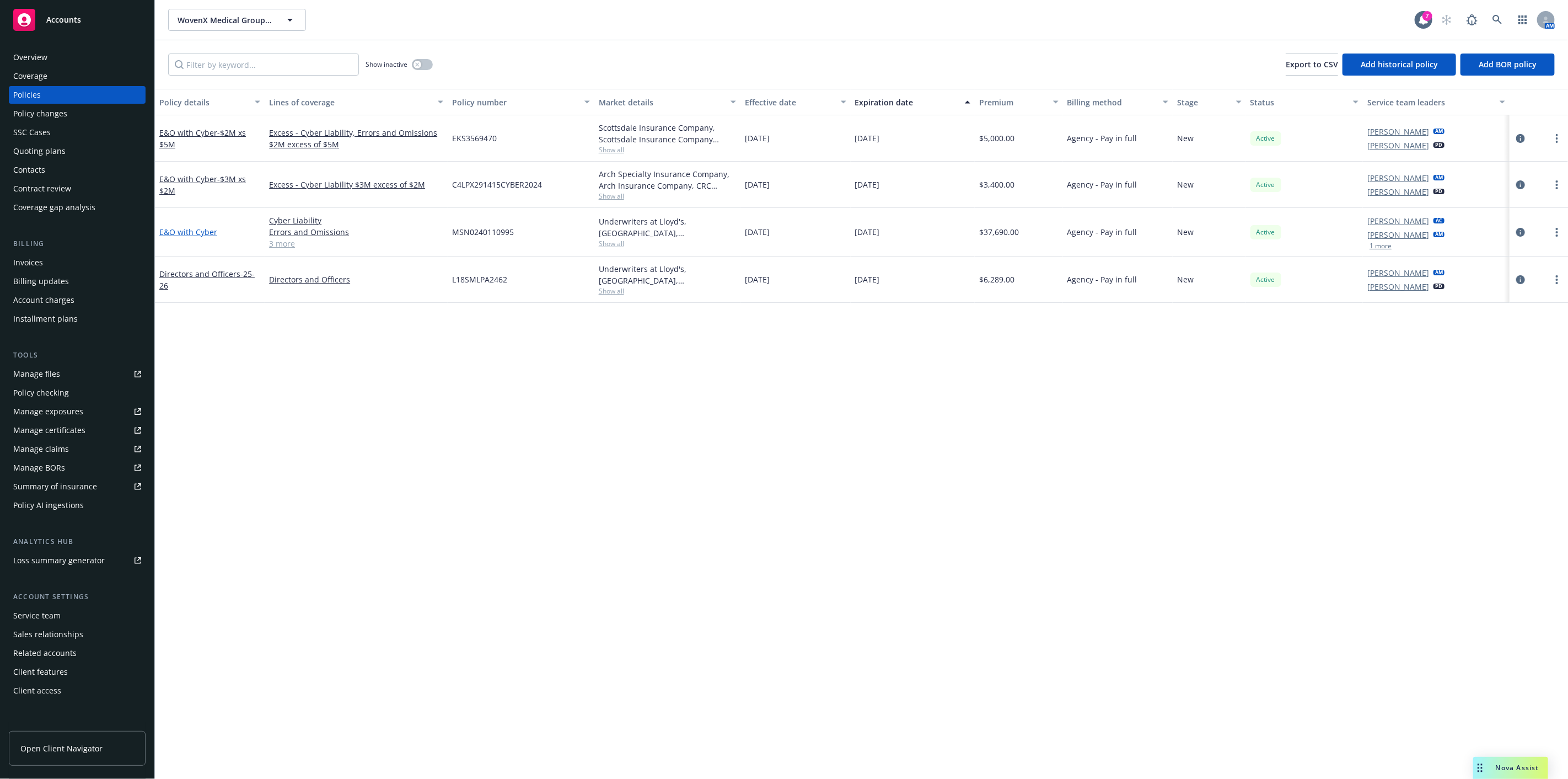
click at [196, 229] on link "E&O with Cyber" at bounding box center [189, 232] width 58 height 11
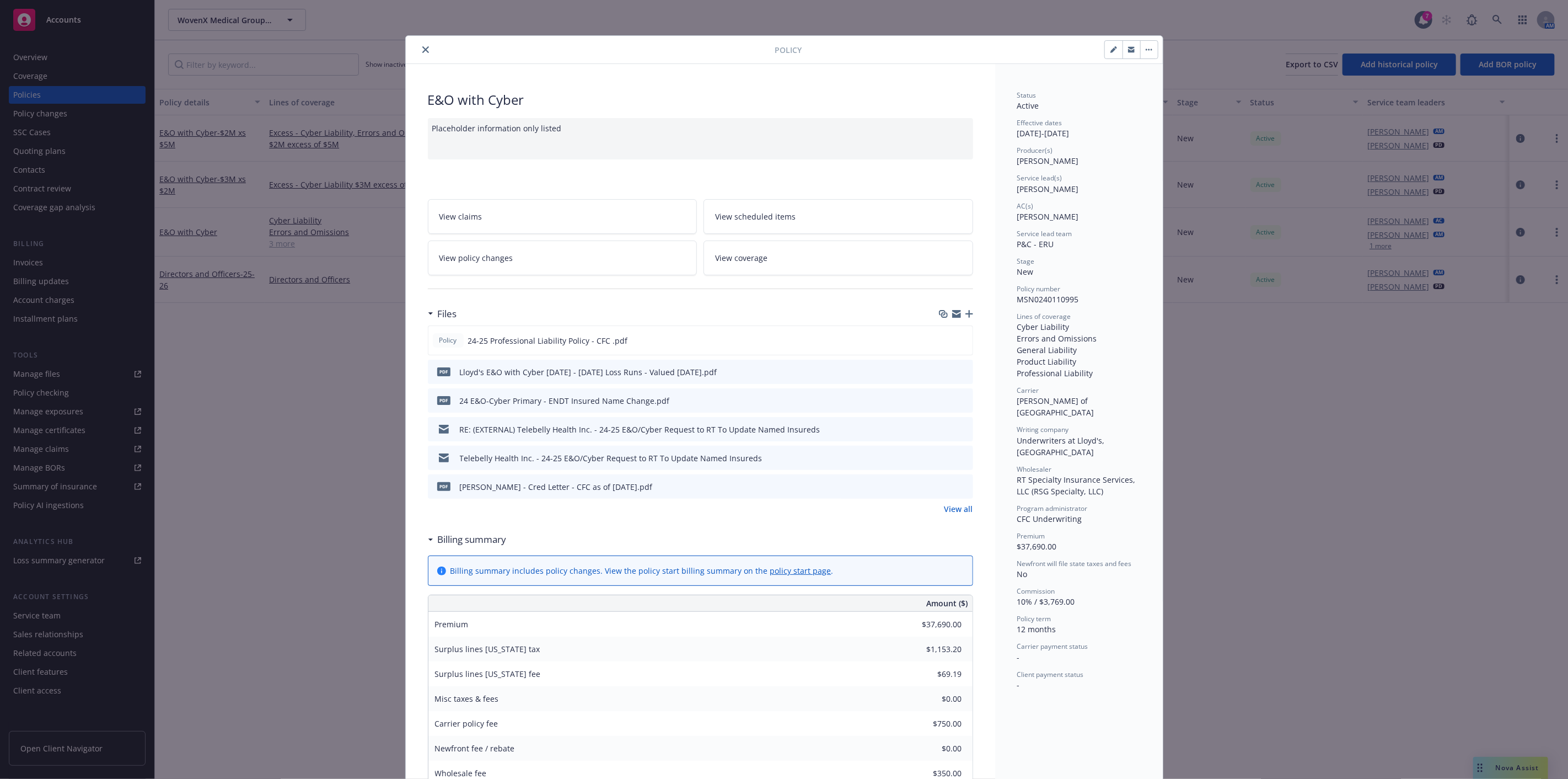
scroll to position [33, 0]
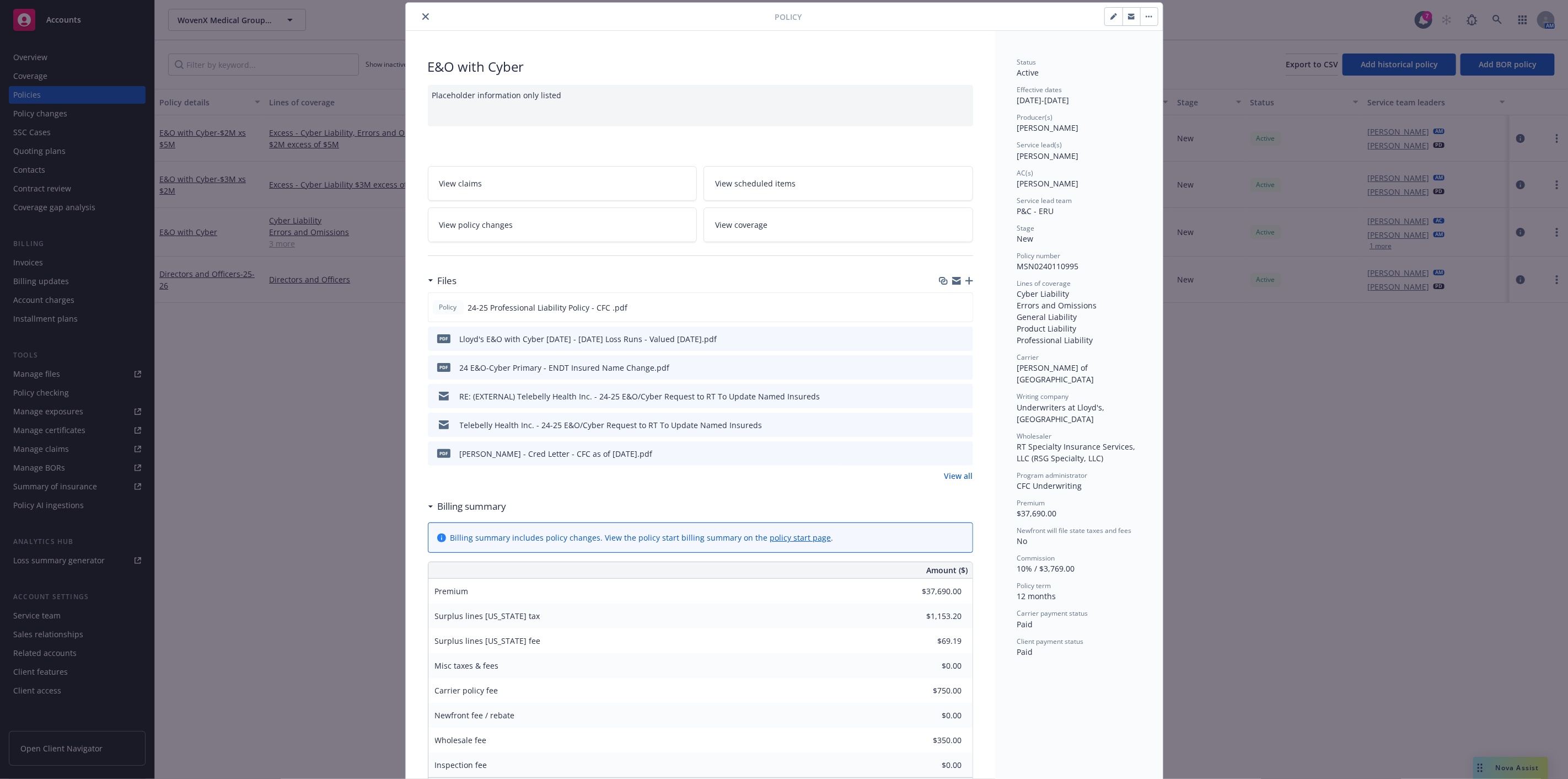
click at [649, 219] on link "View policy changes" at bounding box center [563, 224] width 270 height 34
click at [951, 305] on div at bounding box center [954, 307] width 27 height 11
click at [958, 306] on icon "preview file" at bounding box center [961, 307] width 10 height 8
click at [425, 19] on button "close" at bounding box center [425, 16] width 13 height 13
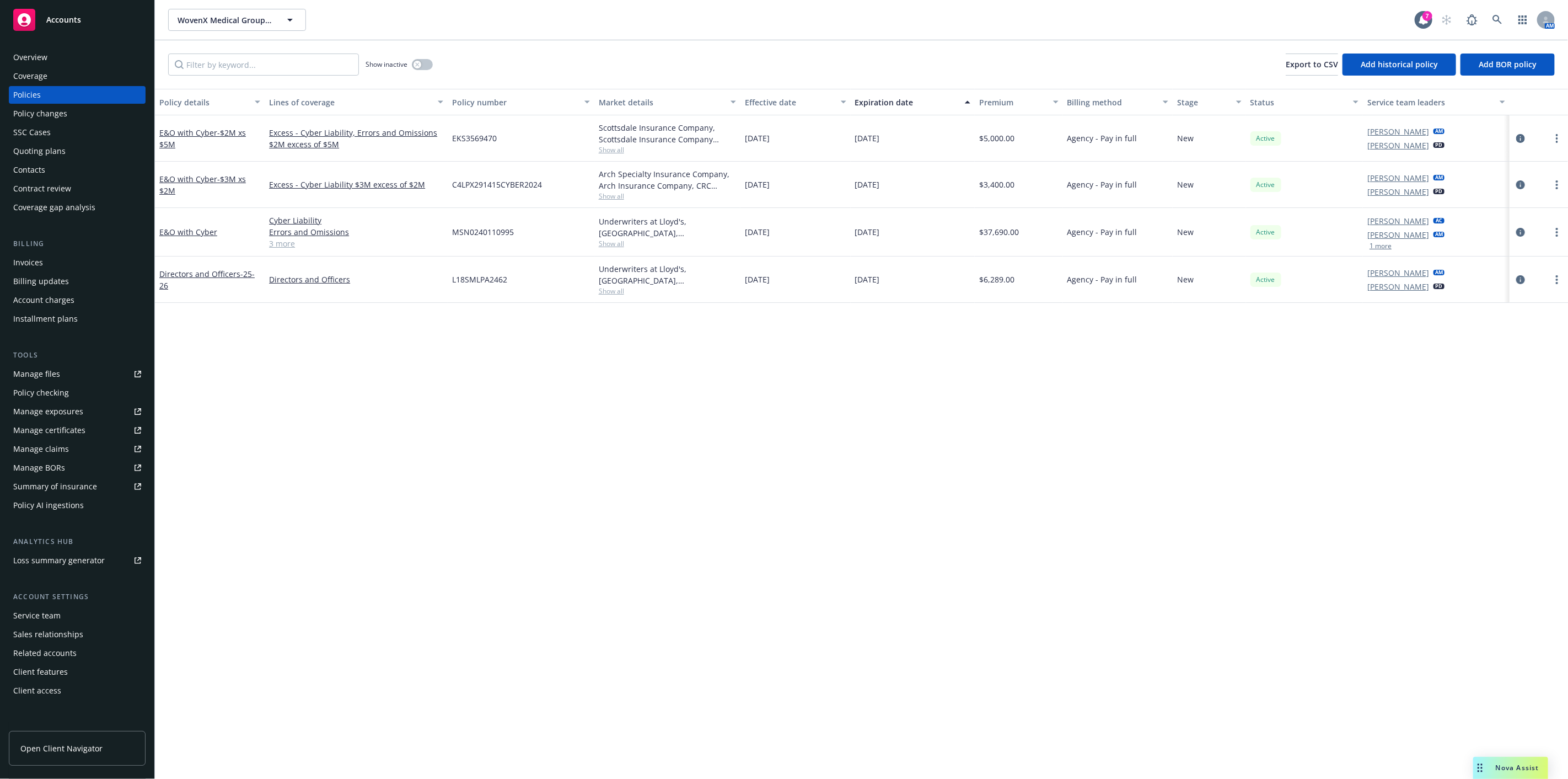
click at [120, 152] on div "Quoting plans" at bounding box center [77, 151] width 128 height 18
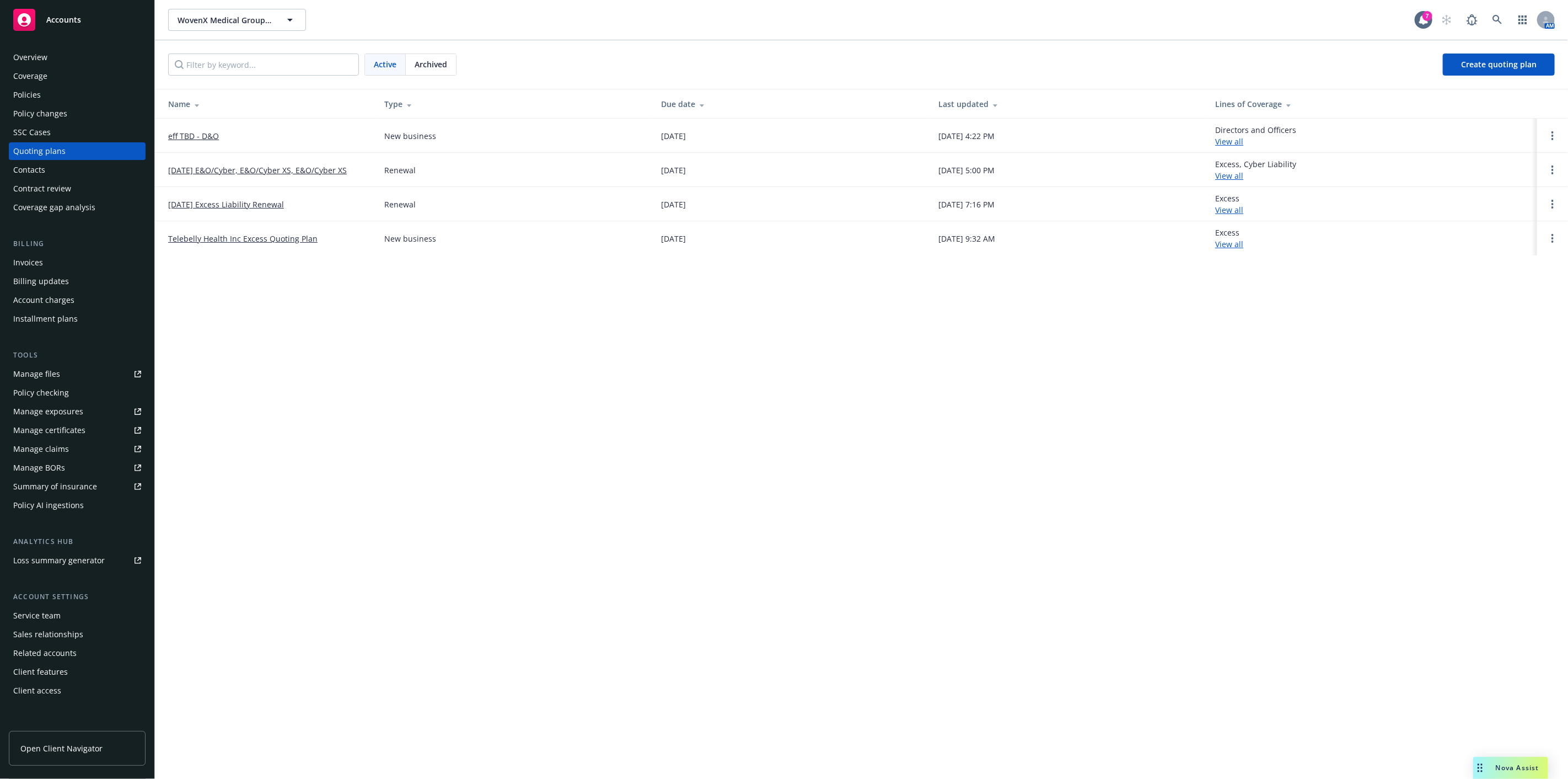
click at [202, 206] on link "[DATE] Excess Liability Renewal" at bounding box center [226, 204] width 115 height 11
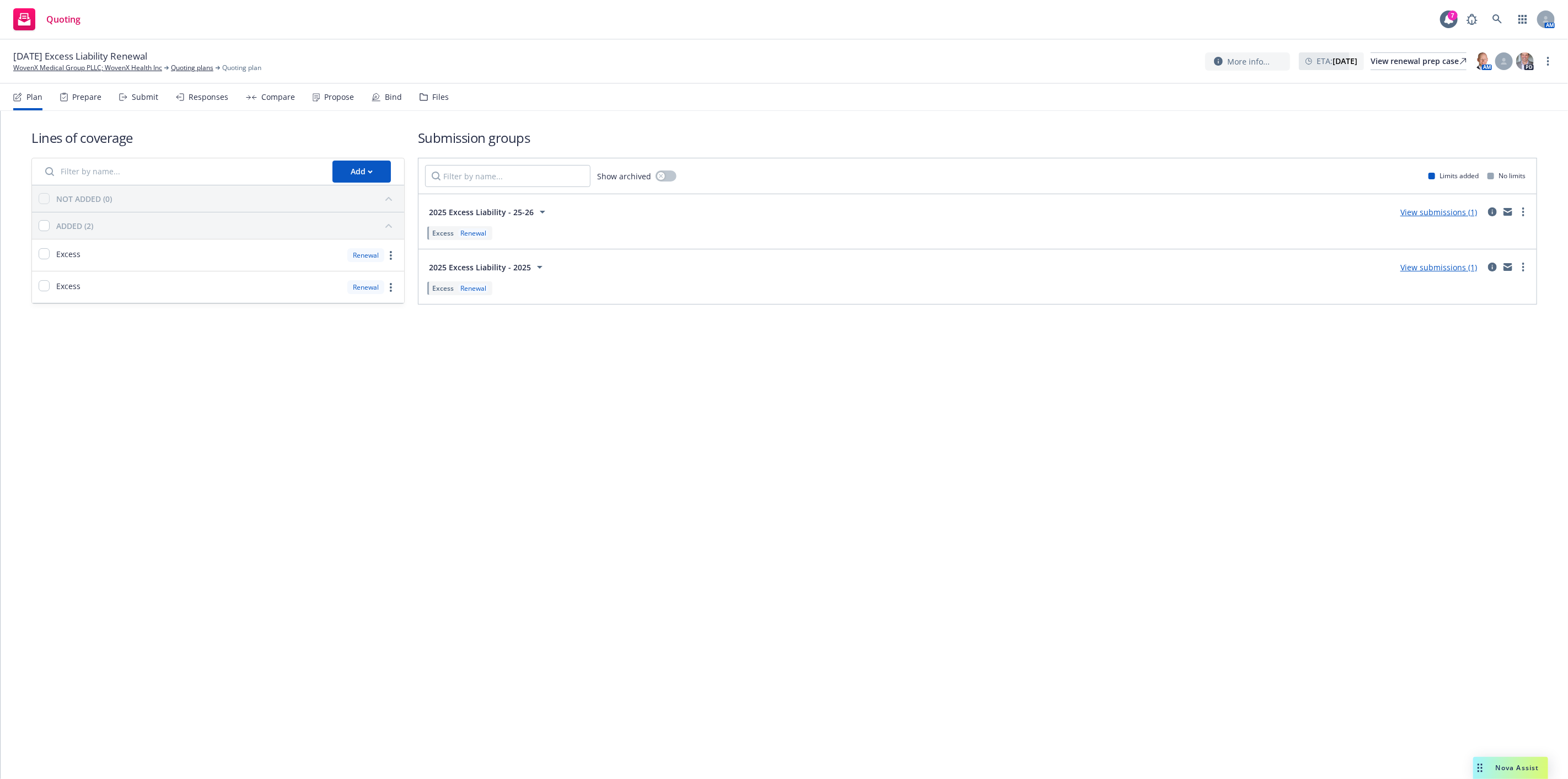
click at [206, 97] on div "Responses" at bounding box center [208, 97] width 40 height 9
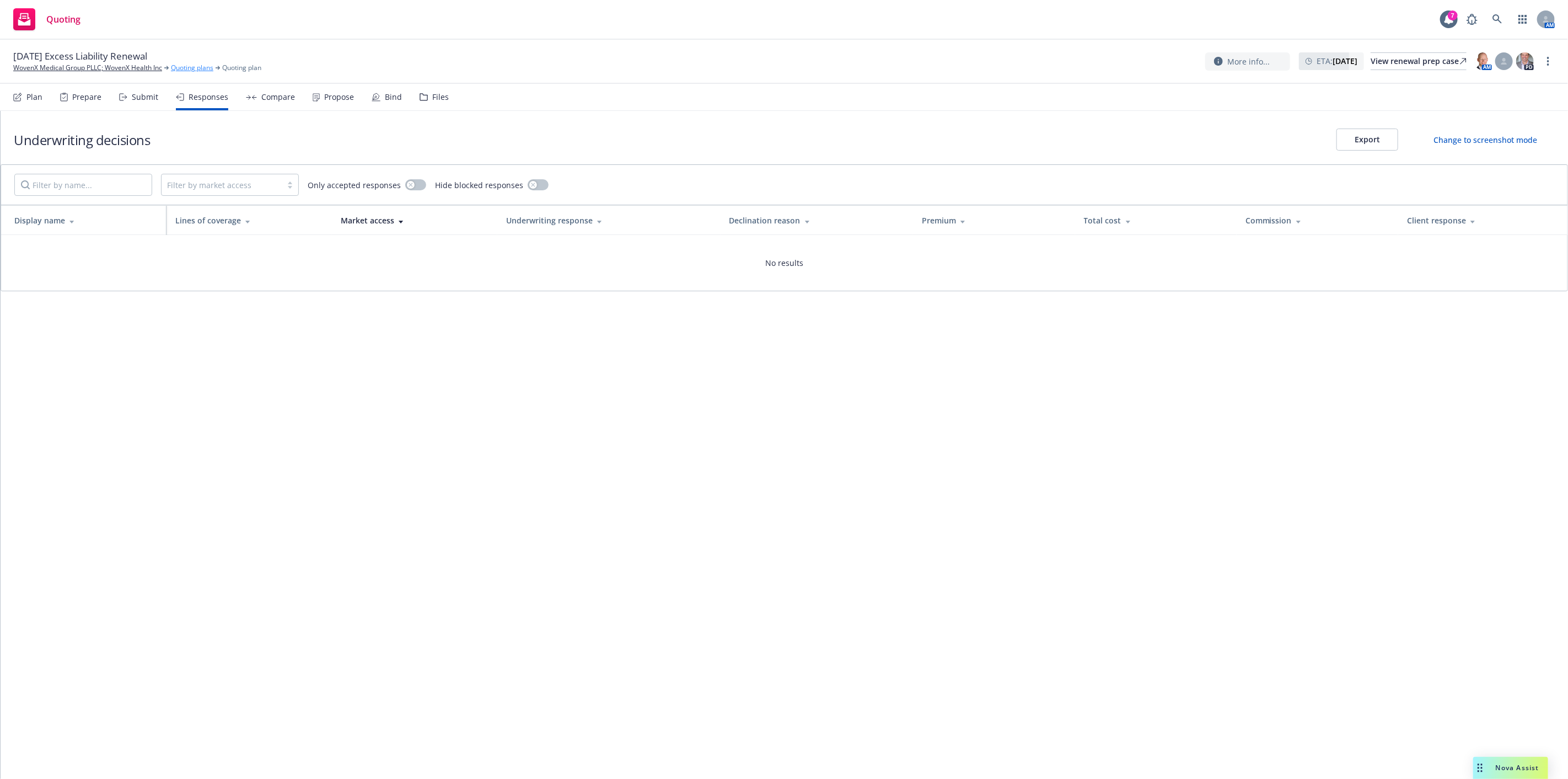
click at [184, 66] on link "Quoting plans" at bounding box center [192, 67] width 42 height 10
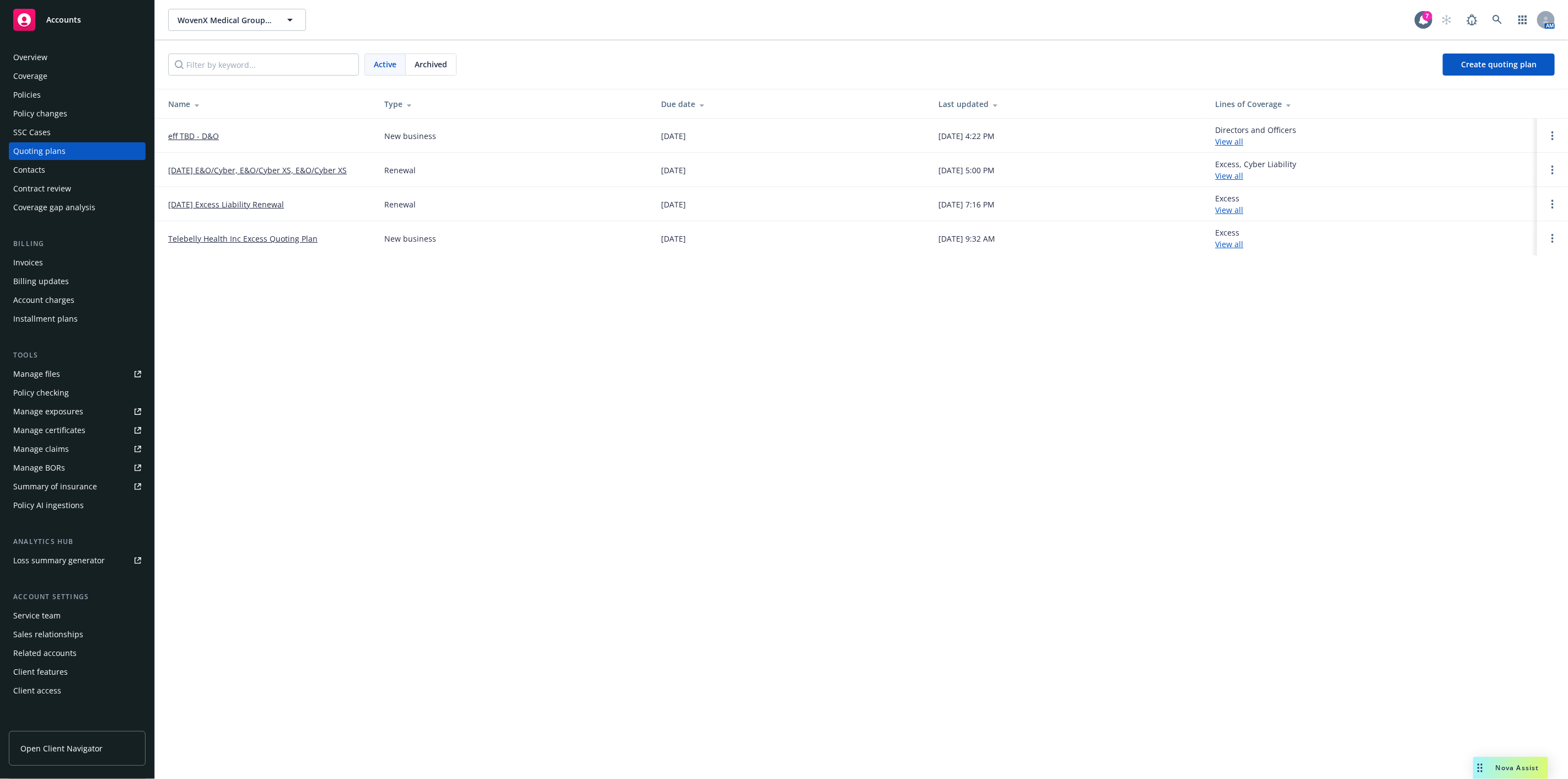
click at [256, 241] on link "Telebelly Health Inc Excess Quoting Plan" at bounding box center [243, 238] width 150 height 11
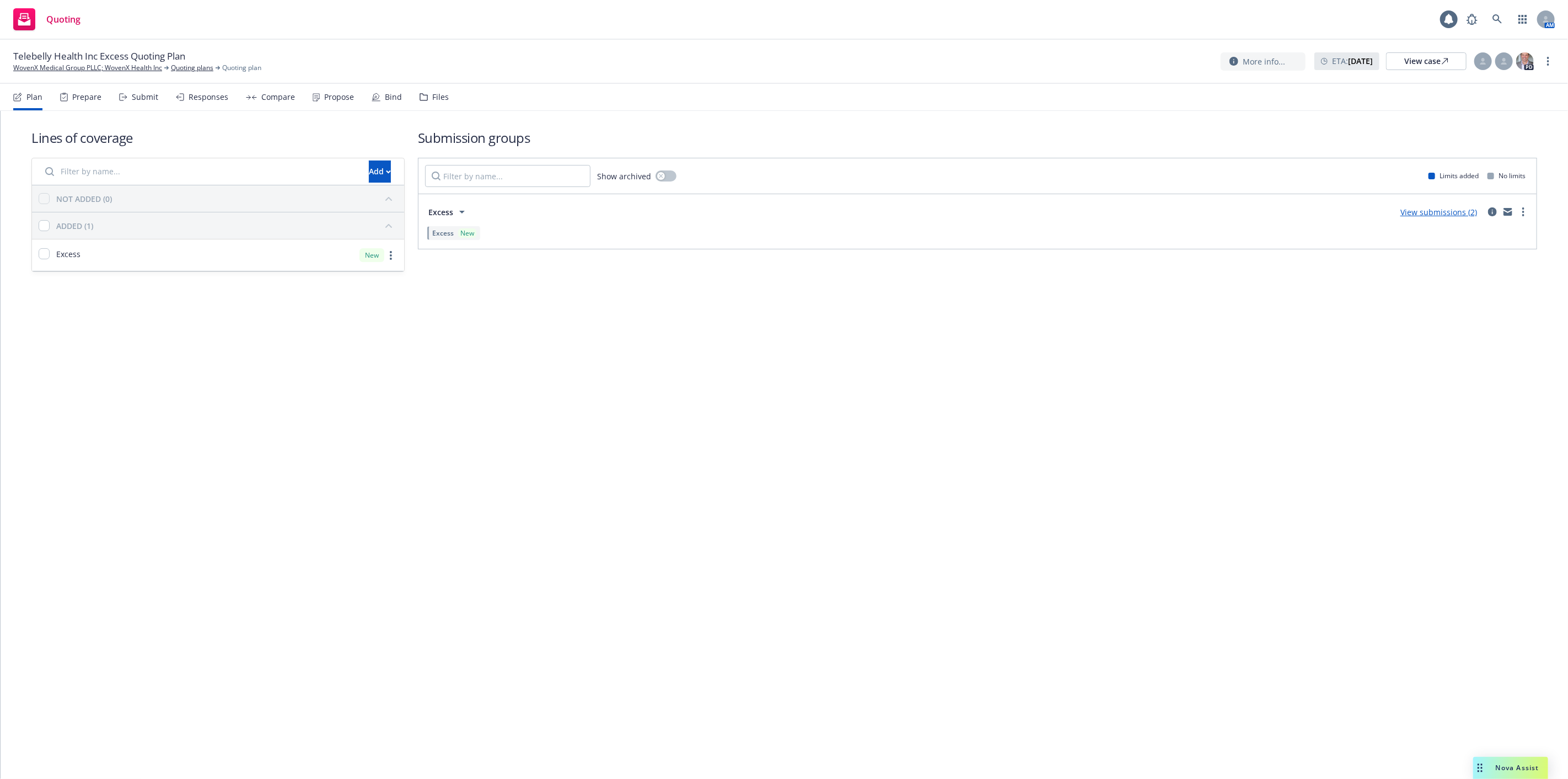
click at [257, 101] on div "Compare" at bounding box center [270, 97] width 49 height 26
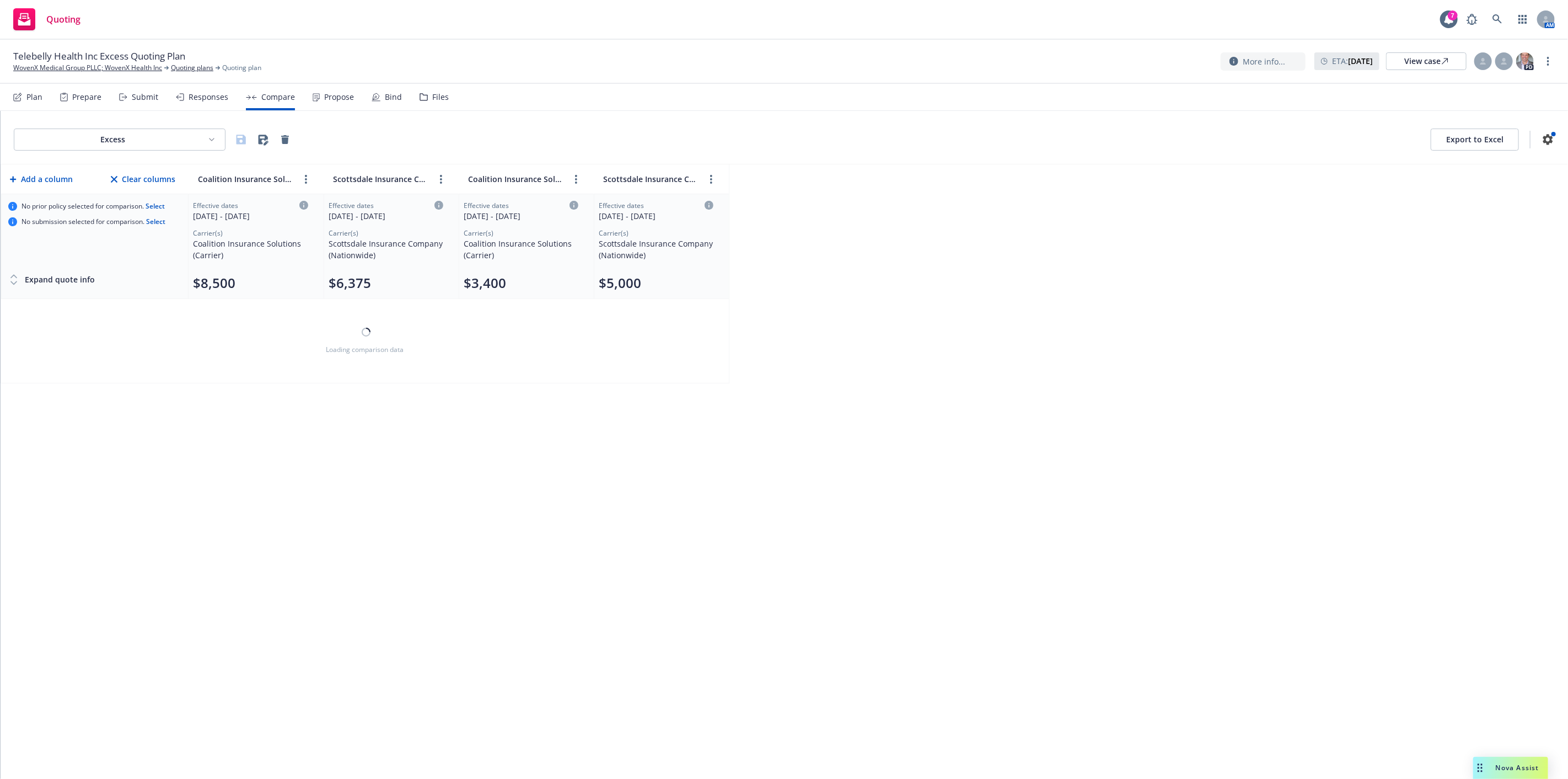
click at [227, 91] on div "Plan Prepare Submit Responses Compare Propose Bind Files" at bounding box center [231, 97] width 435 height 26
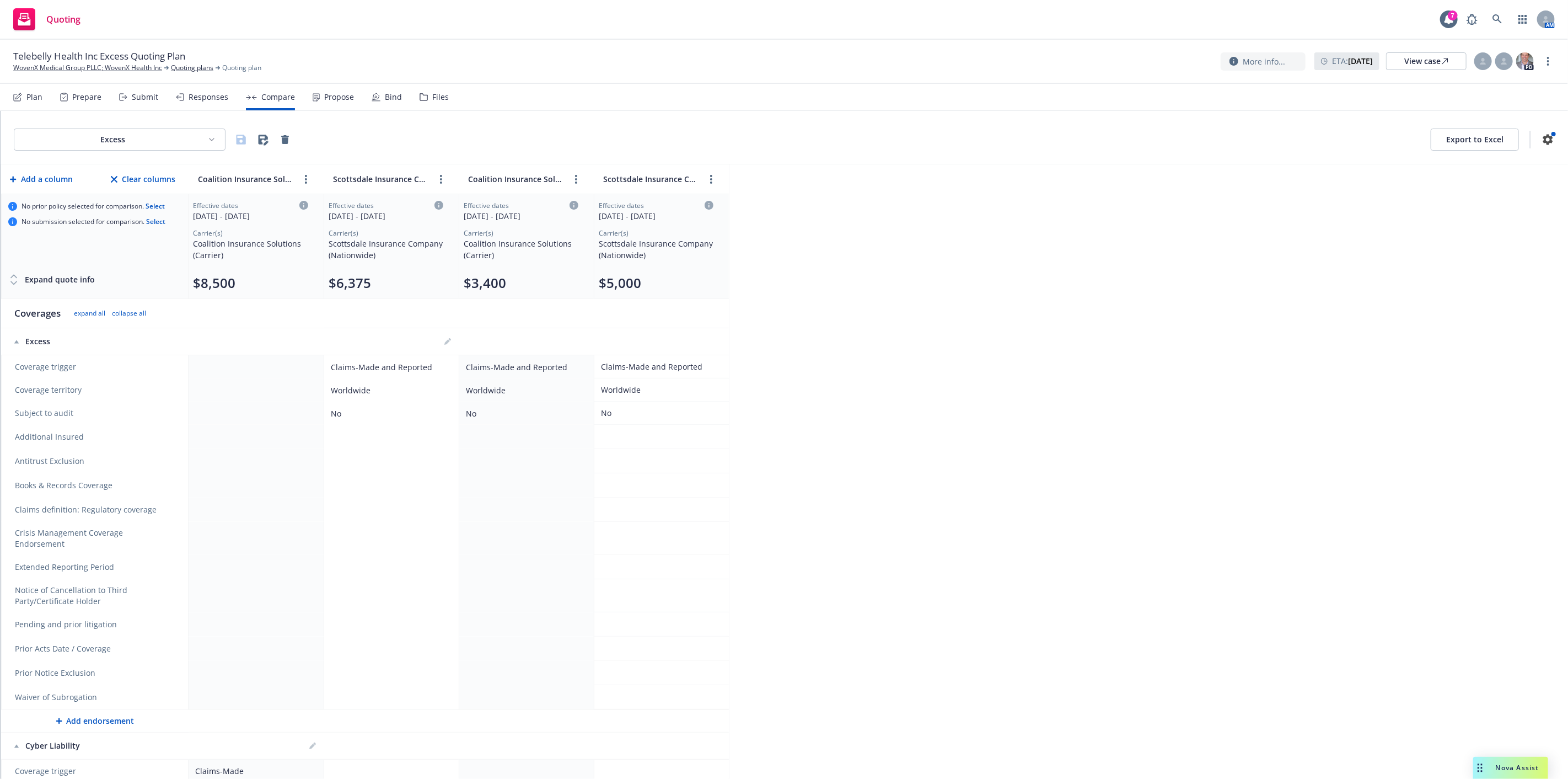
click at [218, 93] on div "Responses" at bounding box center [208, 97] width 40 height 9
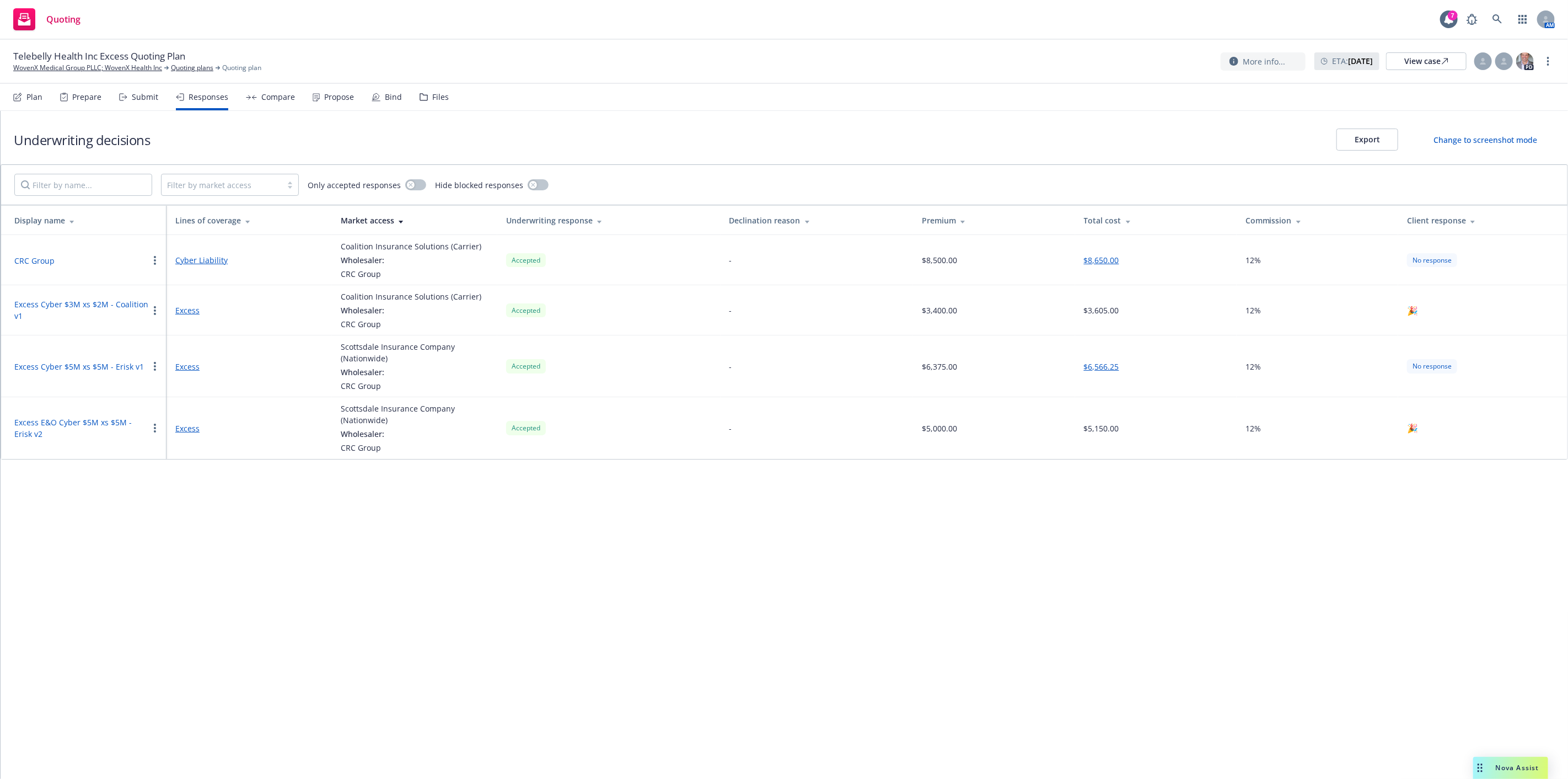
click at [119, 302] on button "Excess Cyber $3M xs $2M - Coalition v1" at bounding box center [81, 310] width 134 height 23
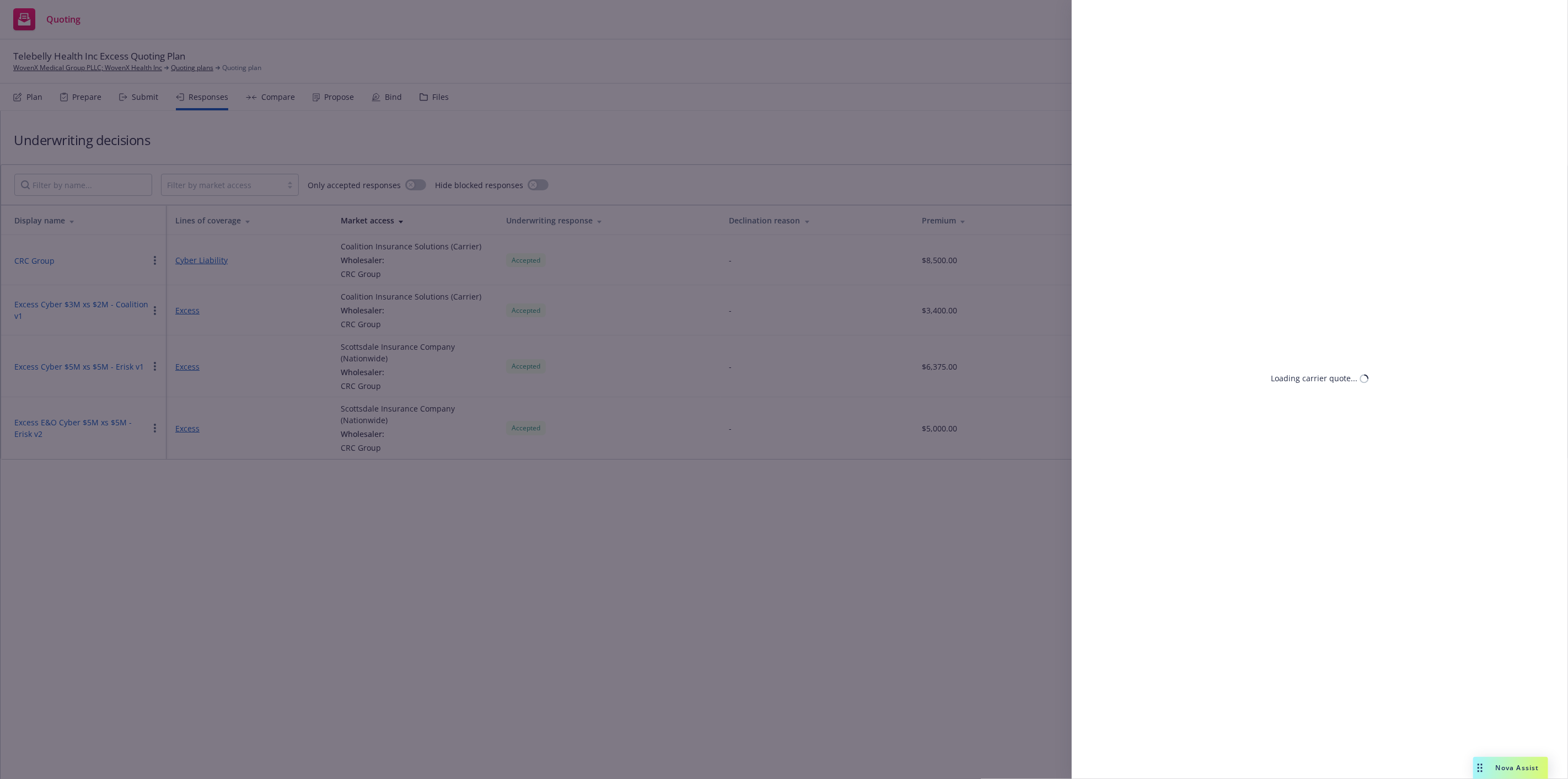
select select "CO"
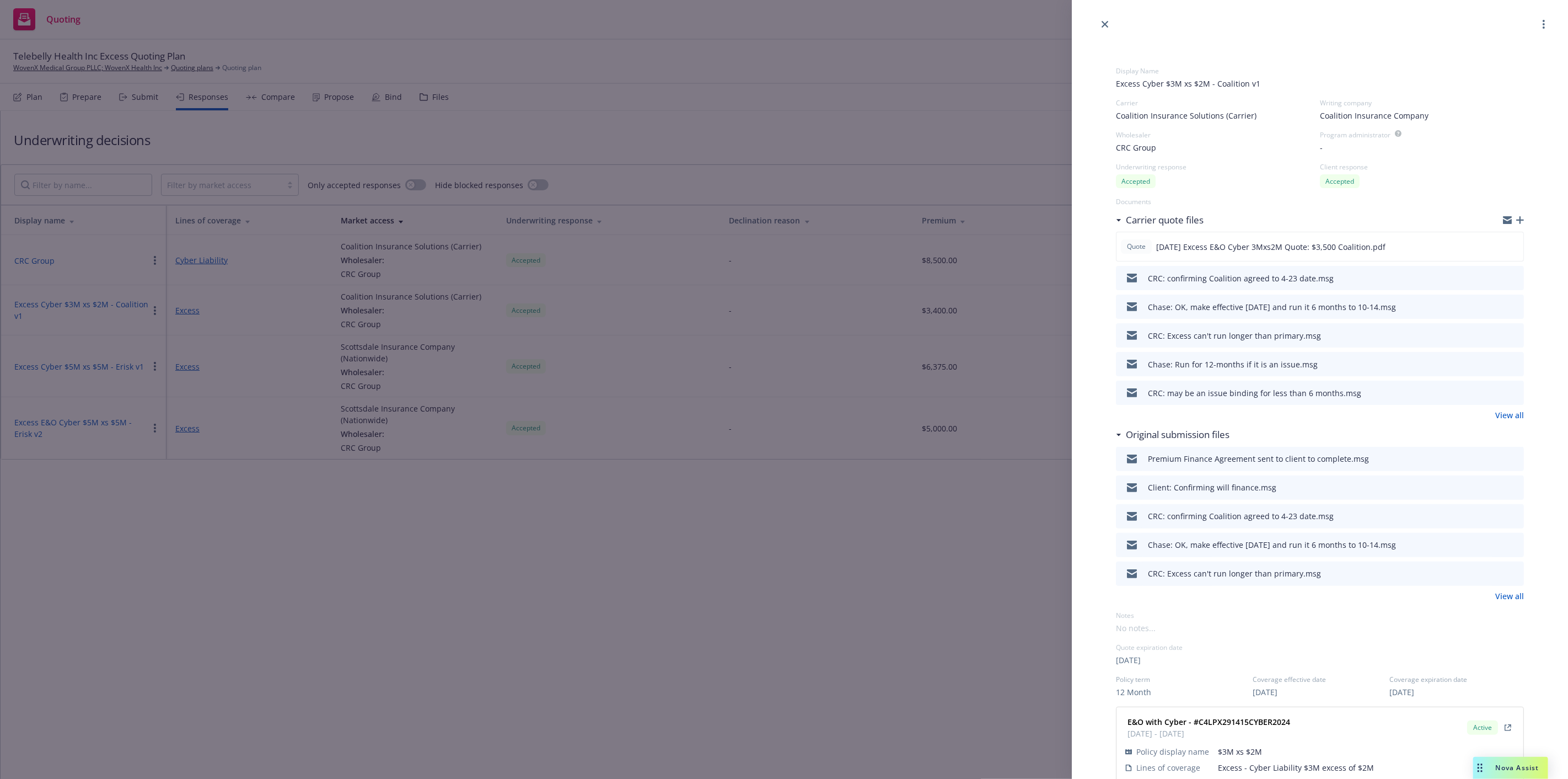
click at [751, 451] on div "Display Name Excess Cyber $3M xs $2M - Coalition v1 Carrier Coalition Insurance…" at bounding box center [784, 390] width 1568 height 779
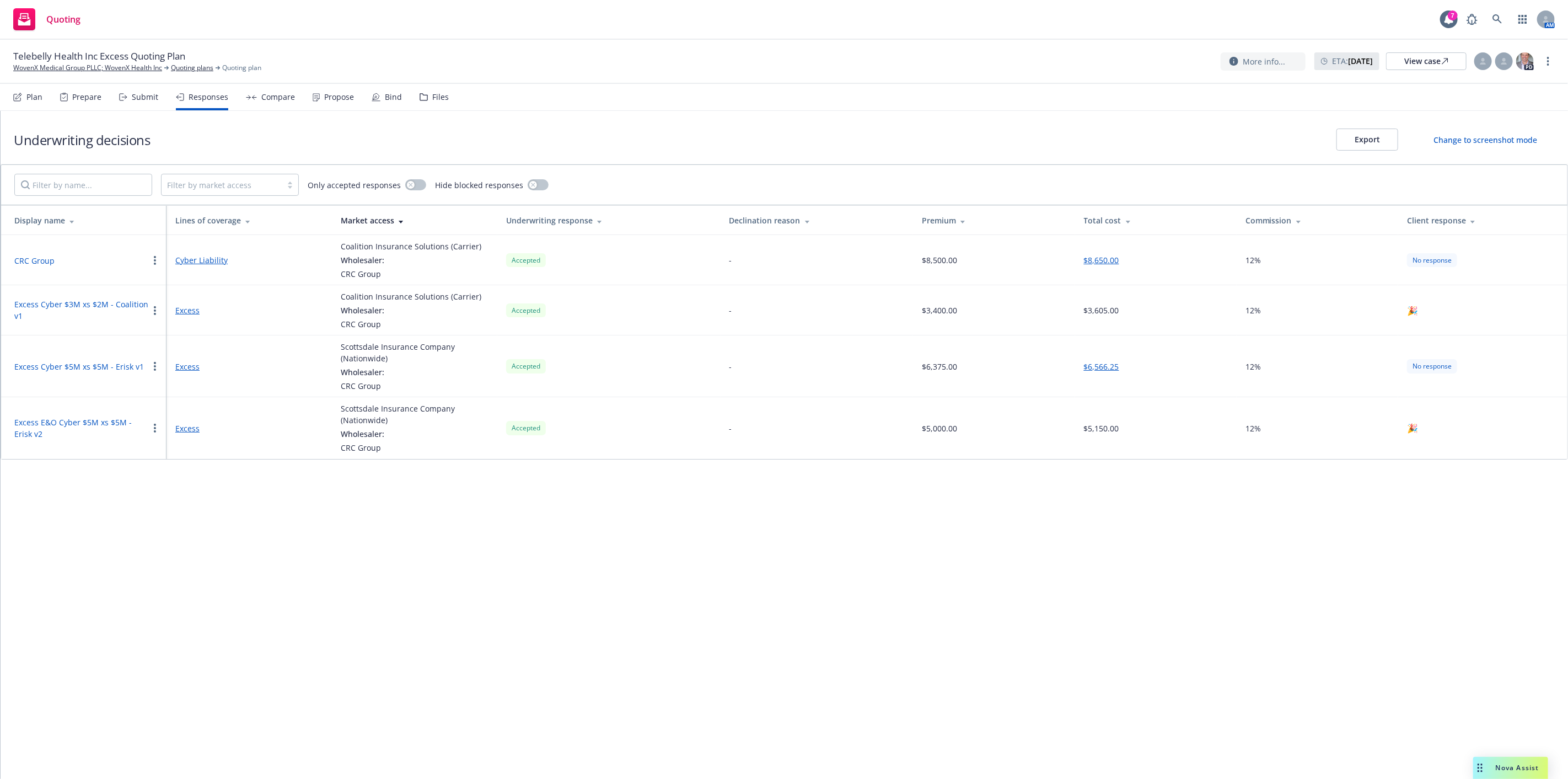
click at [108, 370] on button "Excess Cyber $5M xs $5M - Erisk v1" at bounding box center [78, 366] width 129 height 11
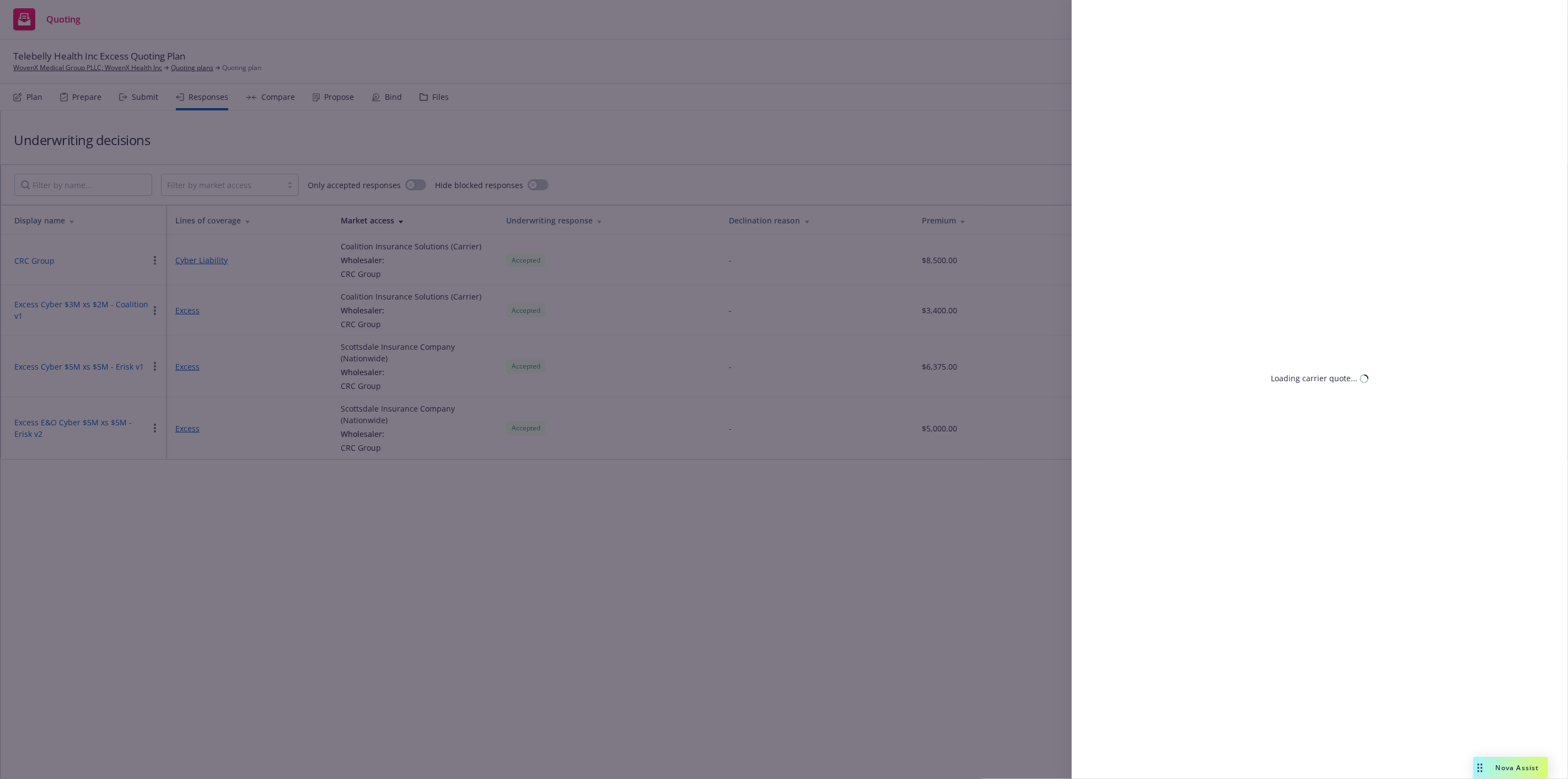
select select "CO"
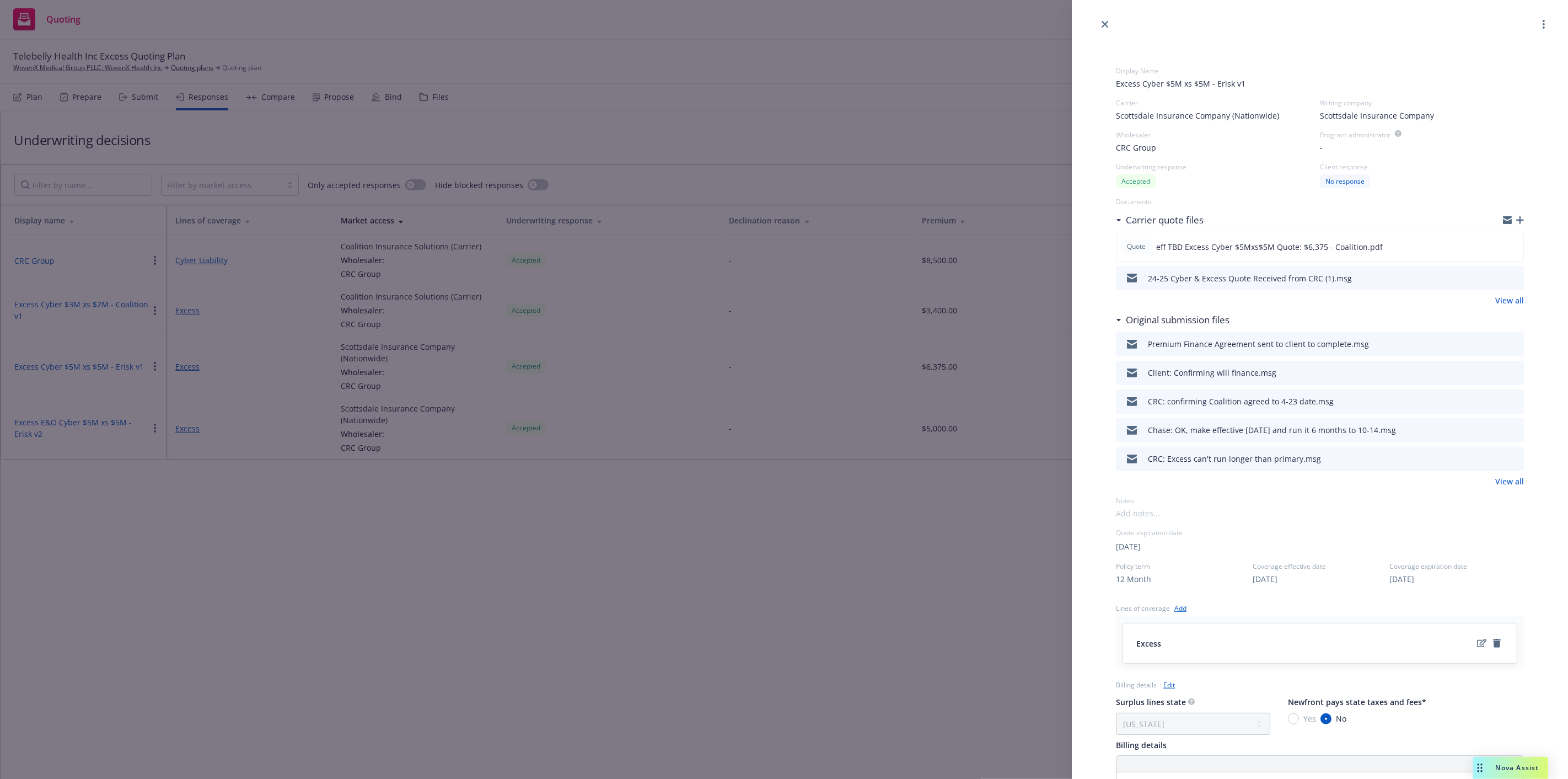
click at [1490, 278] on icon "download file" at bounding box center [1495, 277] width 9 height 9
click at [503, 361] on div "Display Name Excess Cyber $5M xs $5M - Erisk v1 Carrier Scottsdale Insurance Co…" at bounding box center [784, 390] width 1568 height 779
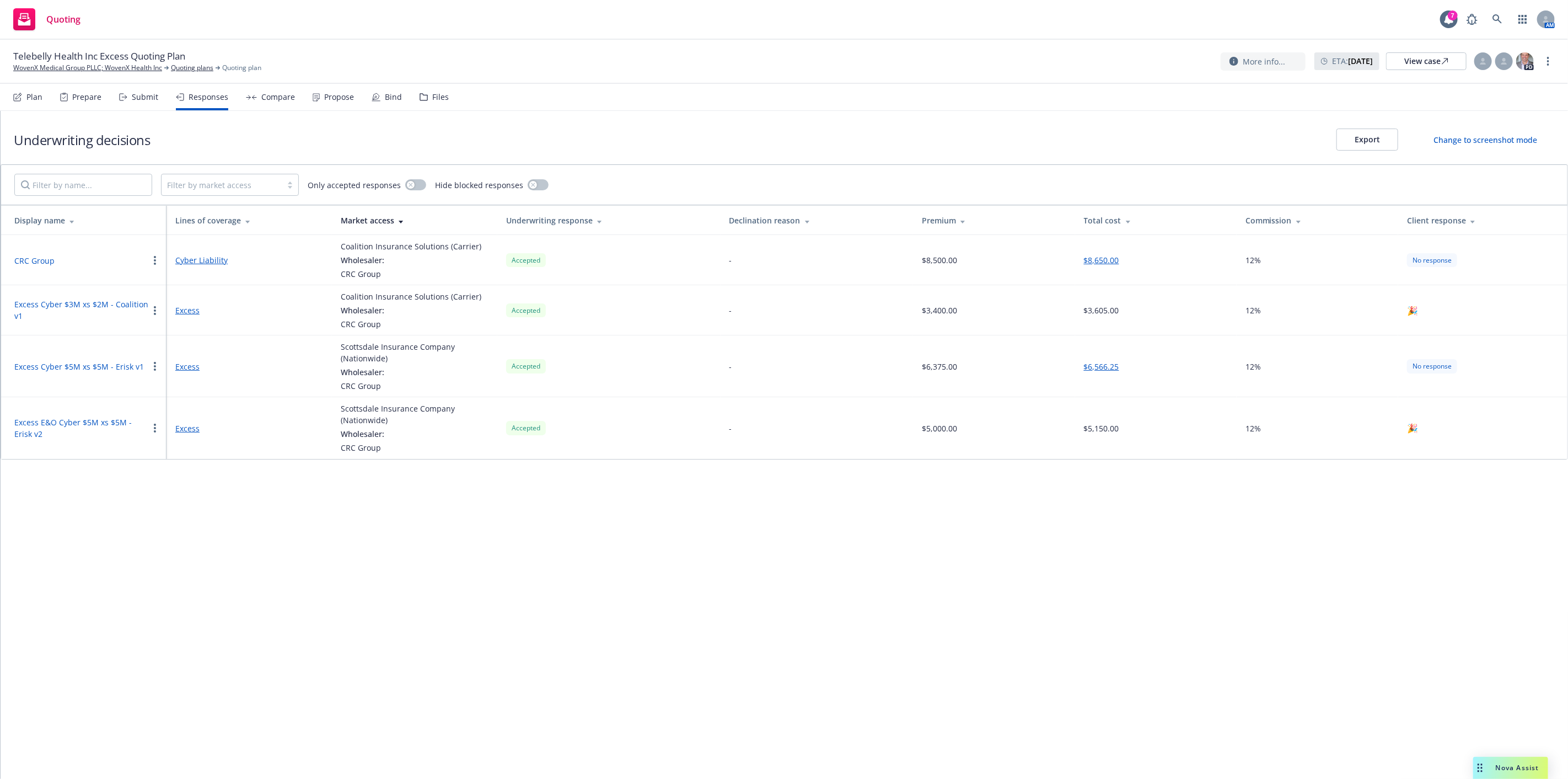
click at [114, 418] on button "Excess E&O Cyber $5M xs $5M - Erisk v2" at bounding box center [81, 427] width 134 height 23
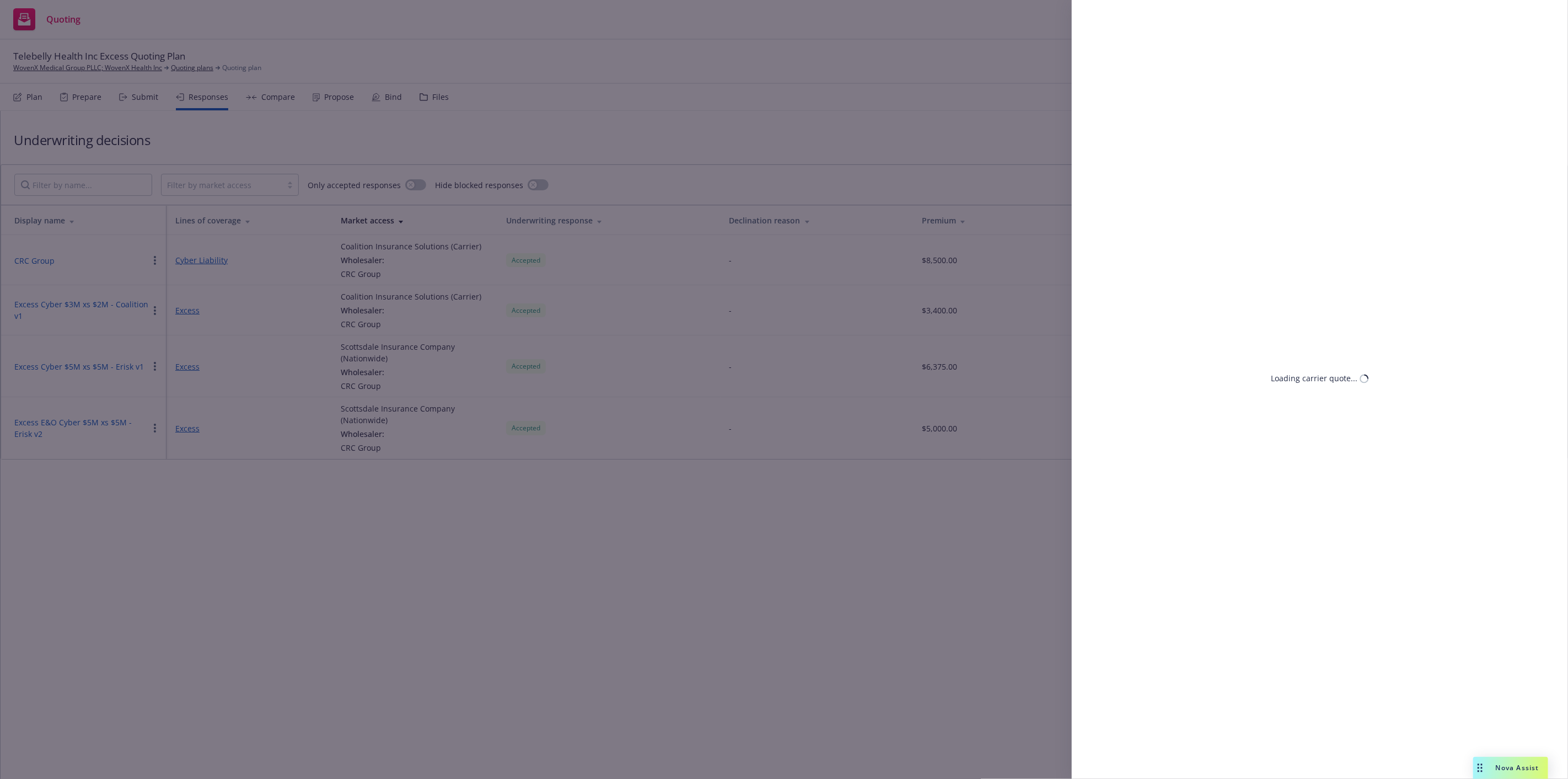
select select "CO"
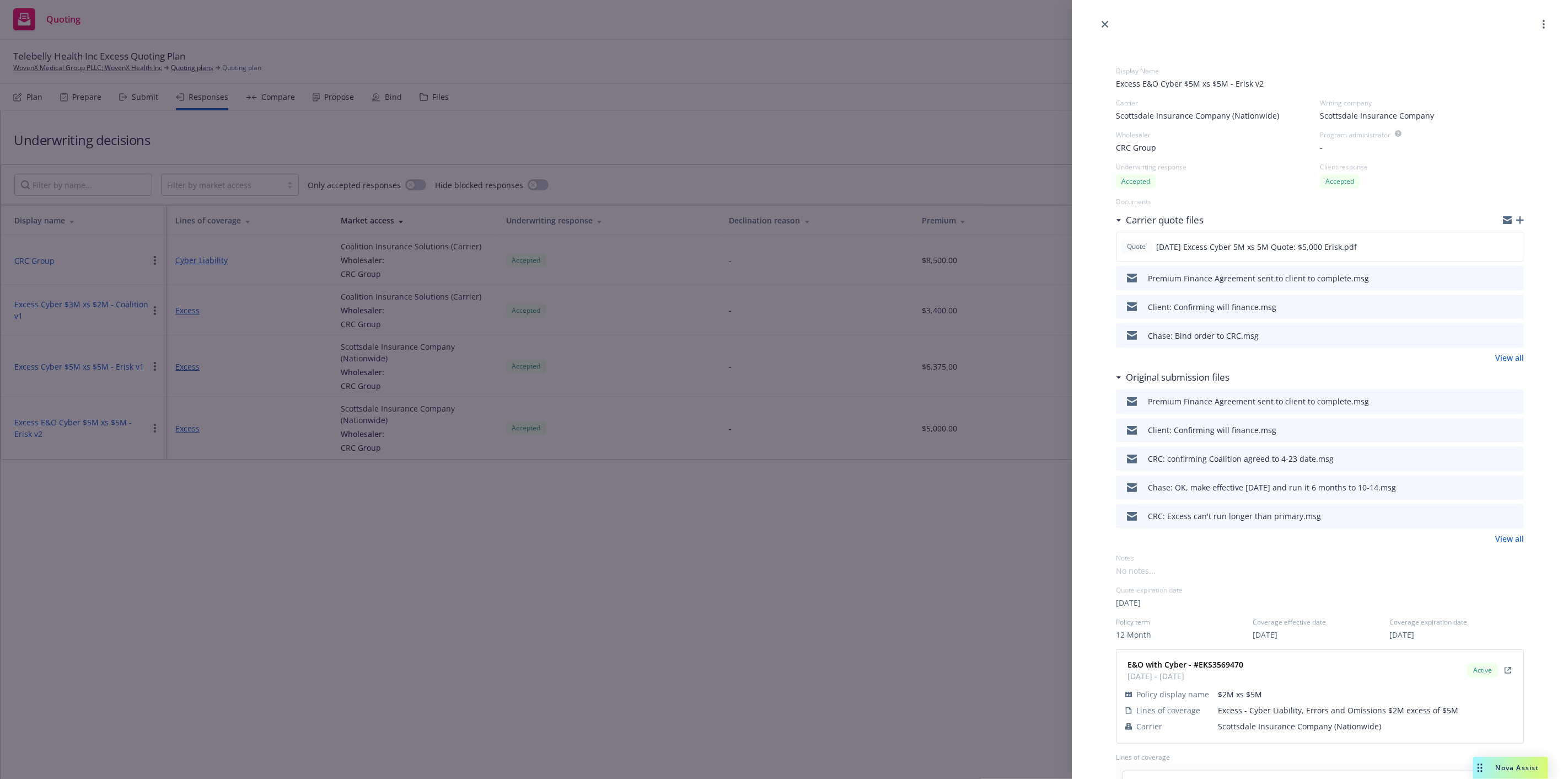
click at [1496, 357] on link "View all" at bounding box center [1509, 357] width 29 height 11
click at [1503, 538] on link "View all" at bounding box center [1509, 538] width 29 height 11
click at [317, 90] on div "Display Name Excess E&O Cyber $5M xs $5M - Erisk v2 Carrier Scottsdale Insuranc…" at bounding box center [784, 390] width 1568 height 779
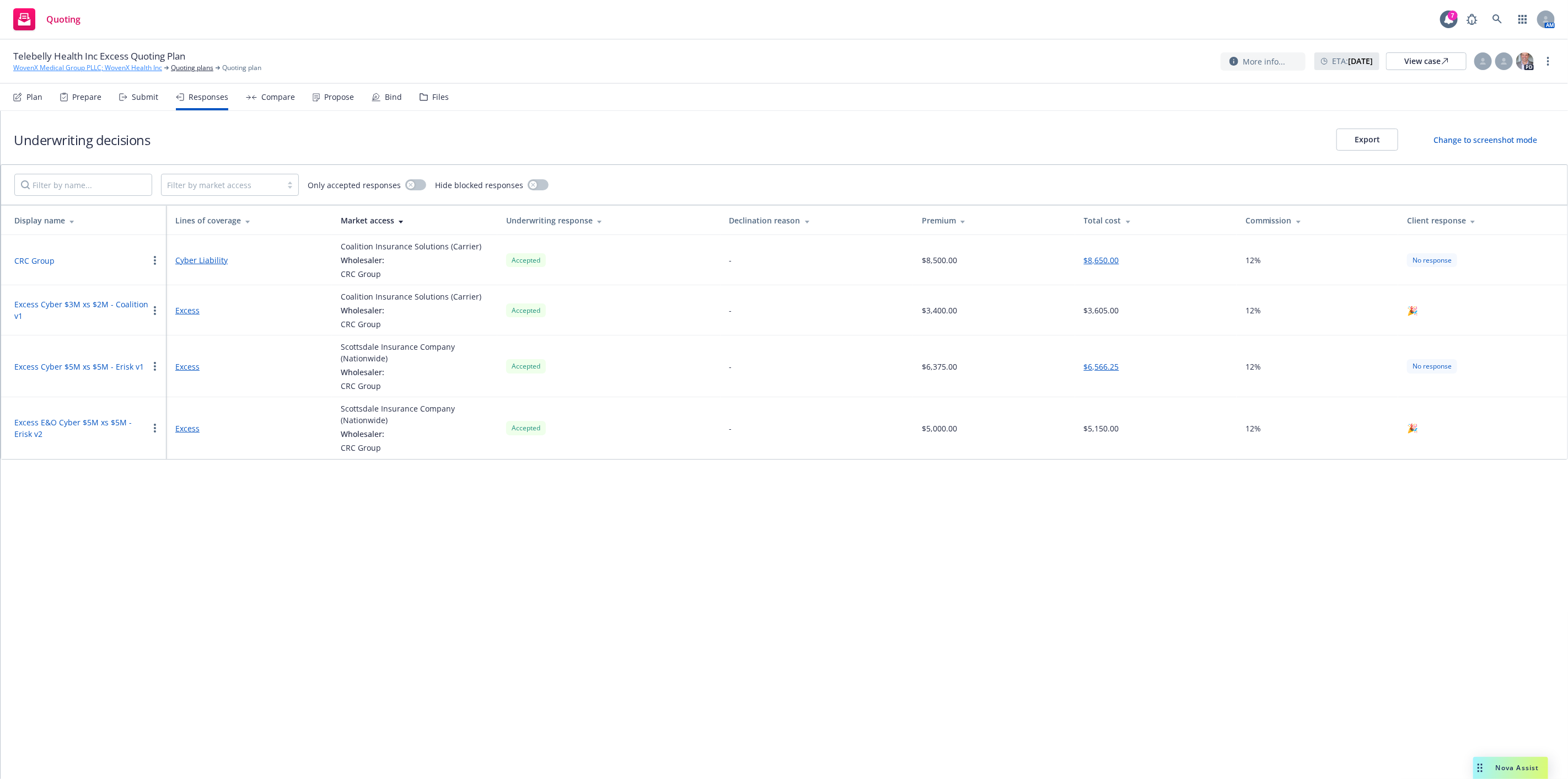
drag, startPoint x: 66, startPoint y: 71, endPoint x: 84, endPoint y: 68, distance: 18.2
click at [66, 71] on link "WovenX Medical Group PLLC; WovenX Health Inc" at bounding box center [87, 67] width 149 height 10
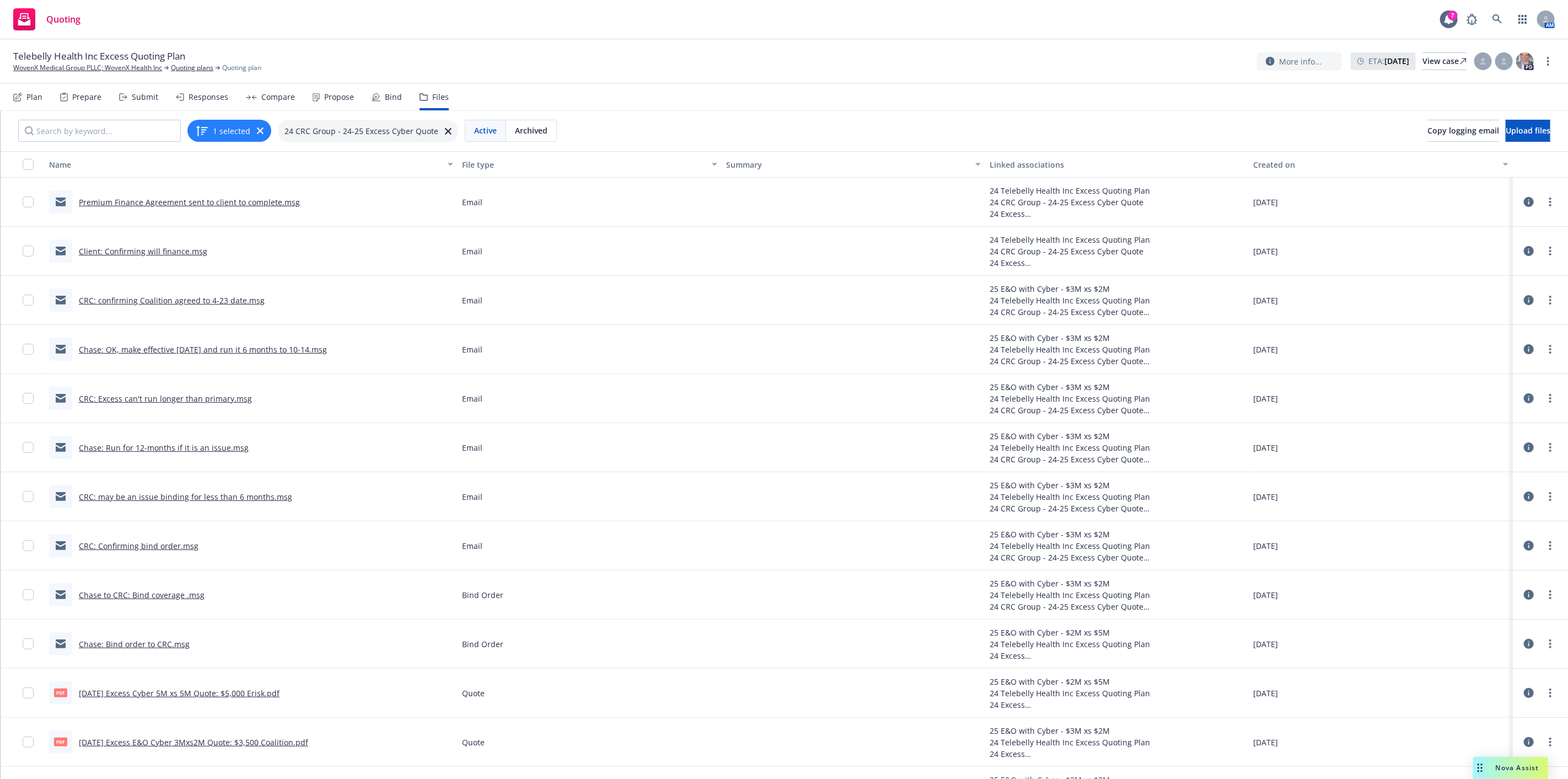
scroll to position [367, 0]
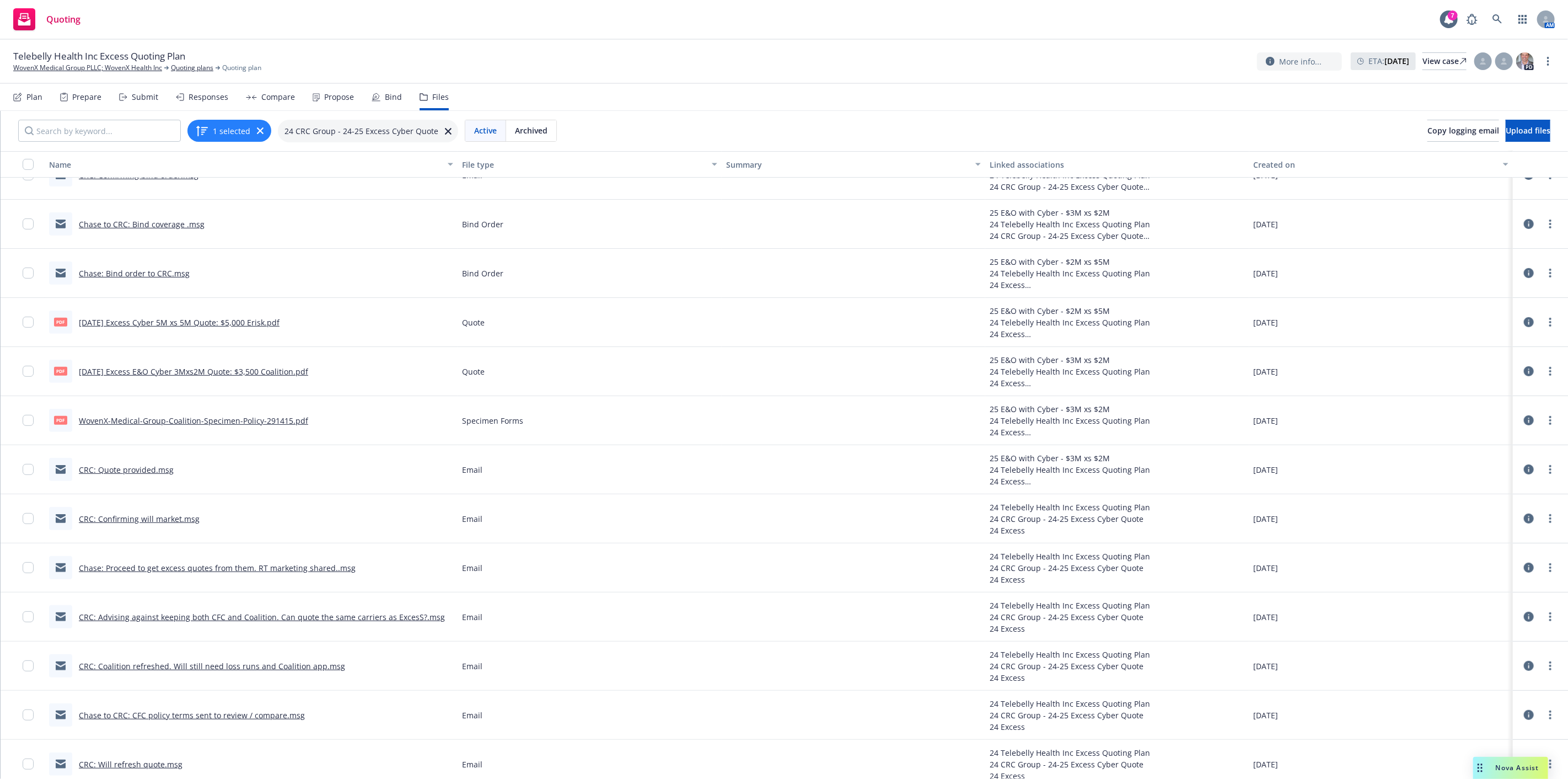
click at [148, 466] on link "CRC: Quote provided.msg" at bounding box center [126, 470] width 95 height 11
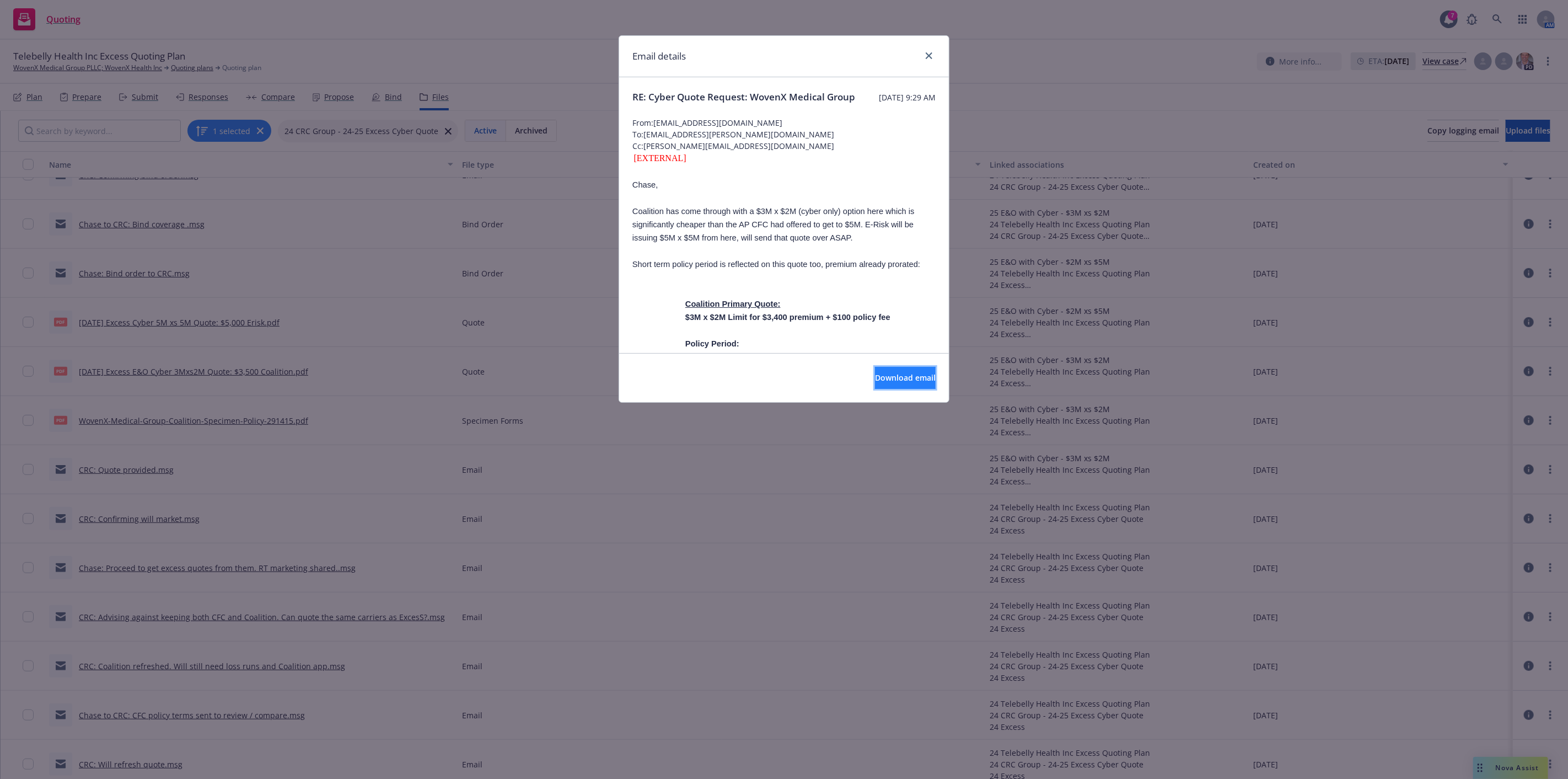
click at [875, 387] on button "Download email" at bounding box center [905, 377] width 61 height 22
click at [933, 52] on link "close" at bounding box center [928, 56] width 13 height 13
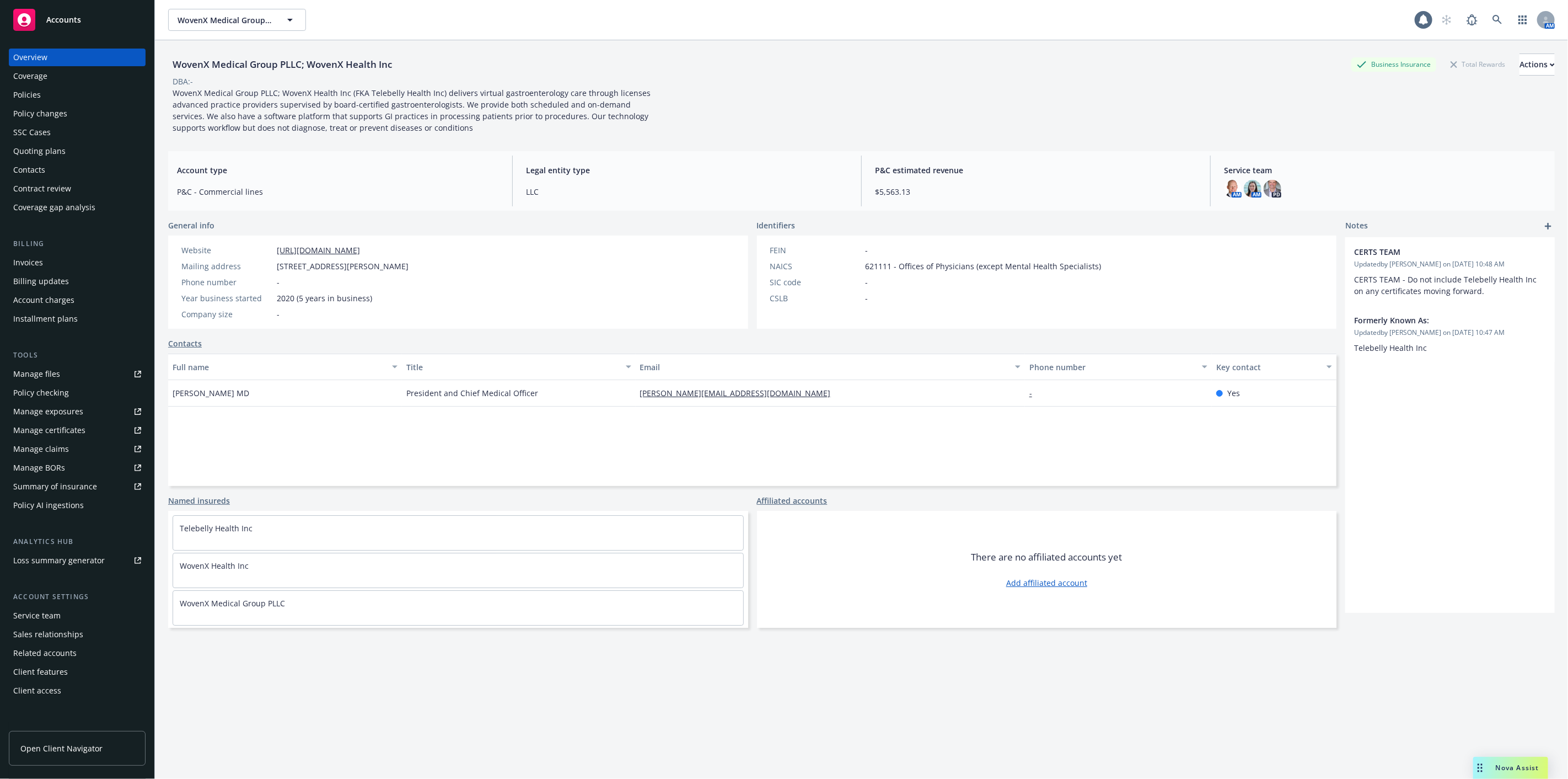
click at [60, 93] on div "Policies" at bounding box center [77, 95] width 128 height 18
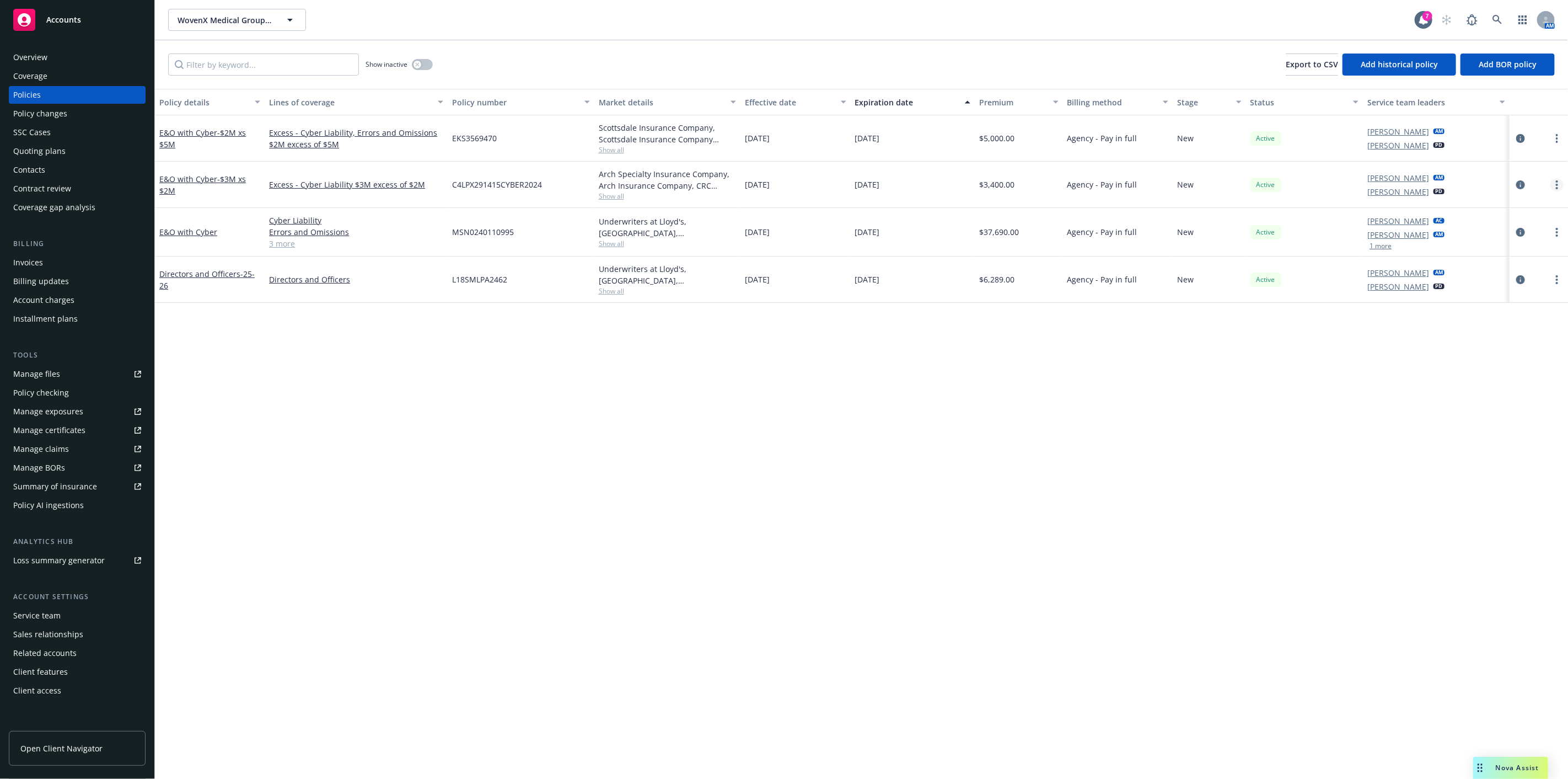
click at [1552, 180] on link "more" at bounding box center [1557, 184] width 13 height 13
click at [1518, 178] on link "circleInformation" at bounding box center [1520, 184] width 13 height 13
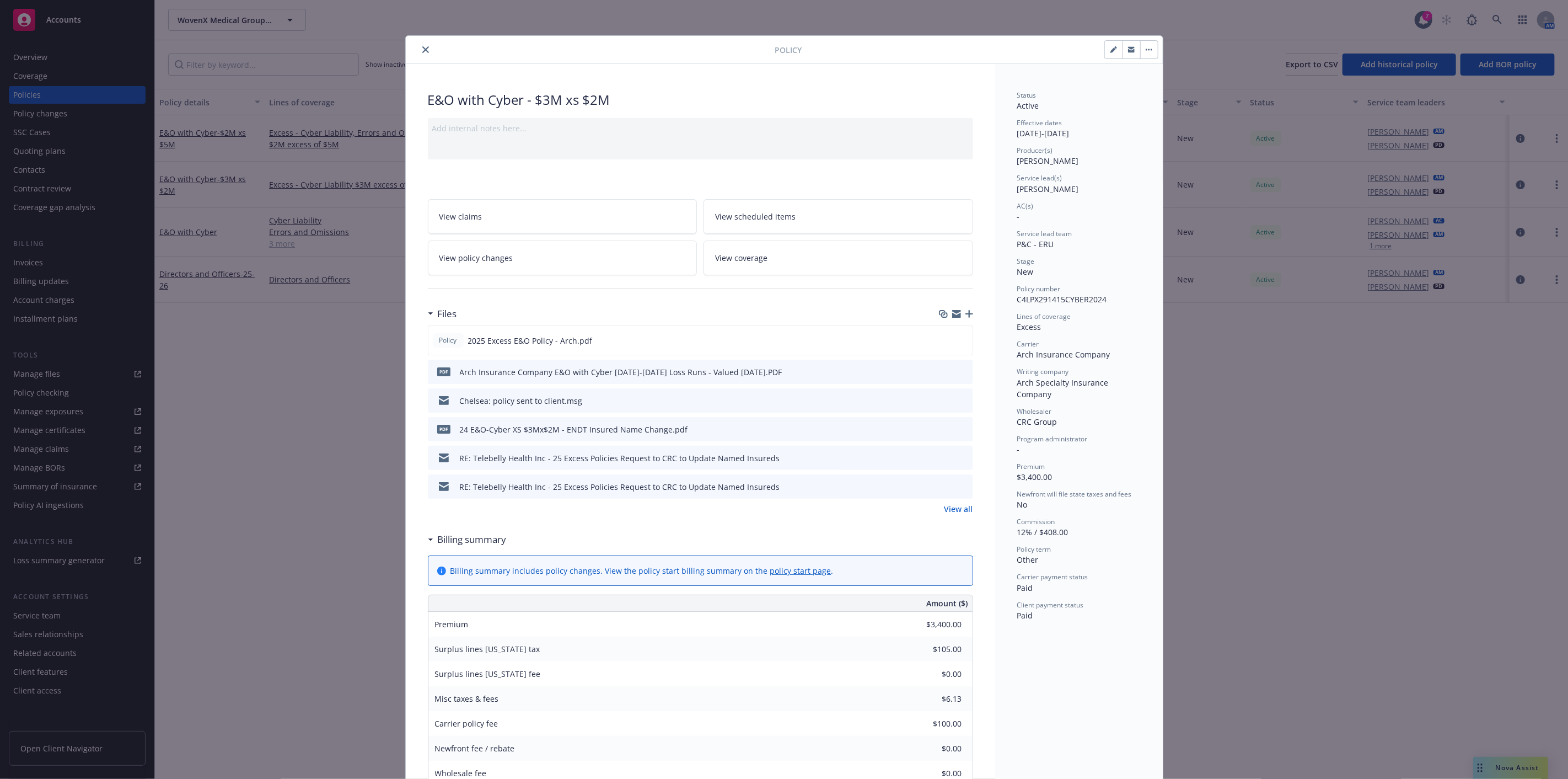
click at [1110, 49] on icon "button" at bounding box center [1113, 50] width 7 height 7
select select "NEW"
select select "other"
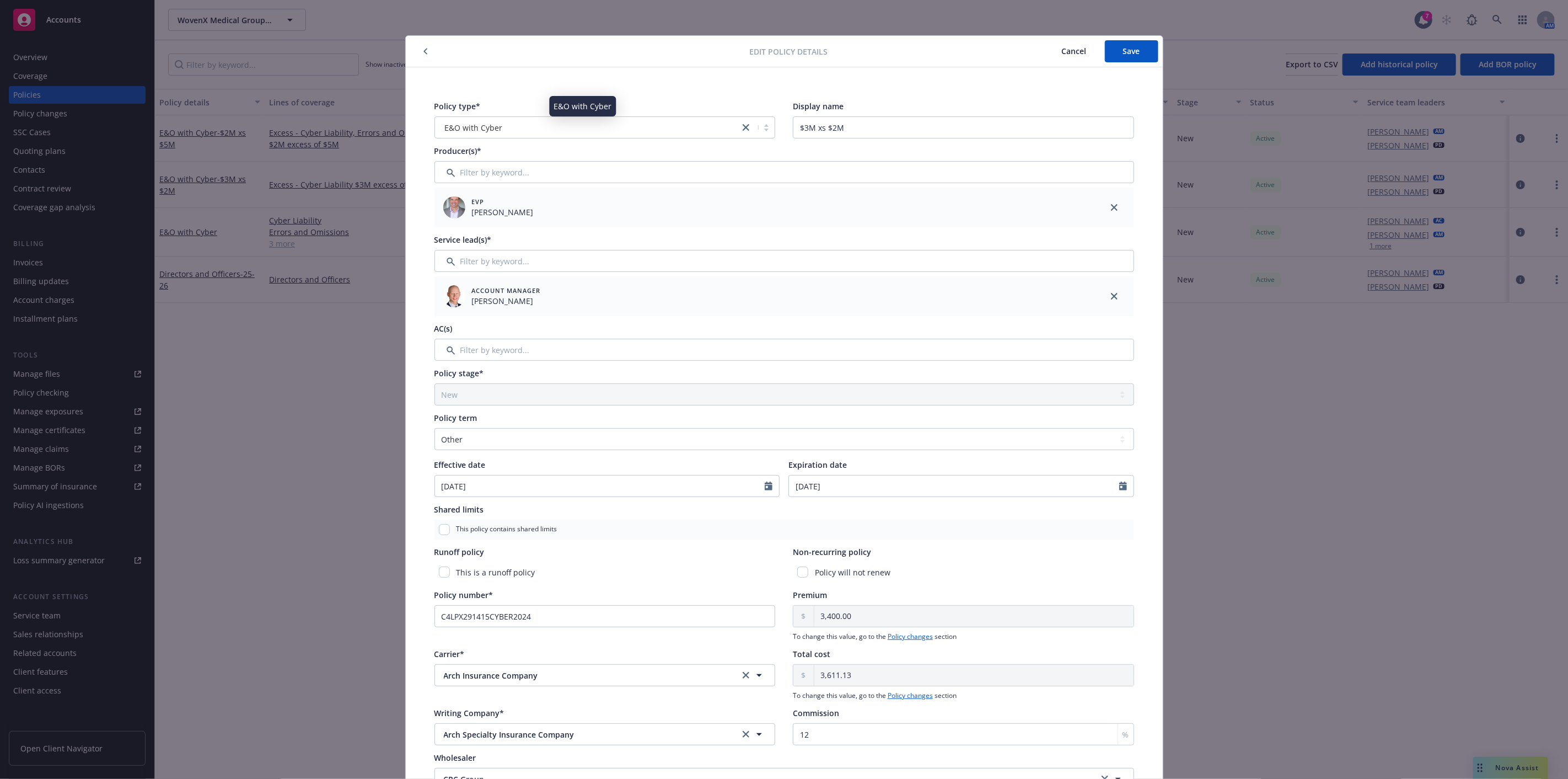
click at [453, 126] on span "E&O with Cyber" at bounding box center [474, 127] width 58 height 11
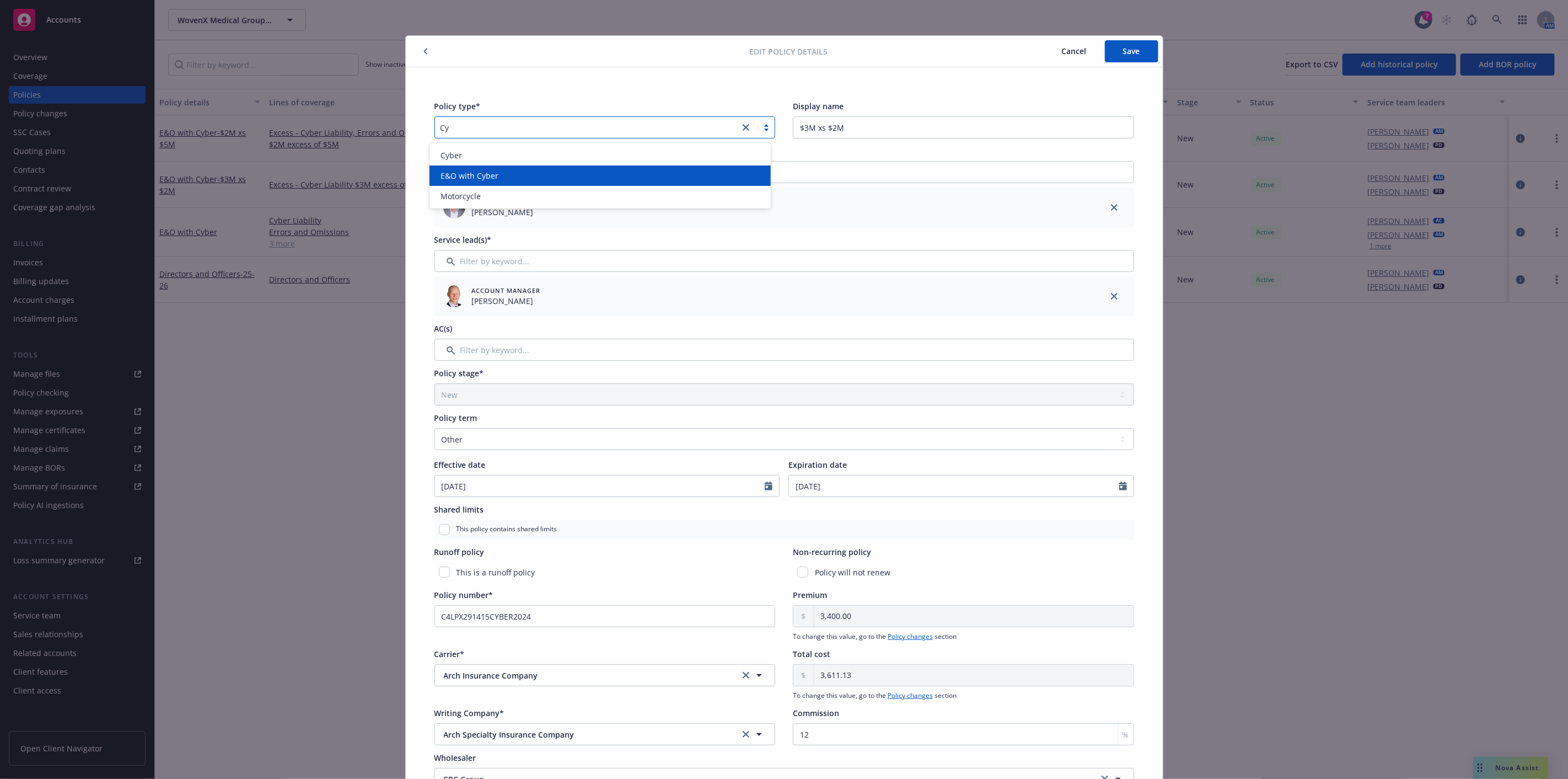
type input "Cyb"
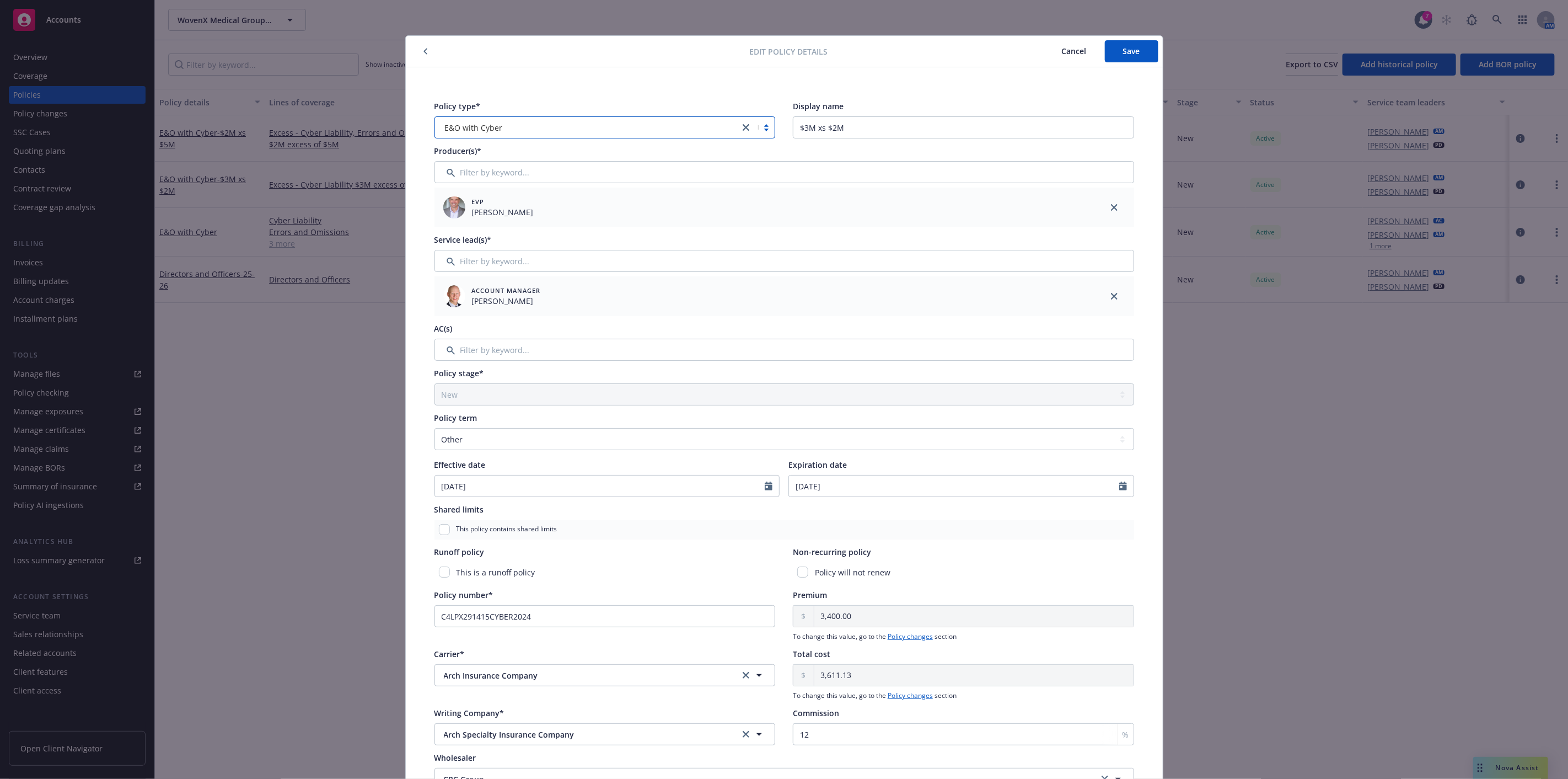
click at [484, 121] on div at bounding box center [588, 127] width 294 height 13
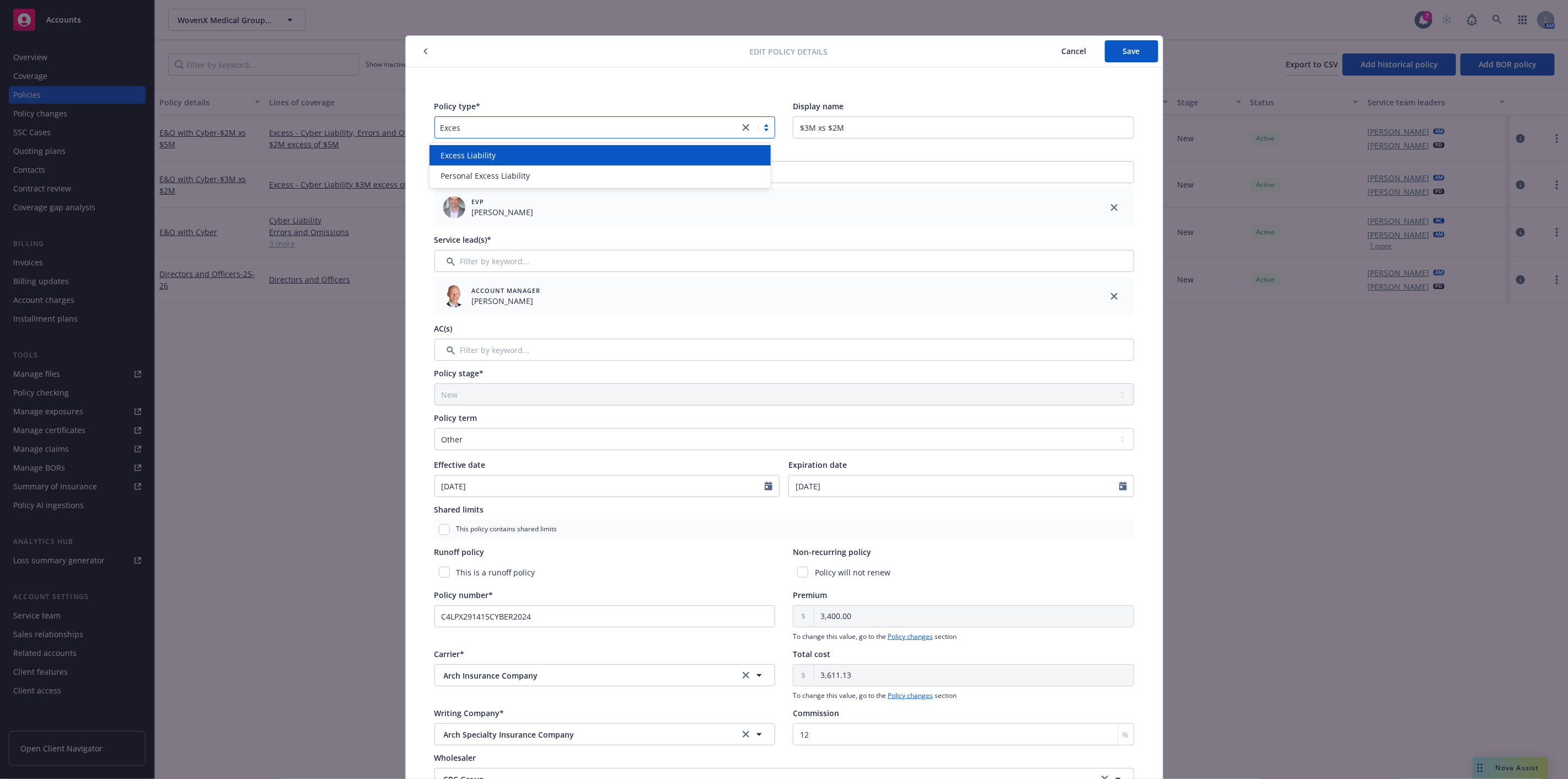
type input "Excess"
click at [487, 151] on span "Excess Liability" at bounding box center [468, 155] width 55 height 11
click at [795, 129] on input "$3M xs $2M" at bounding box center [963, 127] width 341 height 22
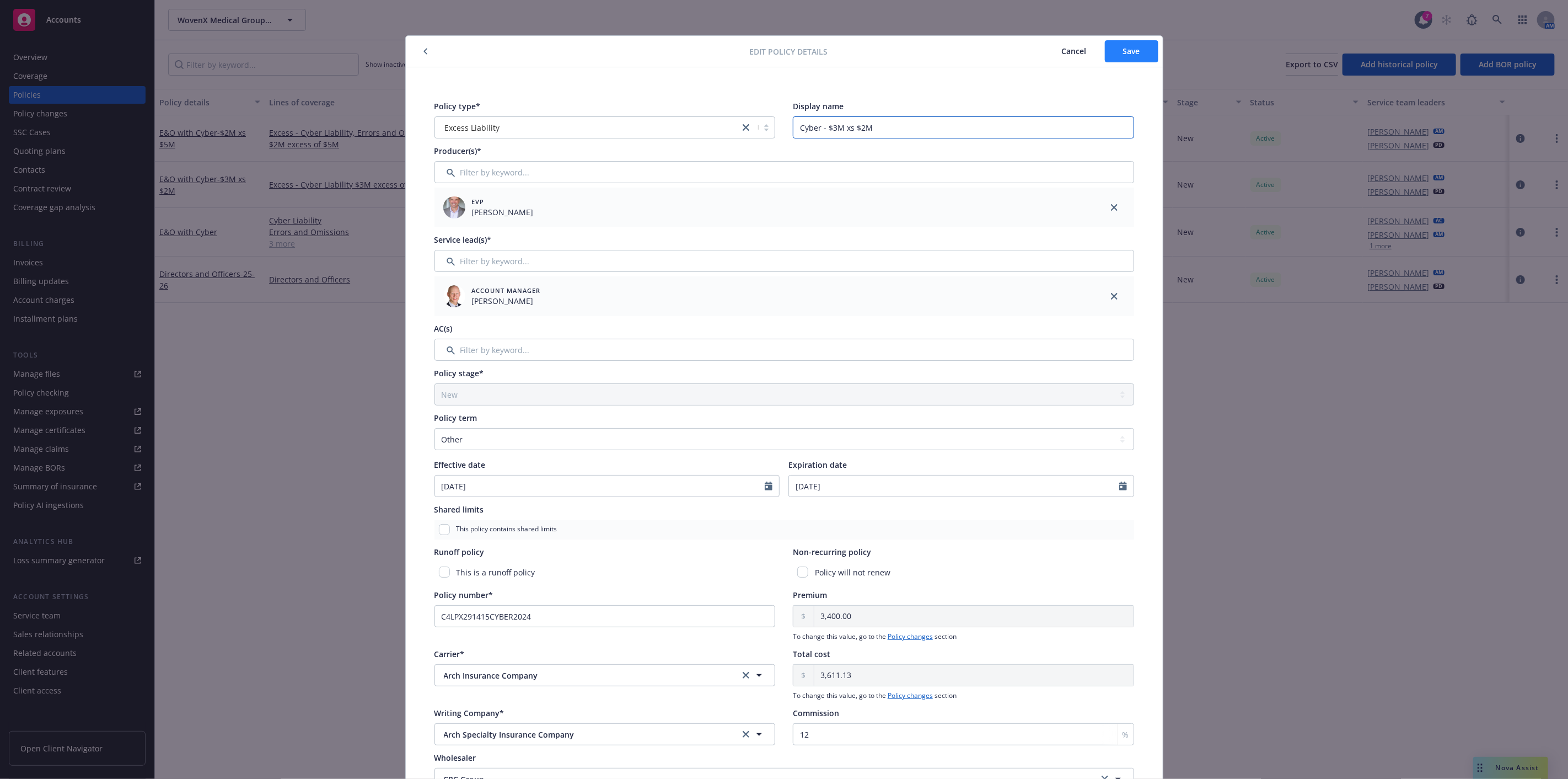
type input "Cyber - $3M xs $2M"
click at [1123, 48] on span "Save" at bounding box center [1131, 51] width 17 height 11
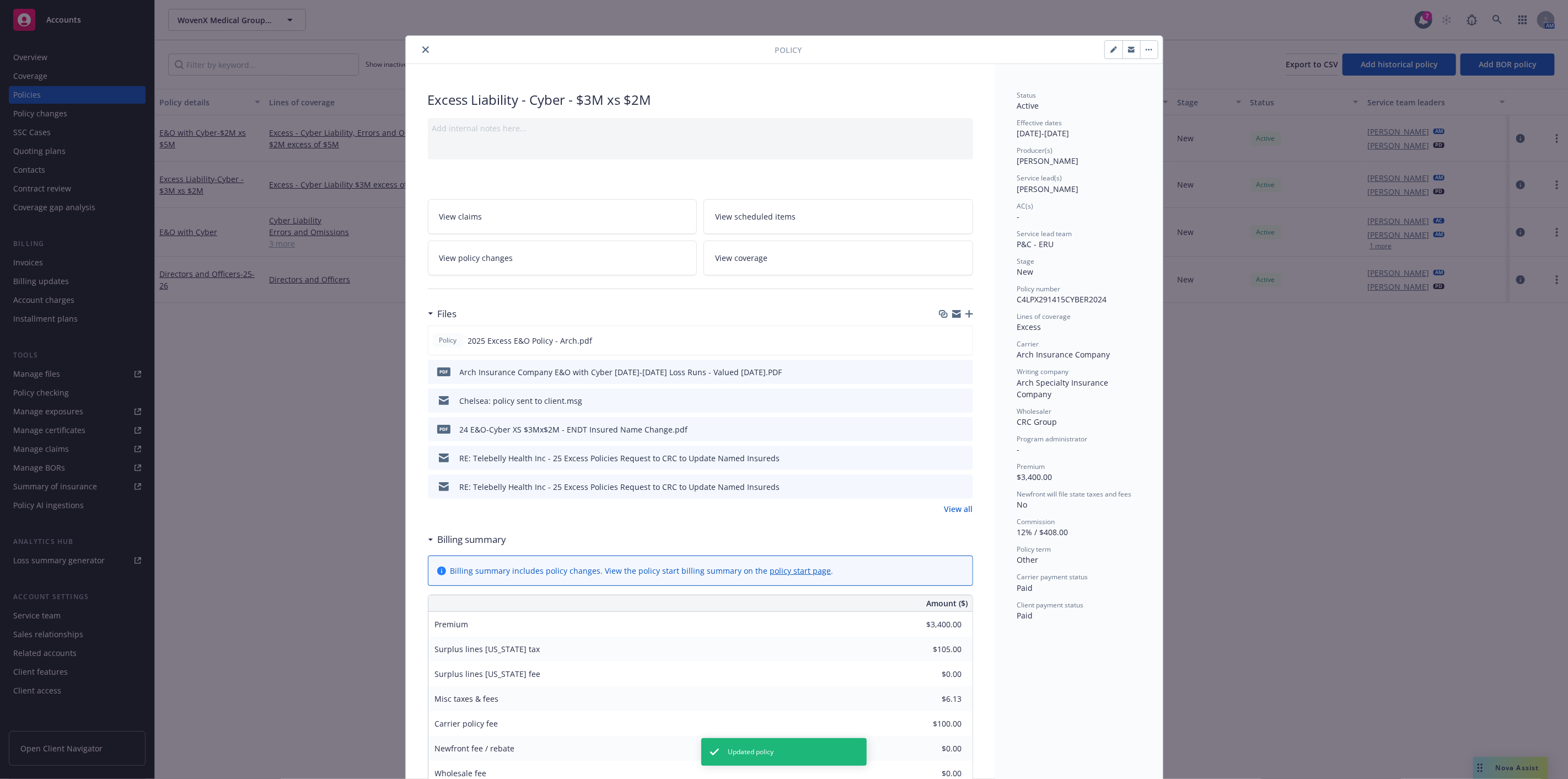
click at [422, 48] on icon "close" at bounding box center [425, 50] width 7 height 7
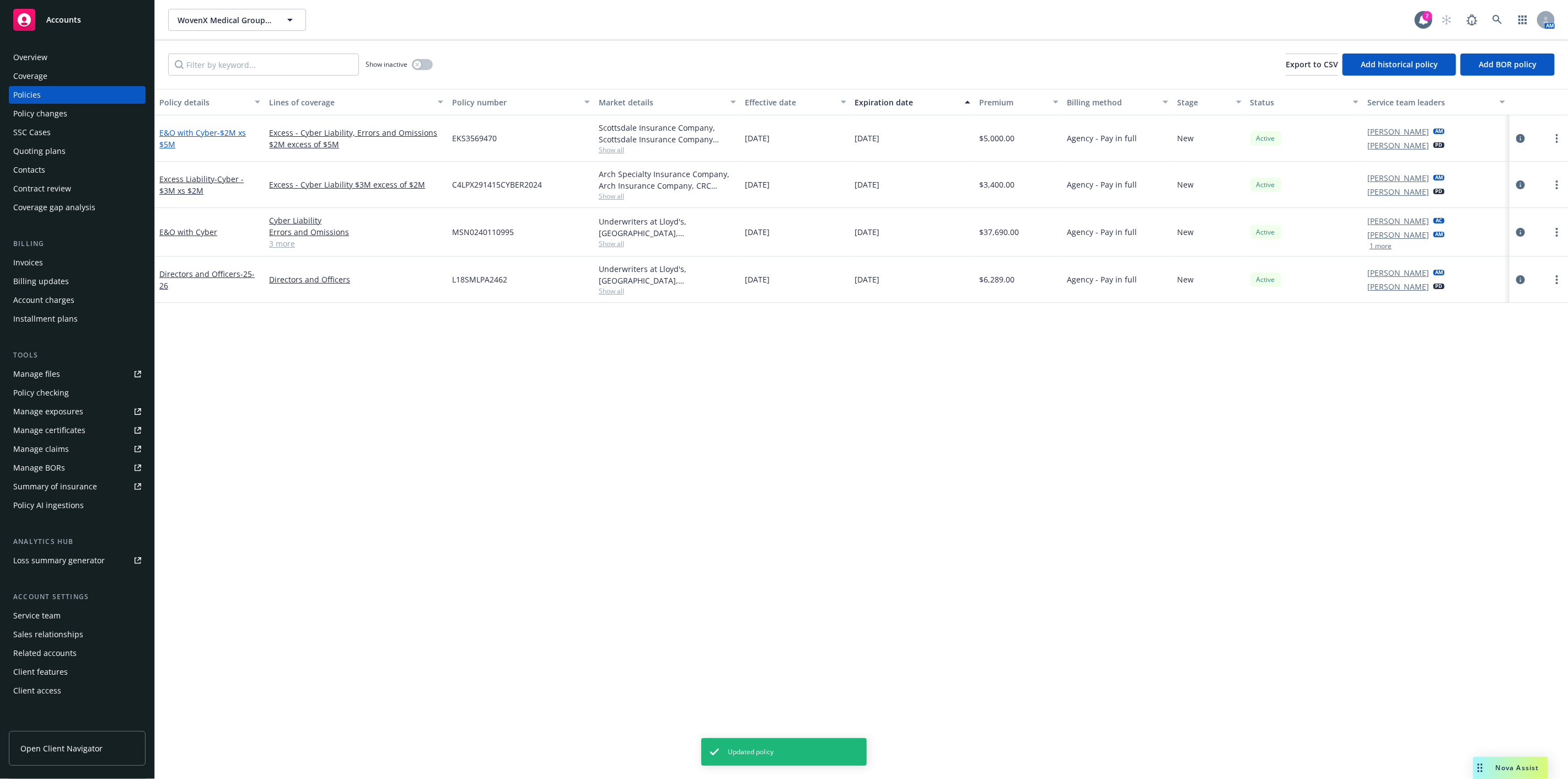
click at [218, 130] on span "- $2M xs $5M" at bounding box center [203, 138] width 86 height 22
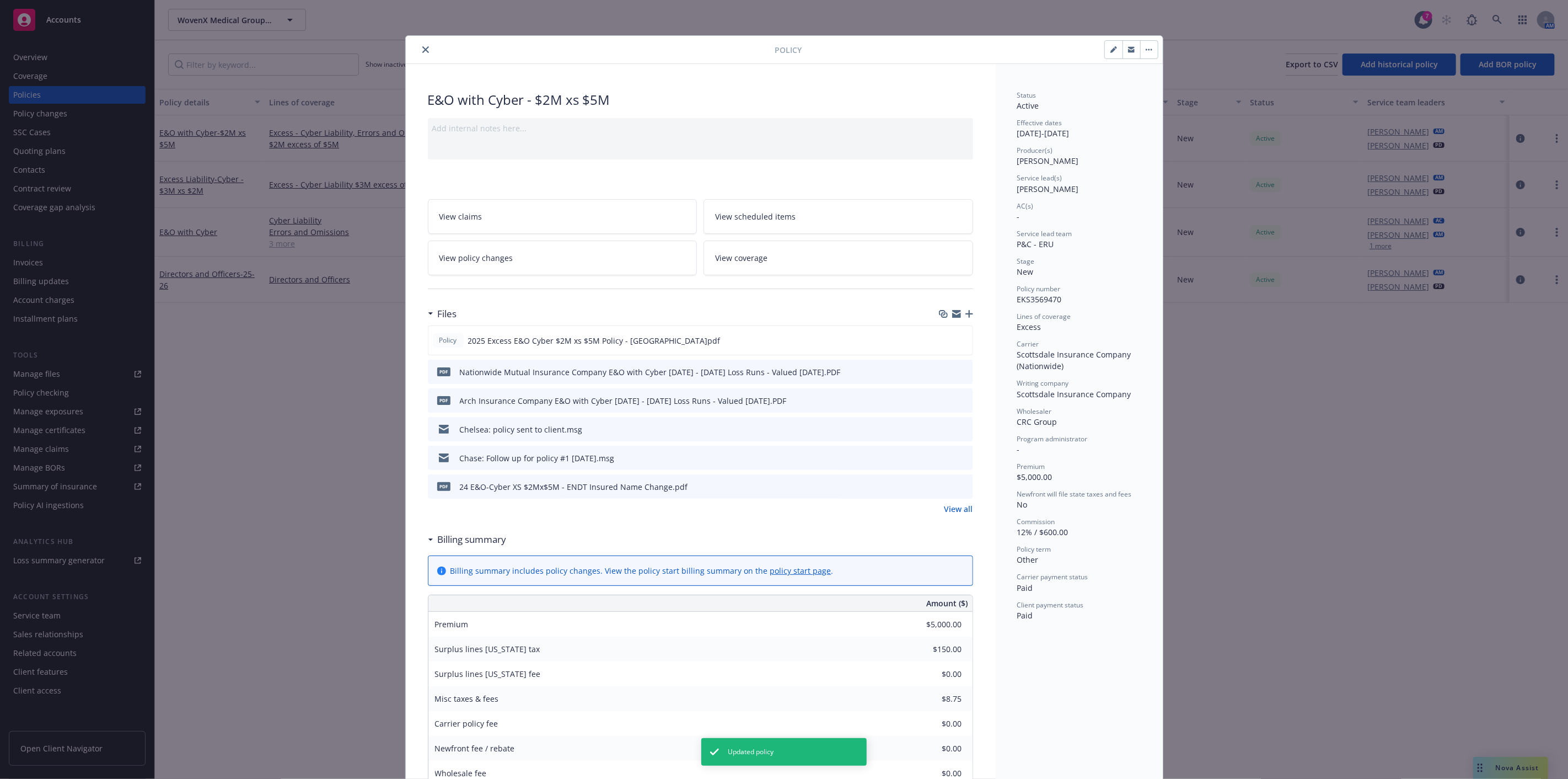
click at [1104, 56] on div at bounding box center [1130, 49] width 54 height 19
click at [1105, 56] on button "button" at bounding box center [1113, 49] width 18 height 18
select select "NEW"
select select "other"
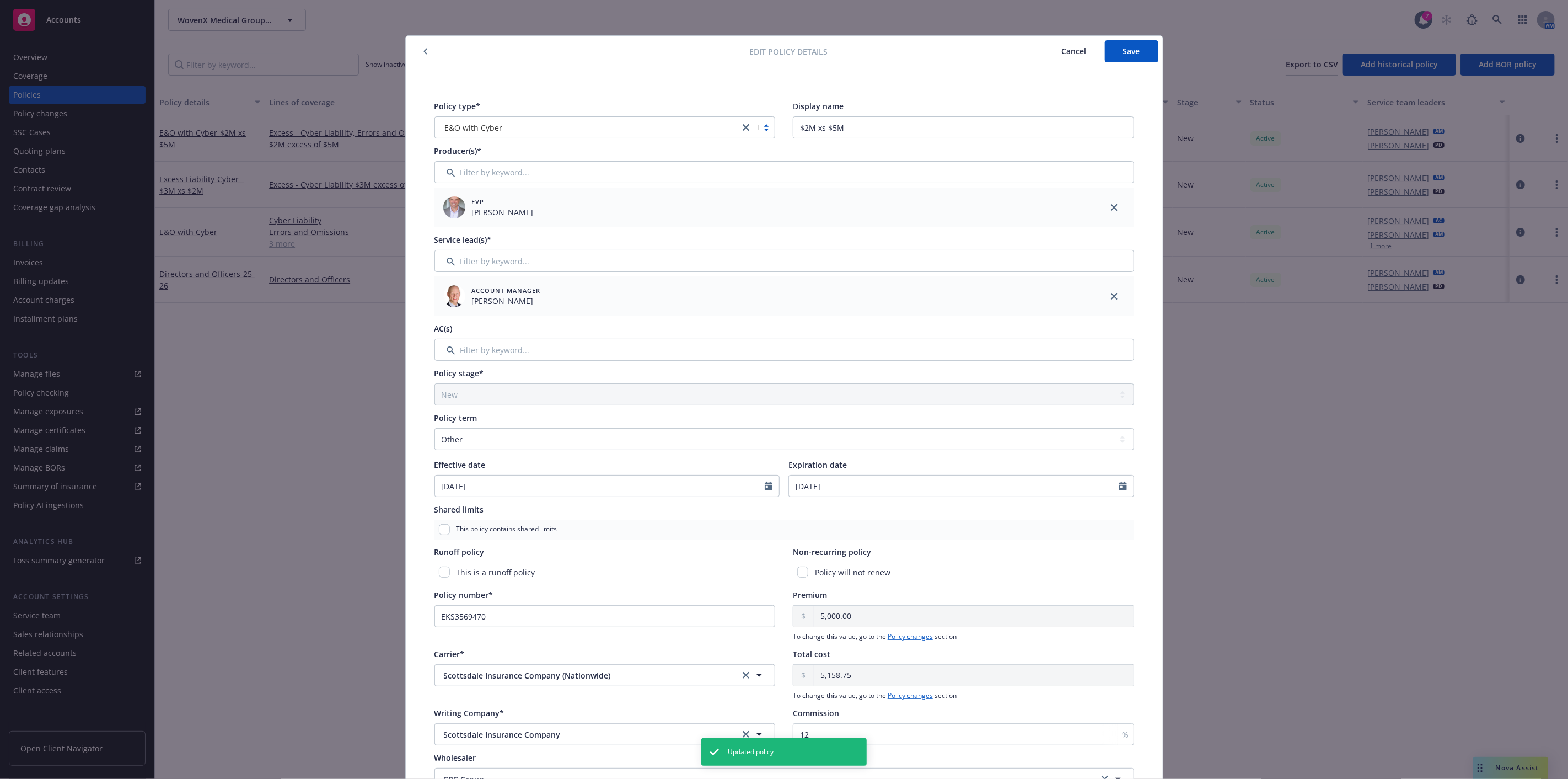
click at [759, 125] on div at bounding box center [757, 127] width 35 height 13
click at [743, 128] on icon "close" at bounding box center [746, 128] width 7 height 7
type input "excess"
click at [724, 147] on div "Excess Liability" at bounding box center [599, 155] width 341 height 20
drag, startPoint x: 795, startPoint y: 129, endPoint x: 830, endPoint y: 130, distance: 35.0
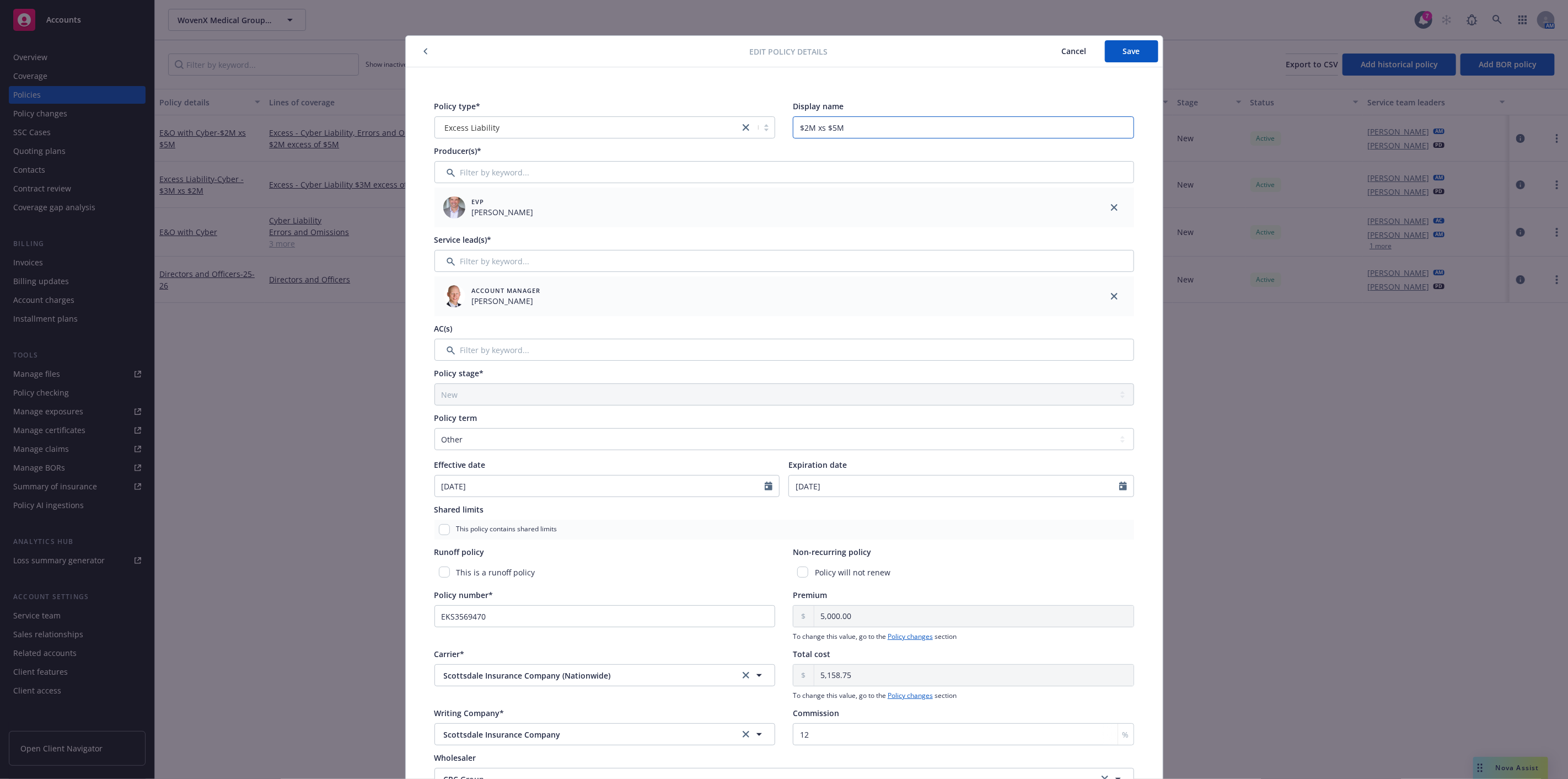
click at [800, 129] on input "$2M xs $5M" at bounding box center [963, 127] width 341 height 22
click at [796, 128] on input "$2M xs $5M" at bounding box center [963, 127] width 341 height 22
click at [795, 128] on input "$2M xs $5M" at bounding box center [963, 127] width 341 height 22
drag, startPoint x: 797, startPoint y: 128, endPoint x: 784, endPoint y: 128, distance: 13.0
click at [784, 128] on div "Policy type* Excess Liability Display name F$2M xs $5M" at bounding box center [784, 119] width 699 height 38
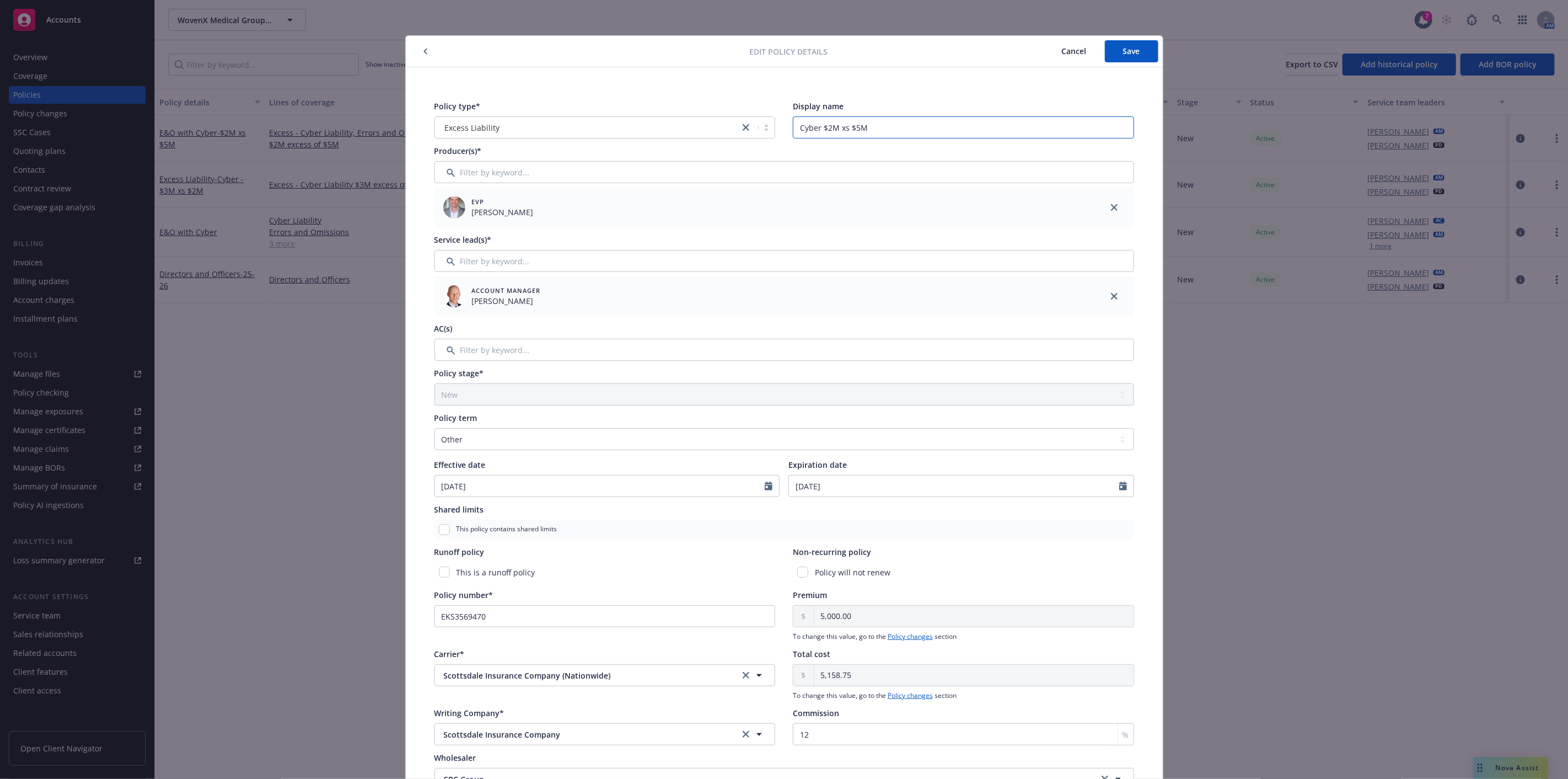
click at [825, 128] on input "Cyber $2M xs $5M" at bounding box center [963, 127] width 341 height 22
click at [817, 130] on input "Cyber $5M xs $5M" at bounding box center [963, 127] width 341 height 22
type input "Cyber - $5M xs $5M"
click at [1128, 50] on span "Save" at bounding box center [1131, 51] width 17 height 11
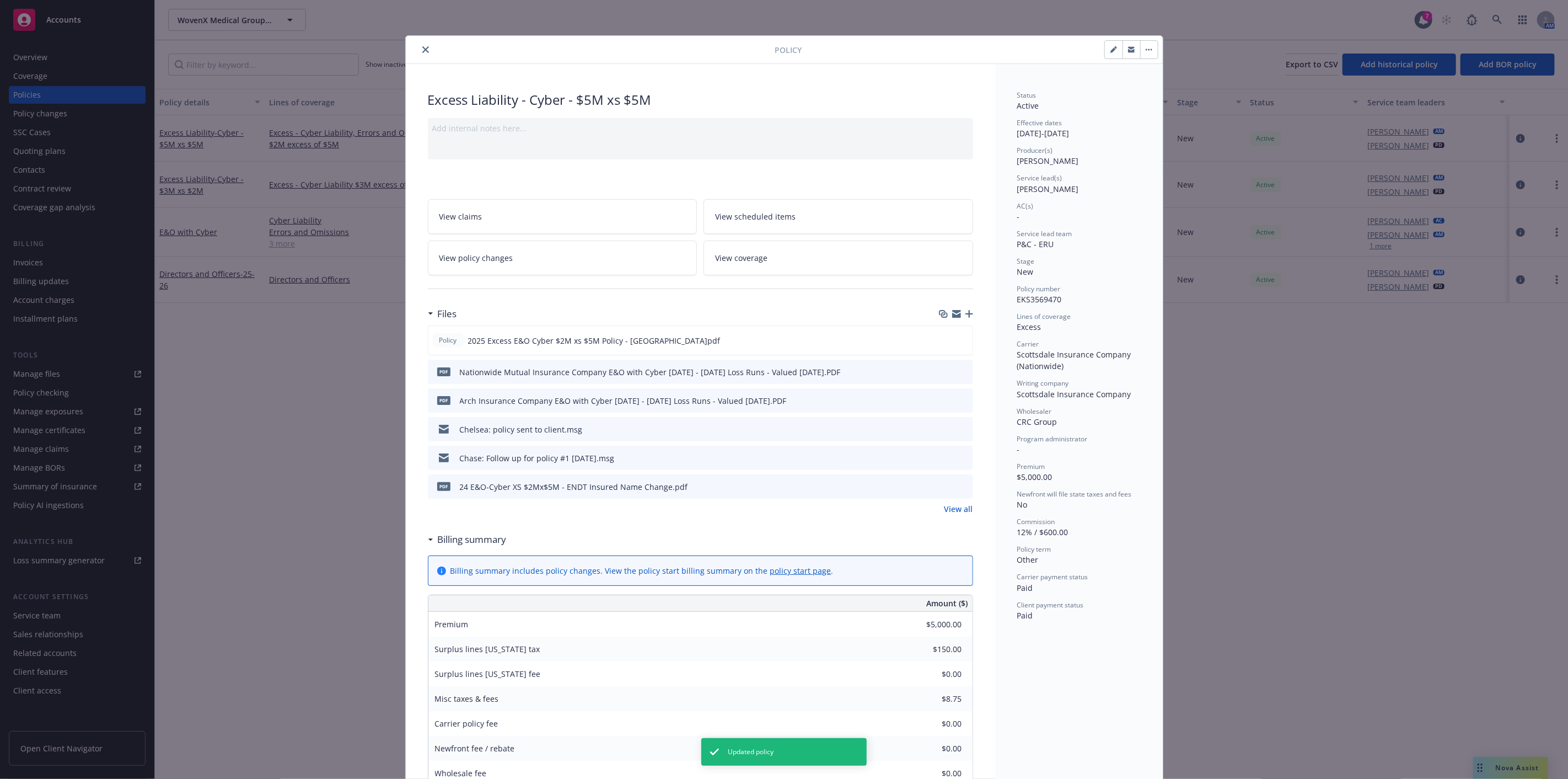
click at [1109, 45] on button "button" at bounding box center [1113, 49] width 18 height 18
select select "NEW"
select select "other"
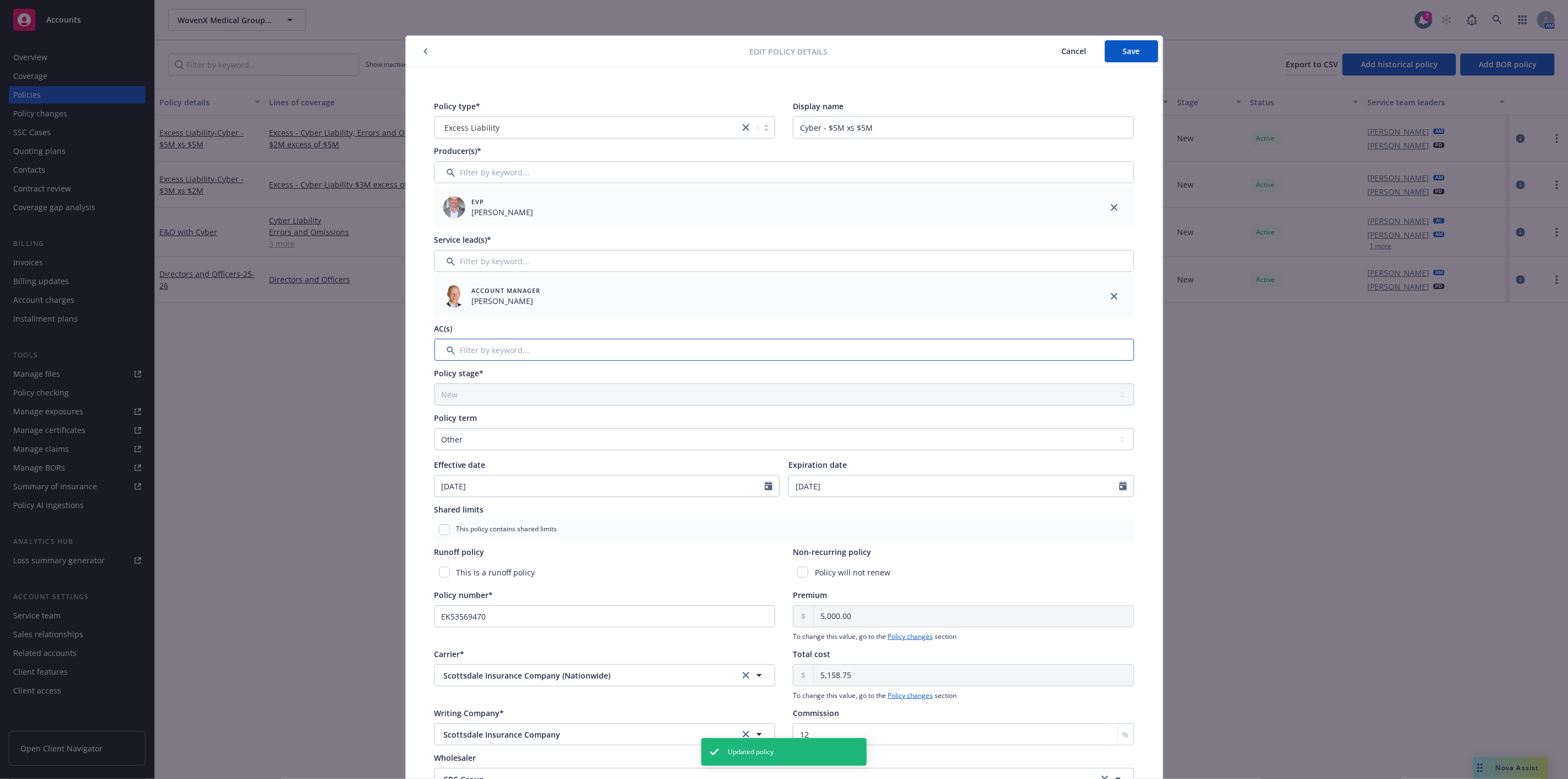
click at [764, 354] on input "Filter by keyword..." at bounding box center [784, 349] width 699 height 22
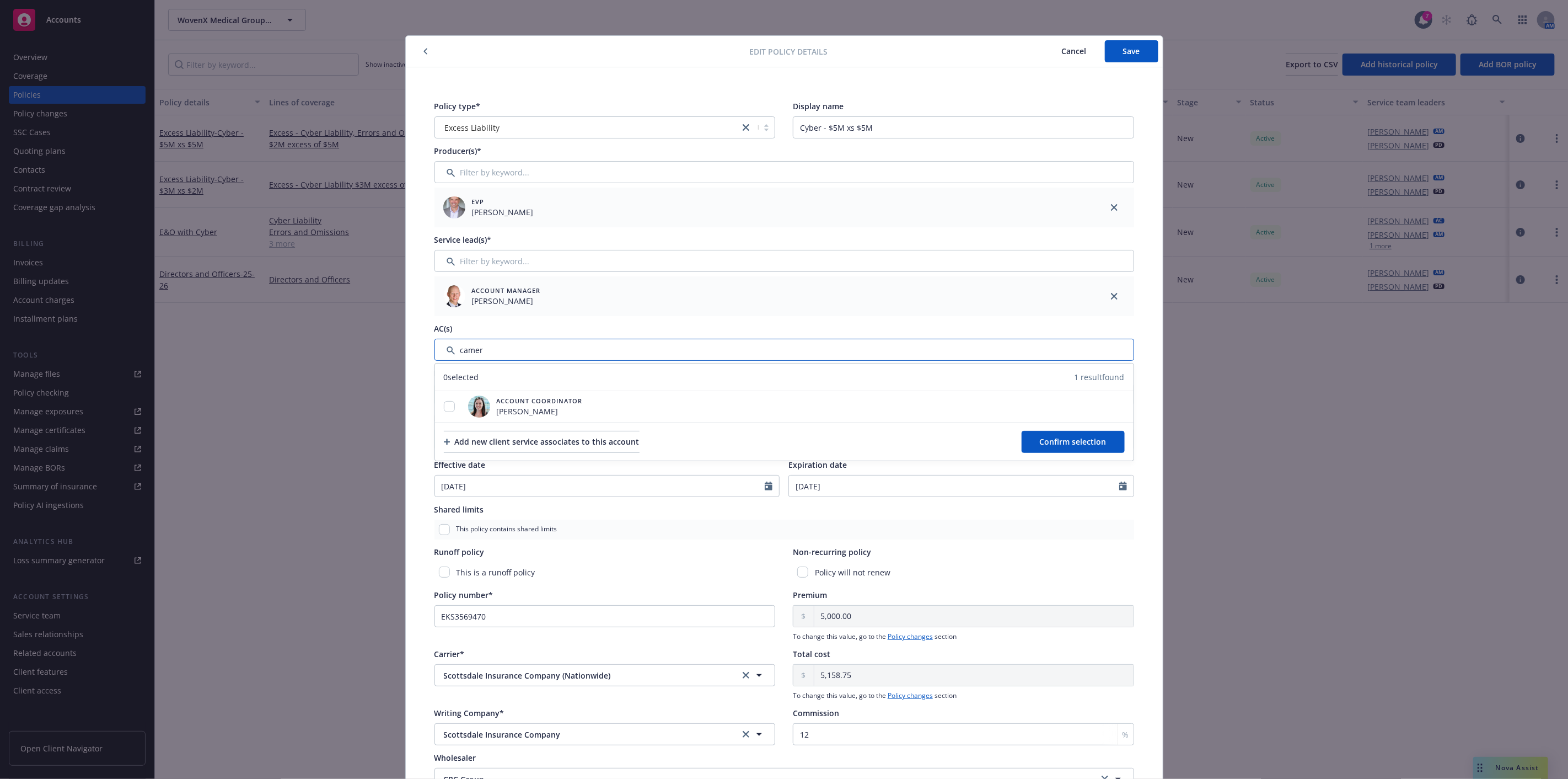
type input "camer"
drag, startPoint x: 690, startPoint y: 290, endPoint x: 702, endPoint y: 290, distance: 12.0
click at [690, 290] on div "Account Manager [PERSON_NAME]" at bounding box center [764, 296] width 651 height 31
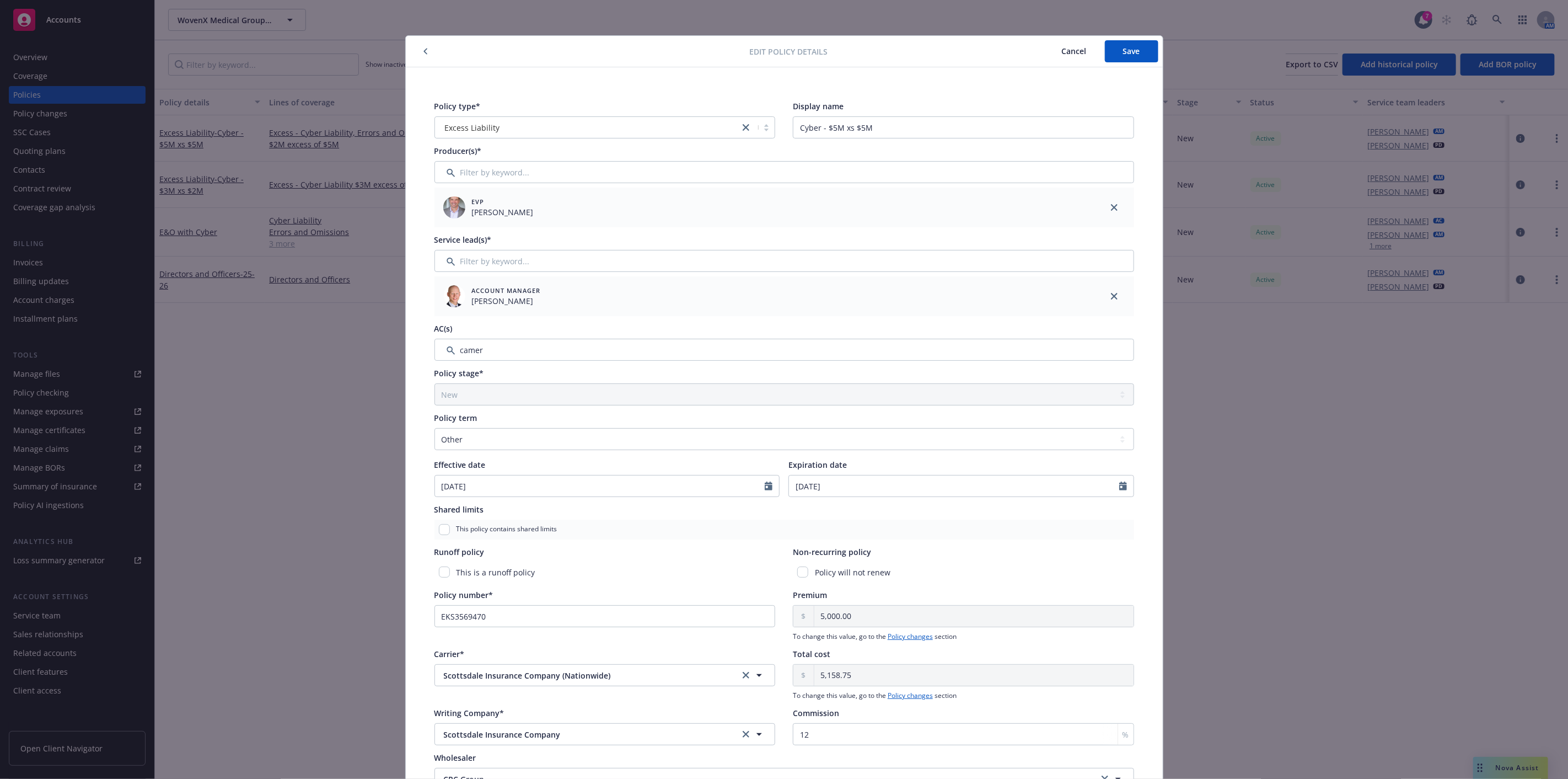
click at [1061, 49] on span "Cancel" at bounding box center [1074, 51] width 25 height 11
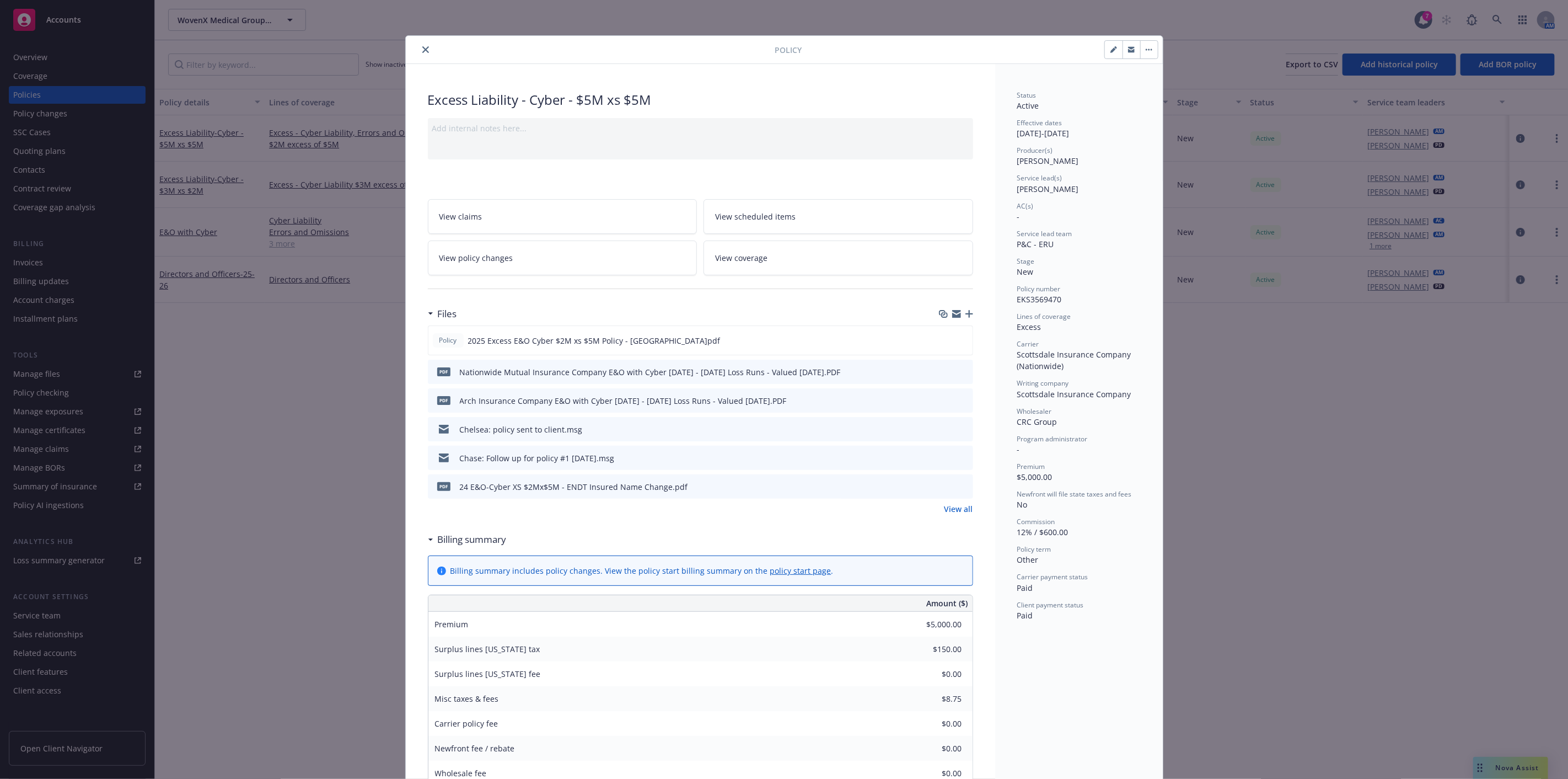
click at [422, 48] on icon "close" at bounding box center [425, 50] width 7 height 7
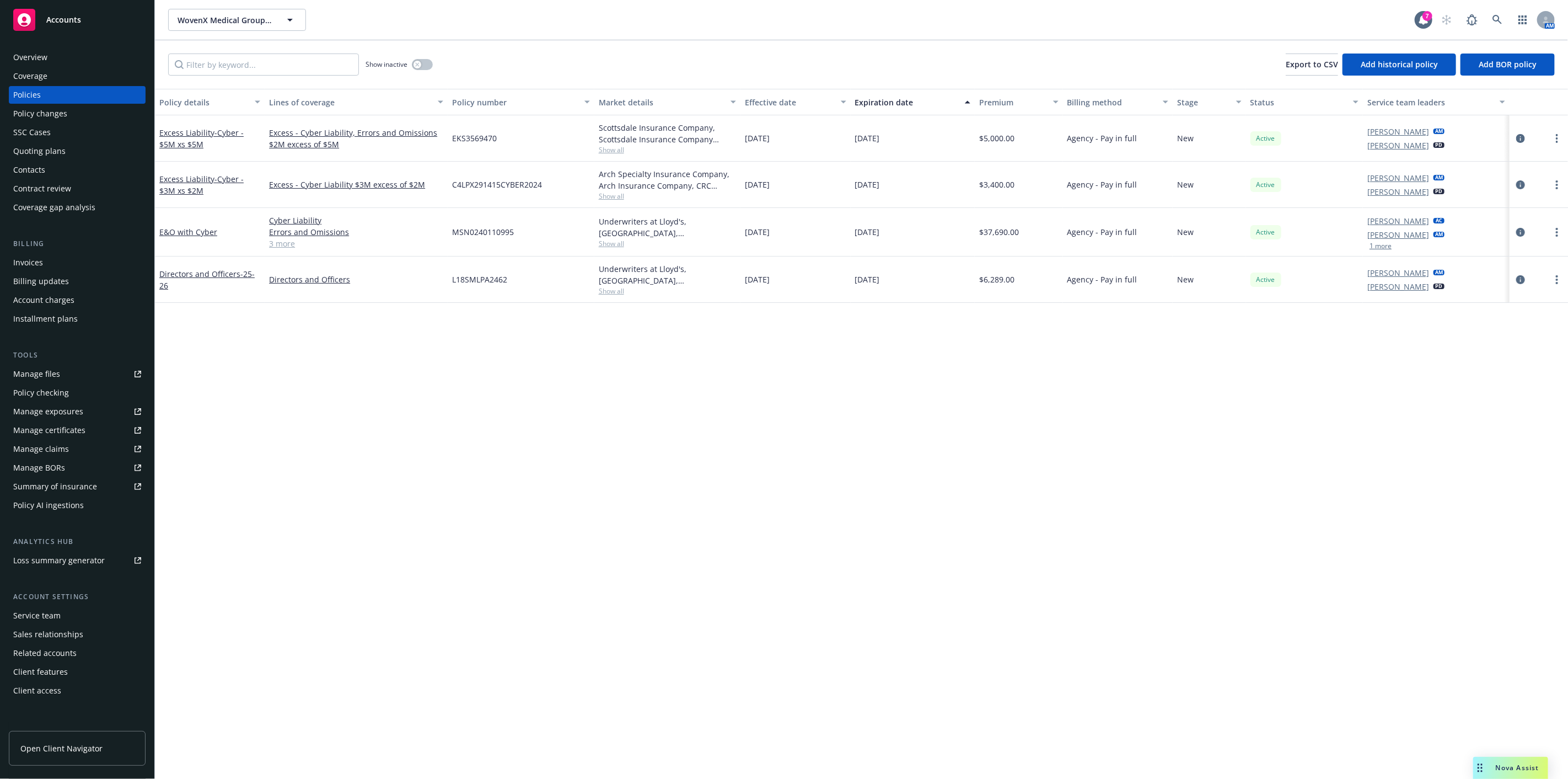
click at [106, 617] on div "Service team" at bounding box center [77, 615] width 128 height 18
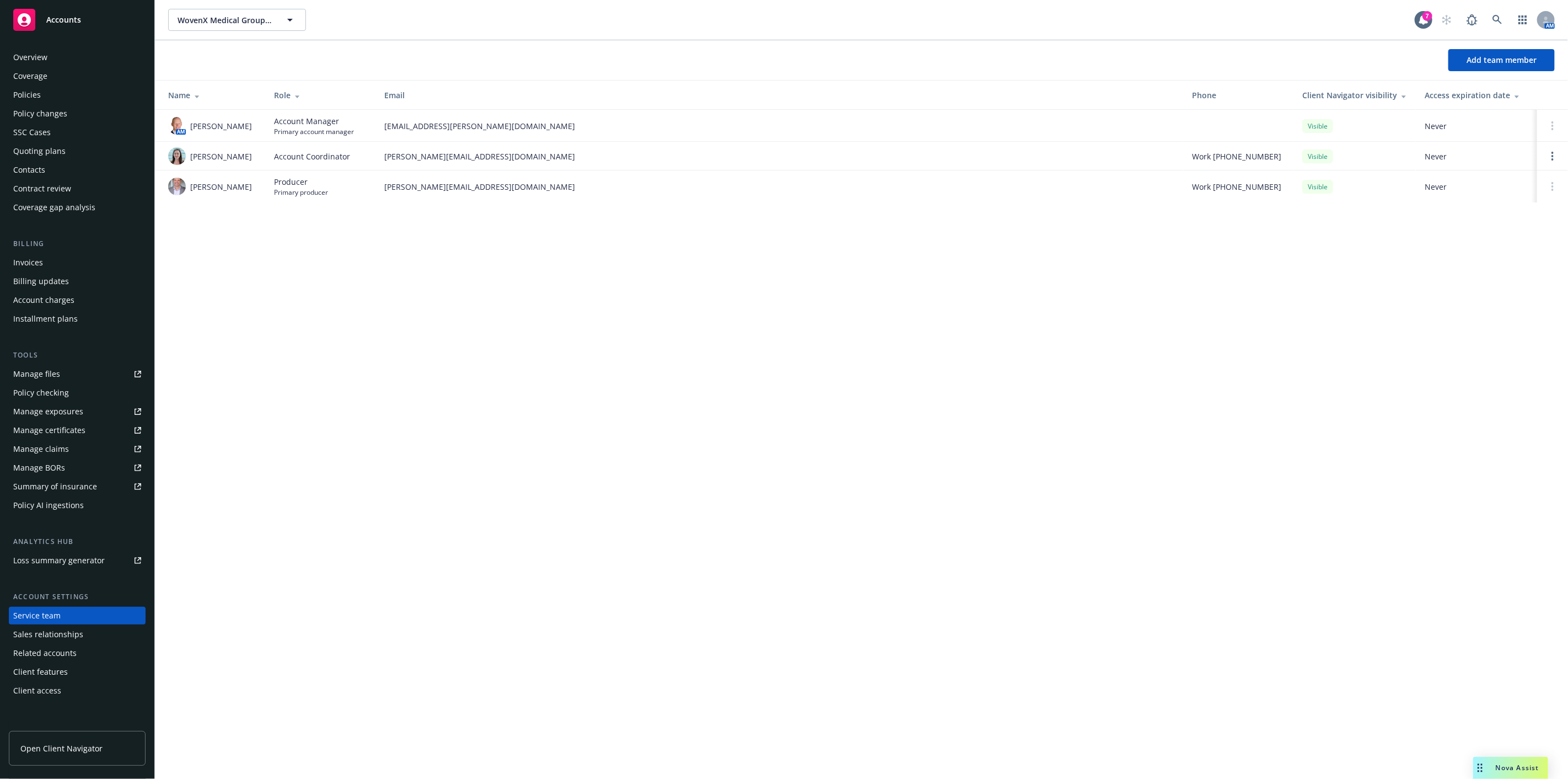
click at [481, 313] on div "WovenX Medical Group PLLC; WovenX Health Inc WovenX Medical Group PLLC; WovenX …" at bounding box center [862, 390] width 1413 height 779
click at [743, 348] on div "WovenX Medical Group PLLC; WovenX Health Inc WovenX Medical Group PLLC; WovenX …" at bounding box center [862, 390] width 1413 height 779
click at [861, 266] on div "WovenX Medical Group PLLC; WovenX Health Inc WovenX Medical Group PLLC; WovenX …" at bounding box center [862, 390] width 1413 height 779
